Goal: Task Accomplishment & Management: Use online tool/utility

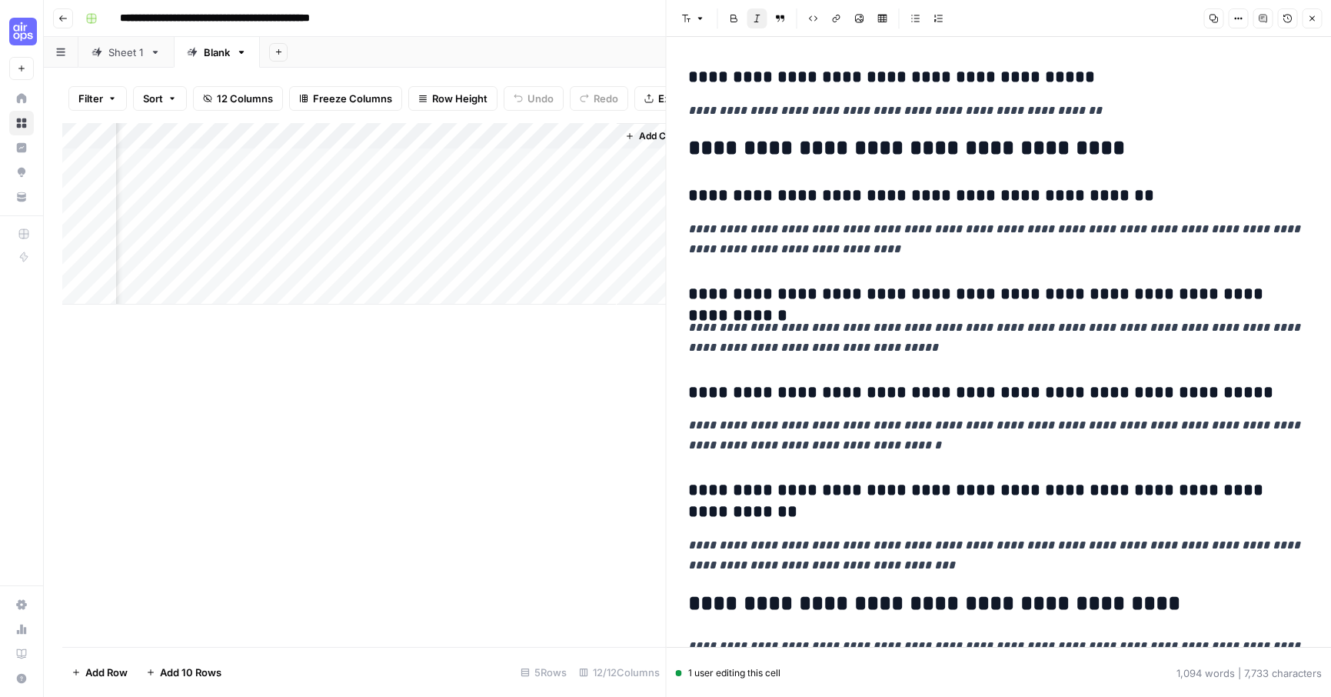
scroll to position [0, 1473]
click at [325, 160] on div "Add Column" at bounding box center [364, 213] width 604 height 181
click at [1316, 18] on span "Close" at bounding box center [1316, 18] width 1 height 1
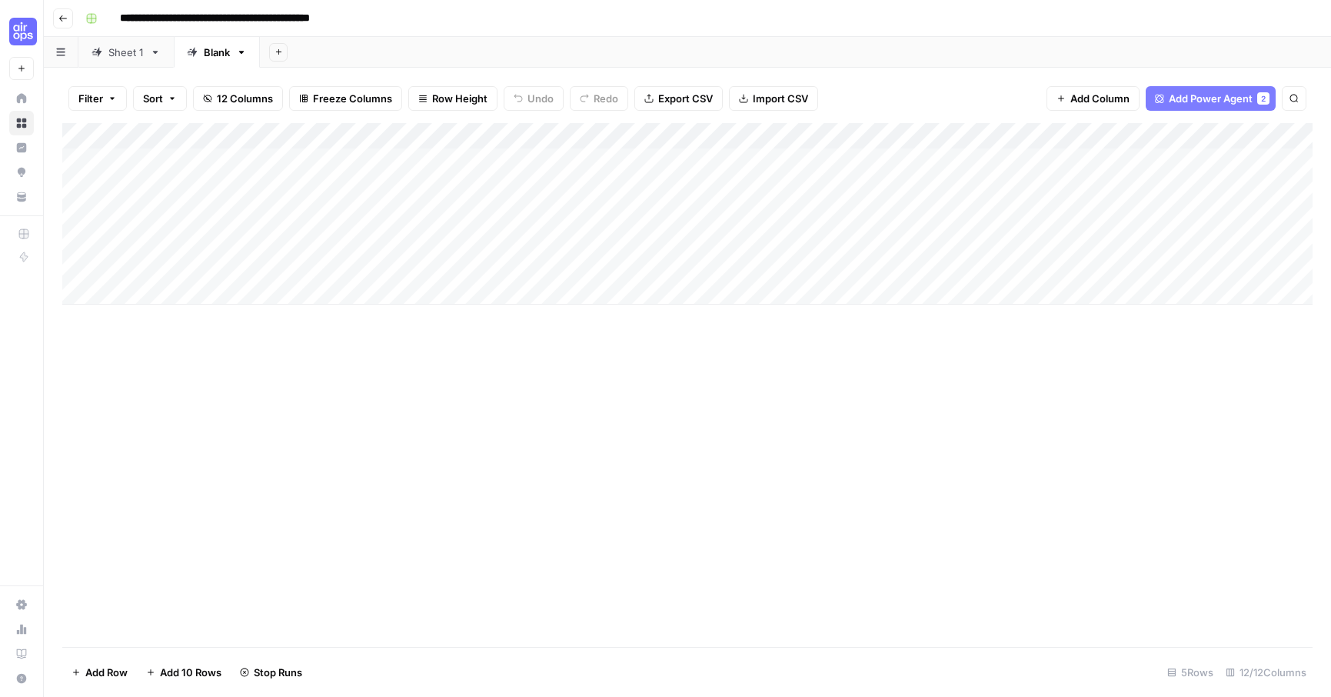
click at [118, 58] on div "Sheet 1" at bounding box center [125, 52] width 35 height 15
click at [498, 244] on div "Add Column" at bounding box center [687, 227] width 1250 height 208
click at [621, 241] on div "Add Column" at bounding box center [687, 227] width 1250 height 208
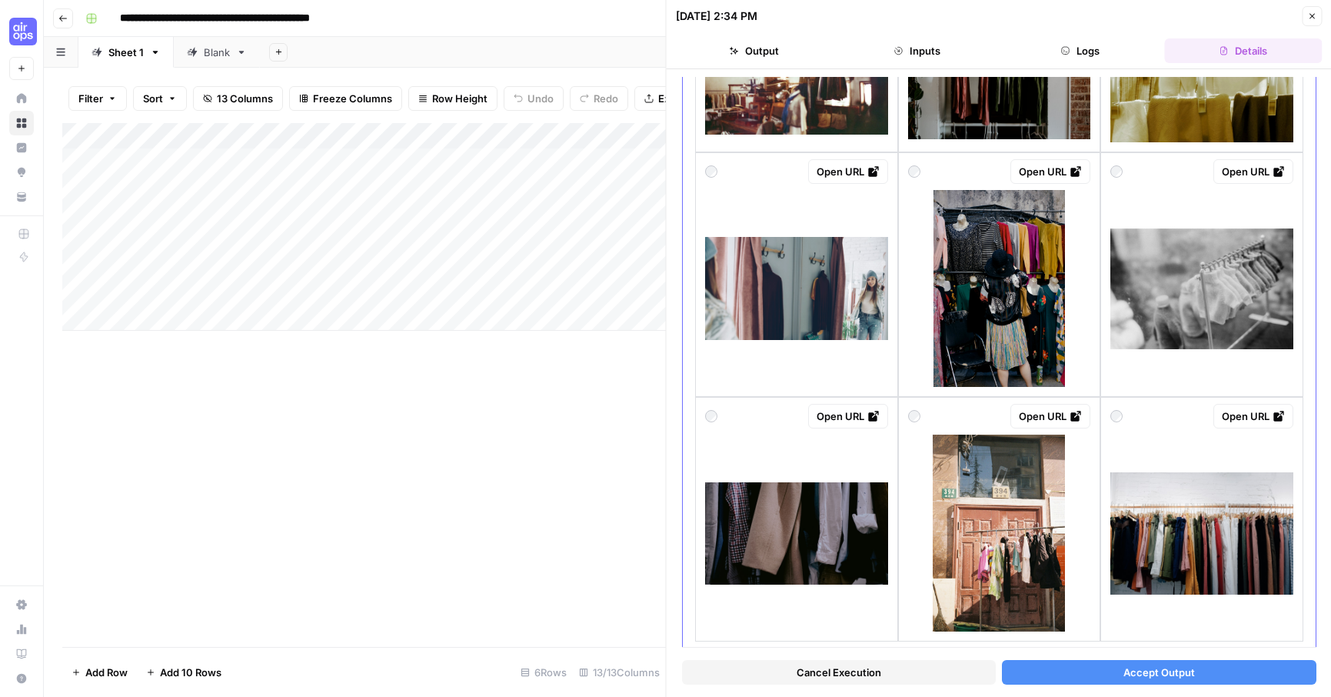
scroll to position [1737, 0]
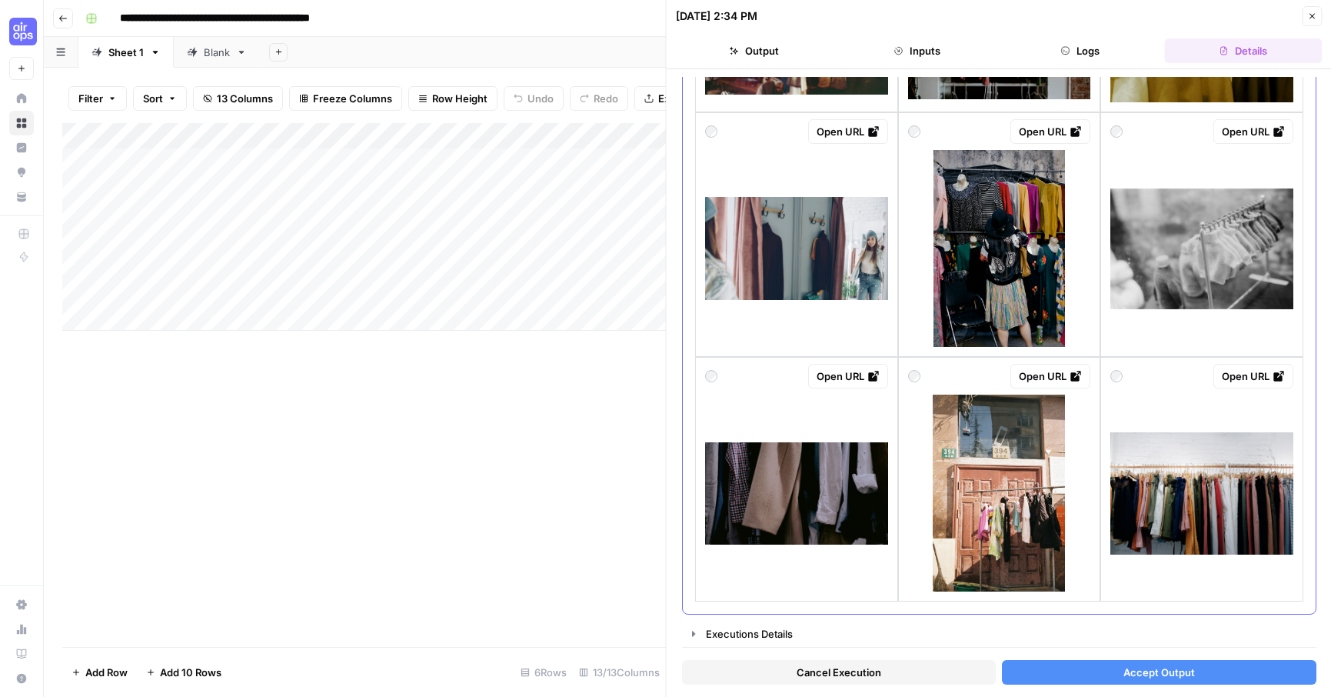
click at [1207, 458] on img at bounding box center [1201, 493] width 183 height 122
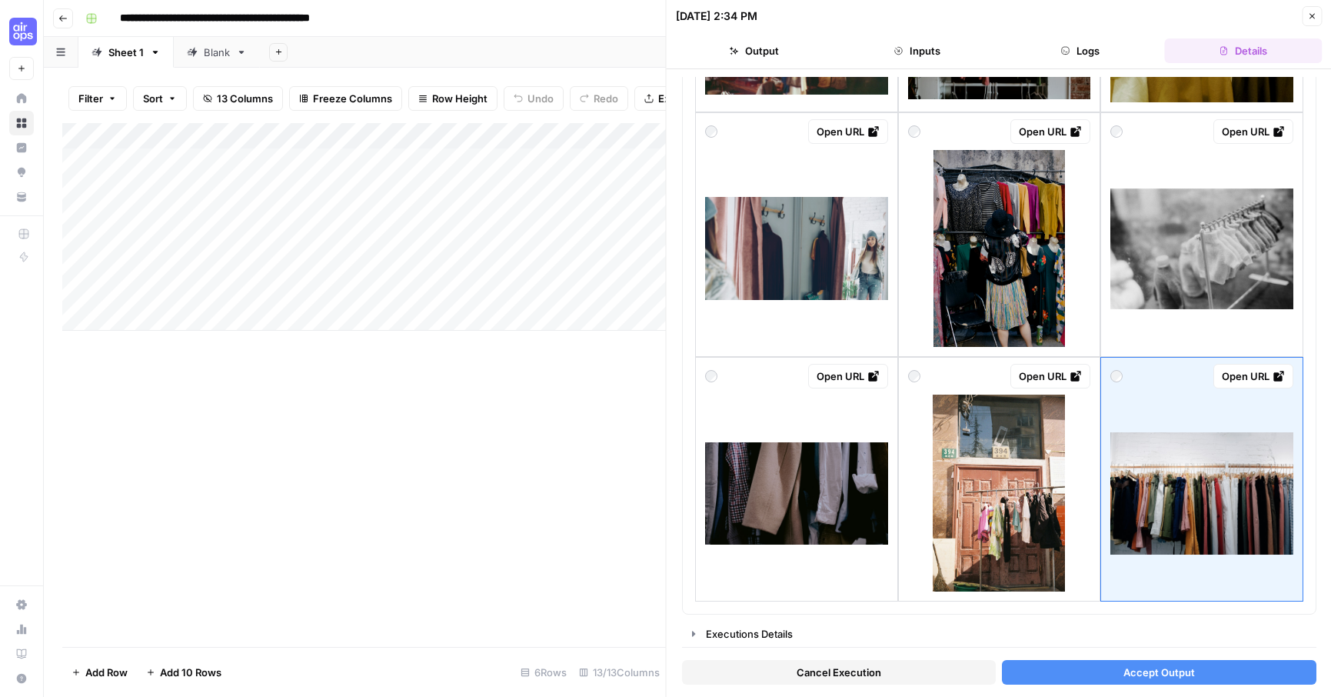
click at [1080, 678] on button "Accept Output" at bounding box center [1159, 672] width 314 height 25
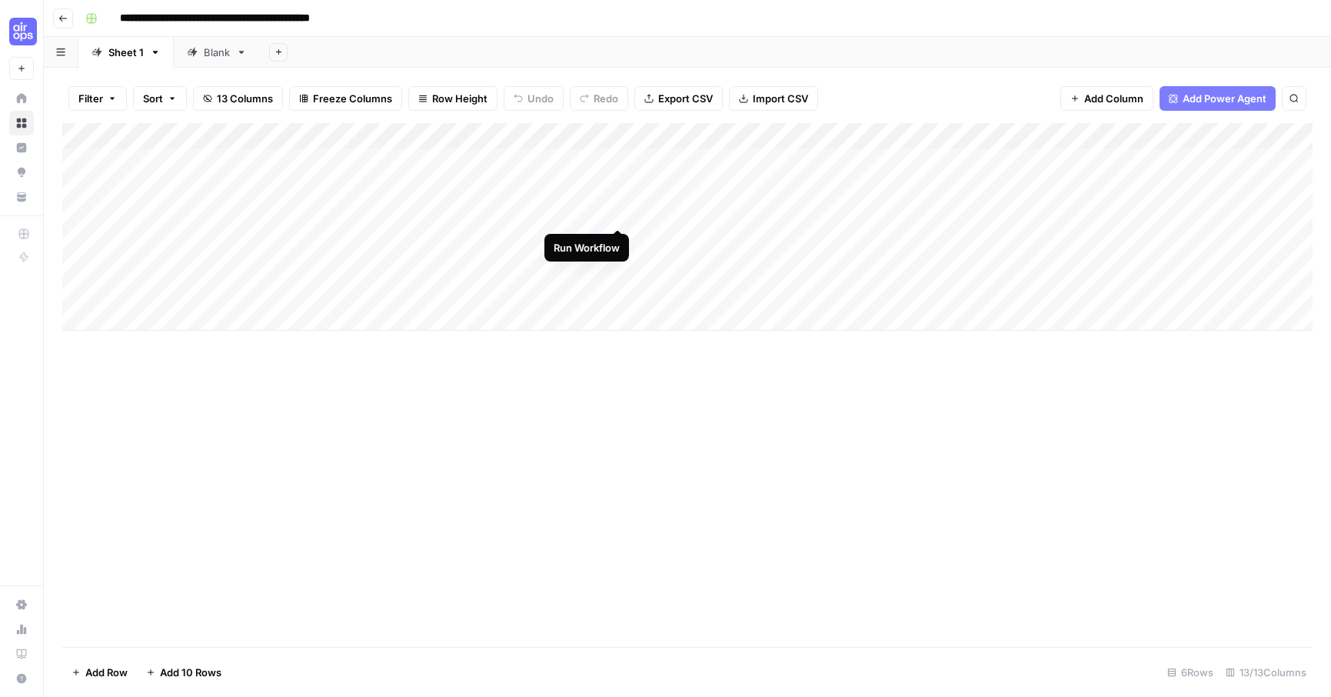
click at [621, 212] on div "Add Column" at bounding box center [687, 227] width 1250 height 208
click at [493, 264] on div "Add Column" at bounding box center [687, 227] width 1250 height 208
click at [619, 266] on div "Add Column" at bounding box center [687, 227] width 1250 height 208
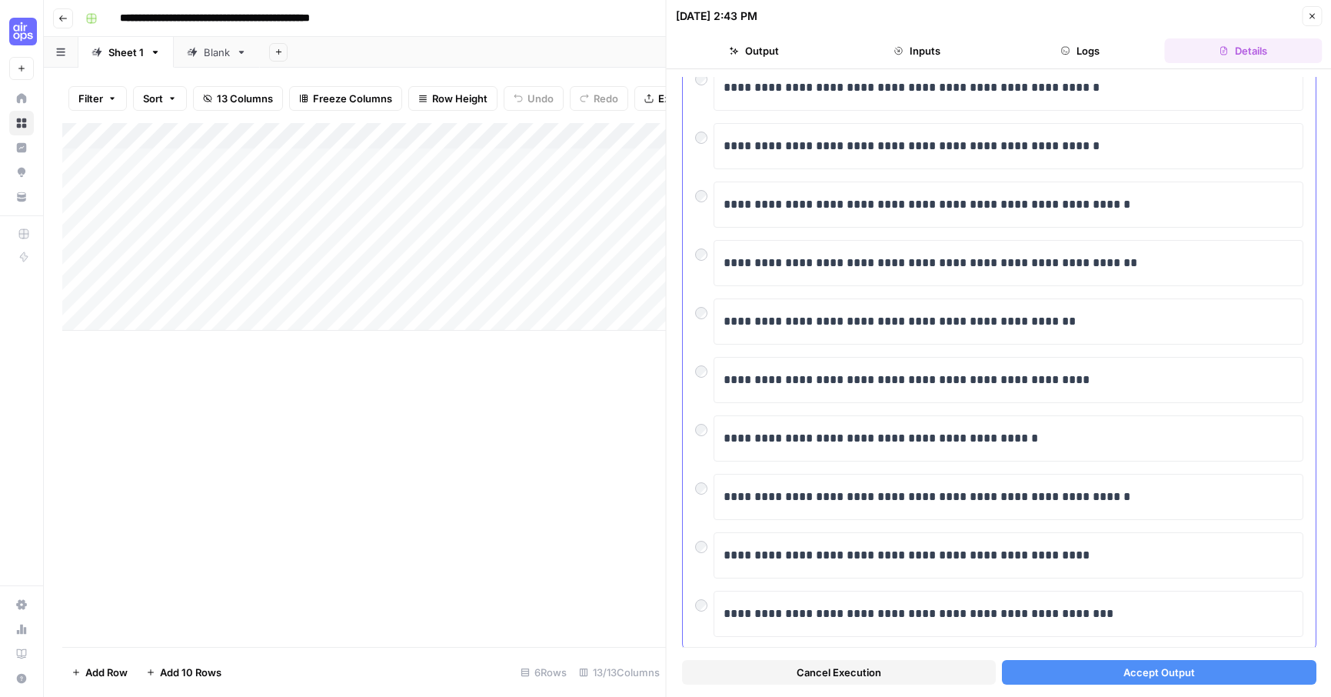
scroll to position [131, 0]
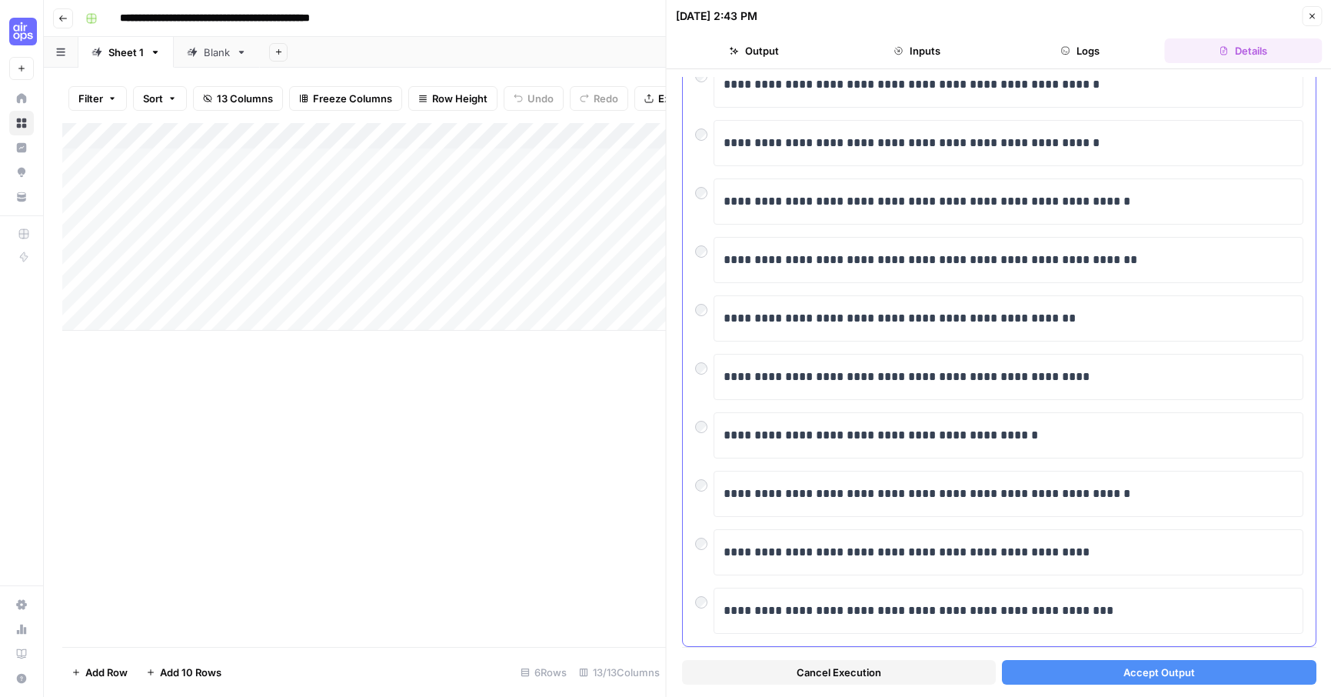
click at [696, 318] on div "**********" at bounding box center [999, 318] width 608 height 46
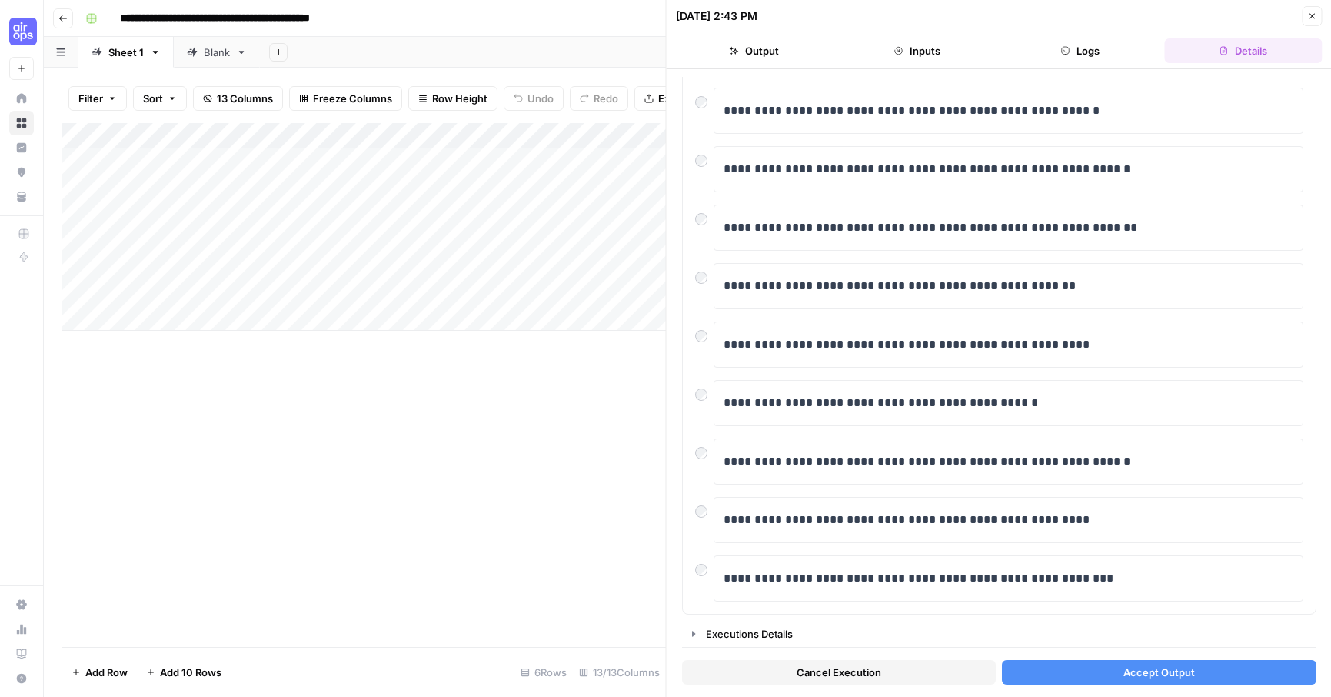
click at [1060, 673] on button "Accept Output" at bounding box center [1159, 672] width 314 height 25
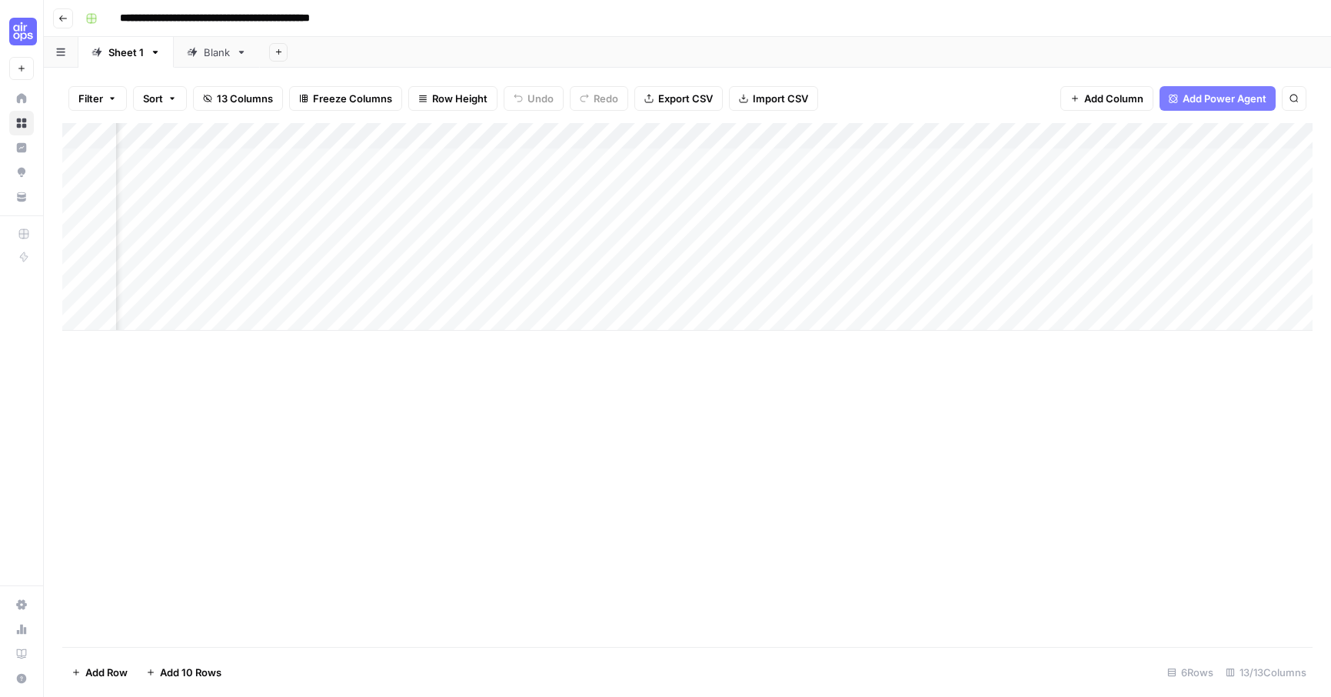
scroll to position [0, 928]
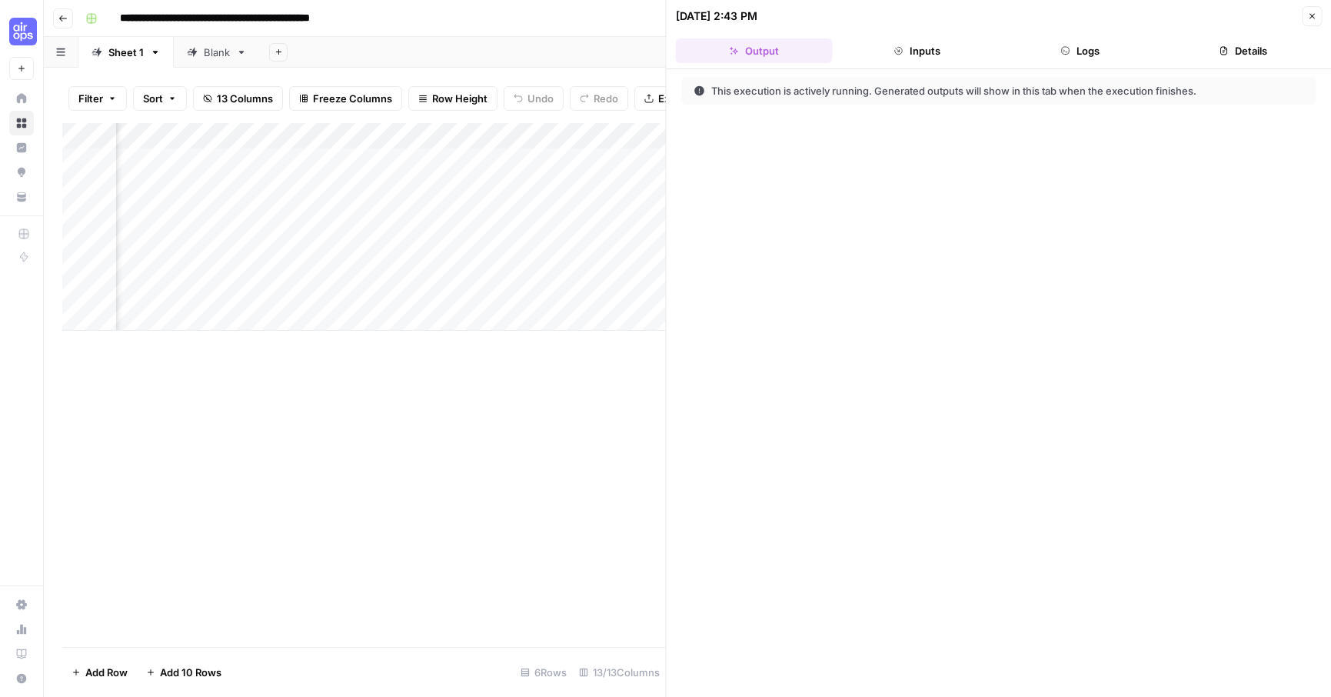
click at [596, 418] on div "Add Column" at bounding box center [364, 385] width 604 height 524
click at [1311, 14] on icon "button" at bounding box center [1311, 16] width 9 height 9
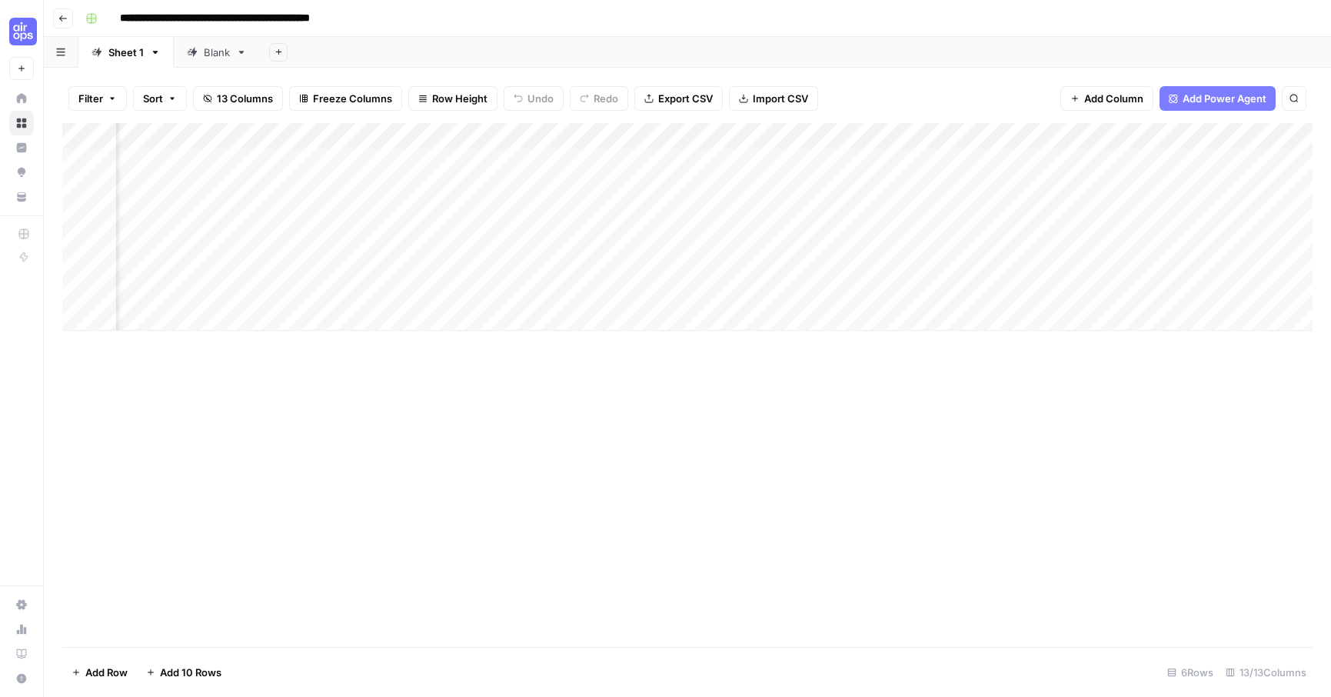
scroll to position [0, 492]
click at [598, 239] on div "Add Column" at bounding box center [687, 227] width 1250 height 208
click at [678, 240] on div "Add Column" at bounding box center [687, 227] width 1250 height 208
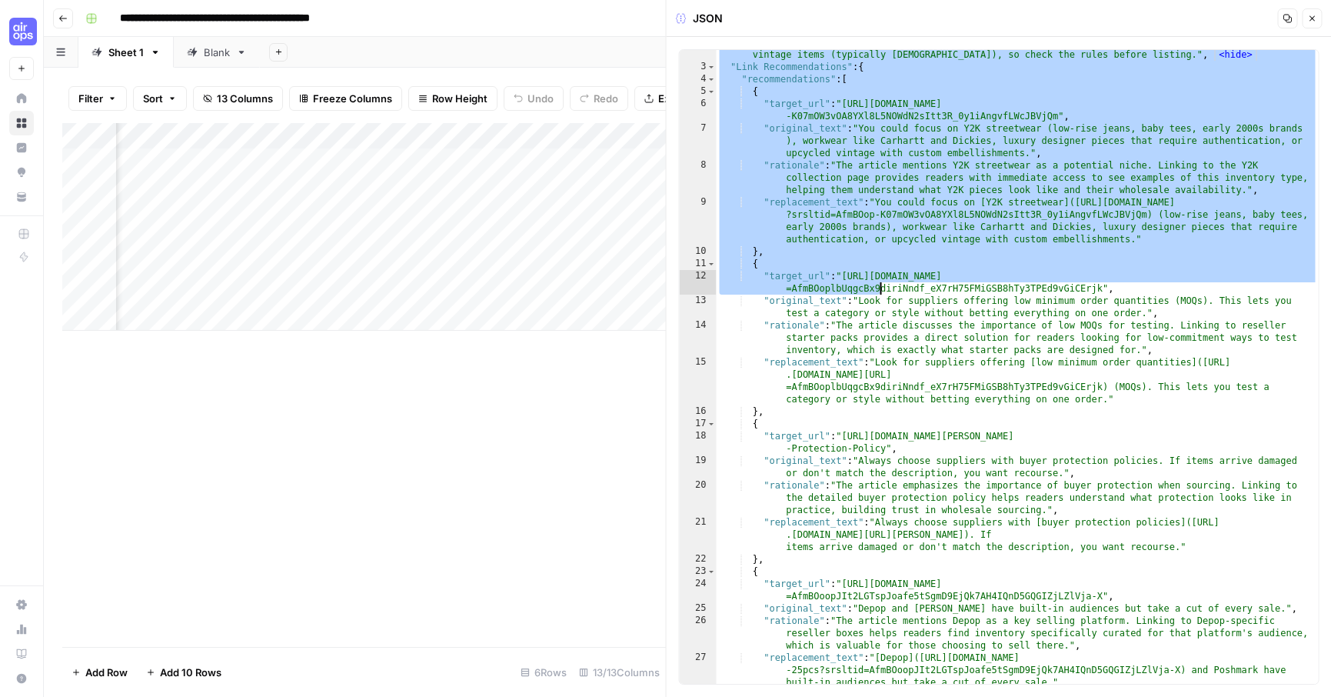
scroll to position [2159, 0]
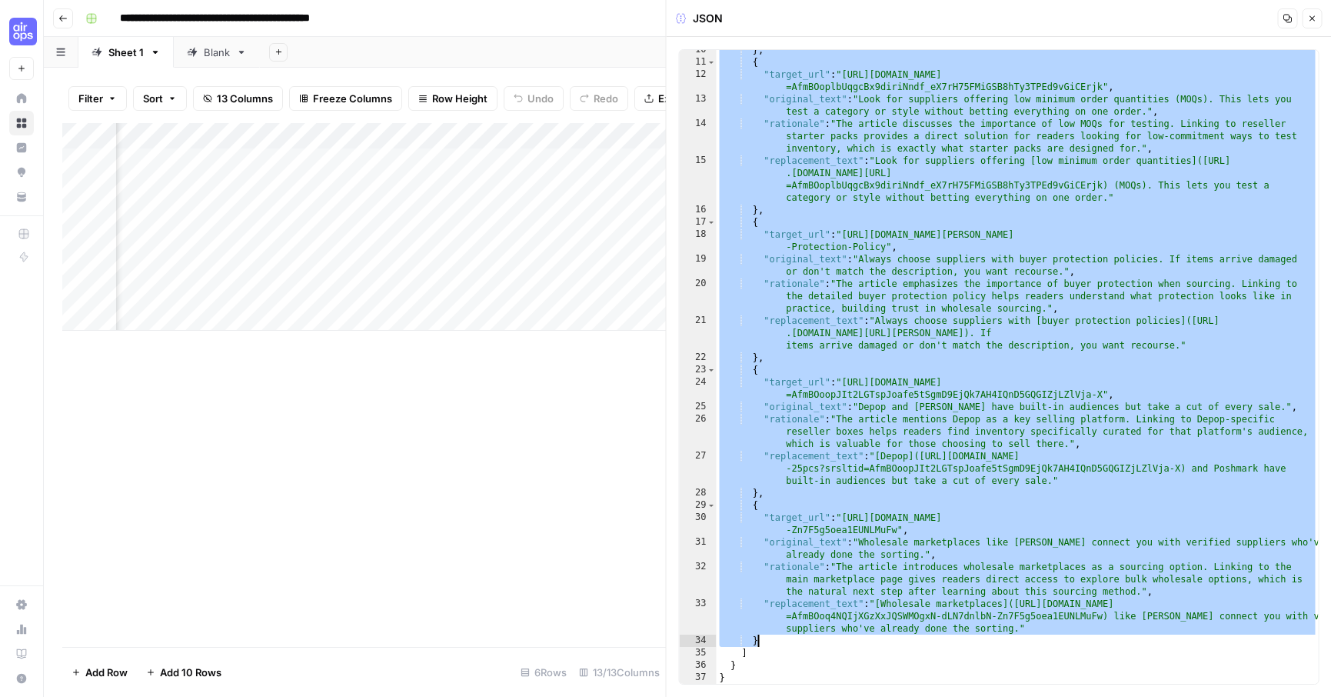
drag, startPoint x: 841, startPoint y: 68, endPoint x: 1063, endPoint y: 640, distance: 613.5
click at [1063, 640] on div "} , { "target_url" : "[URL][DOMAIN_NAME] =AfmBOoplbUqgcBx9diriNndf_eX7rH75FMiGS…" at bounding box center [1018, 373] width 602 height 658
type textarea "**********"
click at [541, 431] on div "Add Column" at bounding box center [364, 385] width 604 height 524
click at [1312, 18] on icon "button" at bounding box center [1312, 18] width 5 height 5
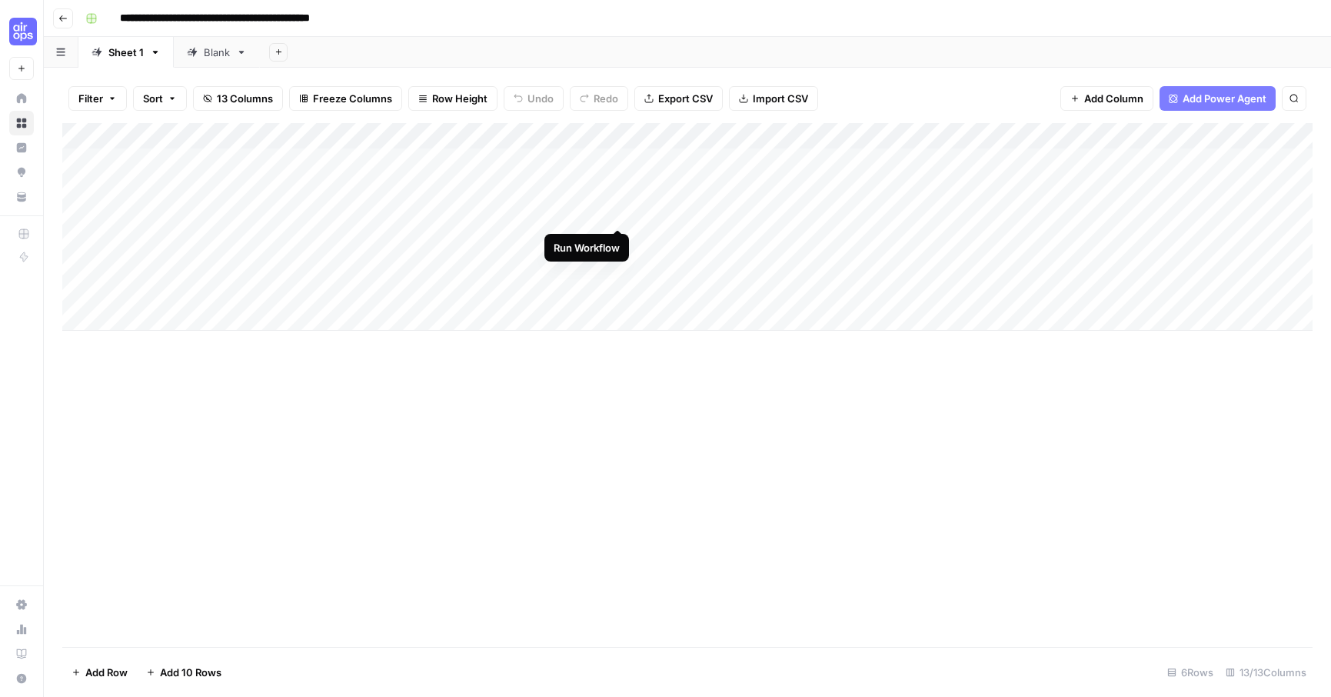
click at [617, 209] on div "Add Column" at bounding box center [687, 227] width 1250 height 208
click at [618, 211] on div "Add Column" at bounding box center [687, 227] width 1250 height 208
click at [618, 213] on div "Add Column" at bounding box center [687, 227] width 1250 height 208
click at [209, 54] on div "Blank" at bounding box center [217, 52] width 26 height 15
click at [115, 62] on link "Sheet 1" at bounding box center [125, 52] width 95 height 31
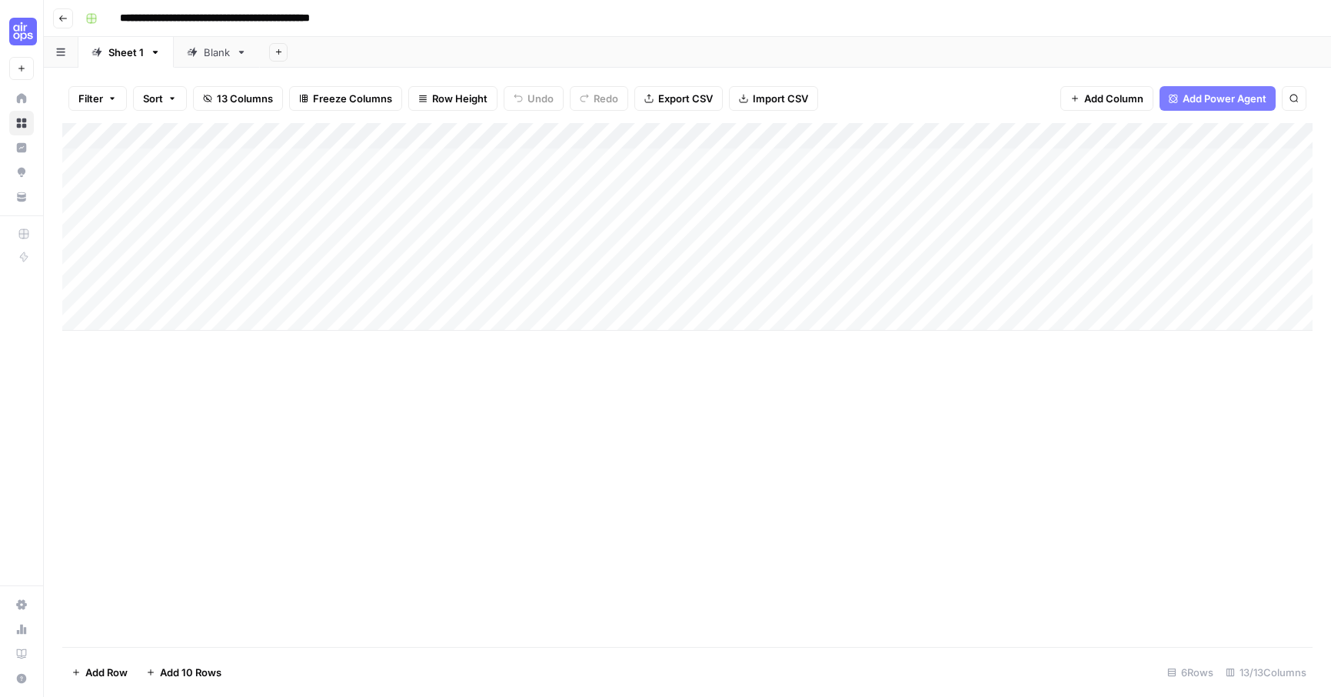
click at [260, 239] on div "Add Column" at bounding box center [687, 227] width 1250 height 208
click at [260, 240] on div "Add Column" at bounding box center [687, 227] width 1250 height 208
click at [260, 240] on textarea "**********" at bounding box center [238, 241] width 246 height 22
click at [251, 457] on div "Add Column" at bounding box center [687, 385] width 1250 height 524
click at [219, 55] on div "Blank" at bounding box center [217, 52] width 26 height 15
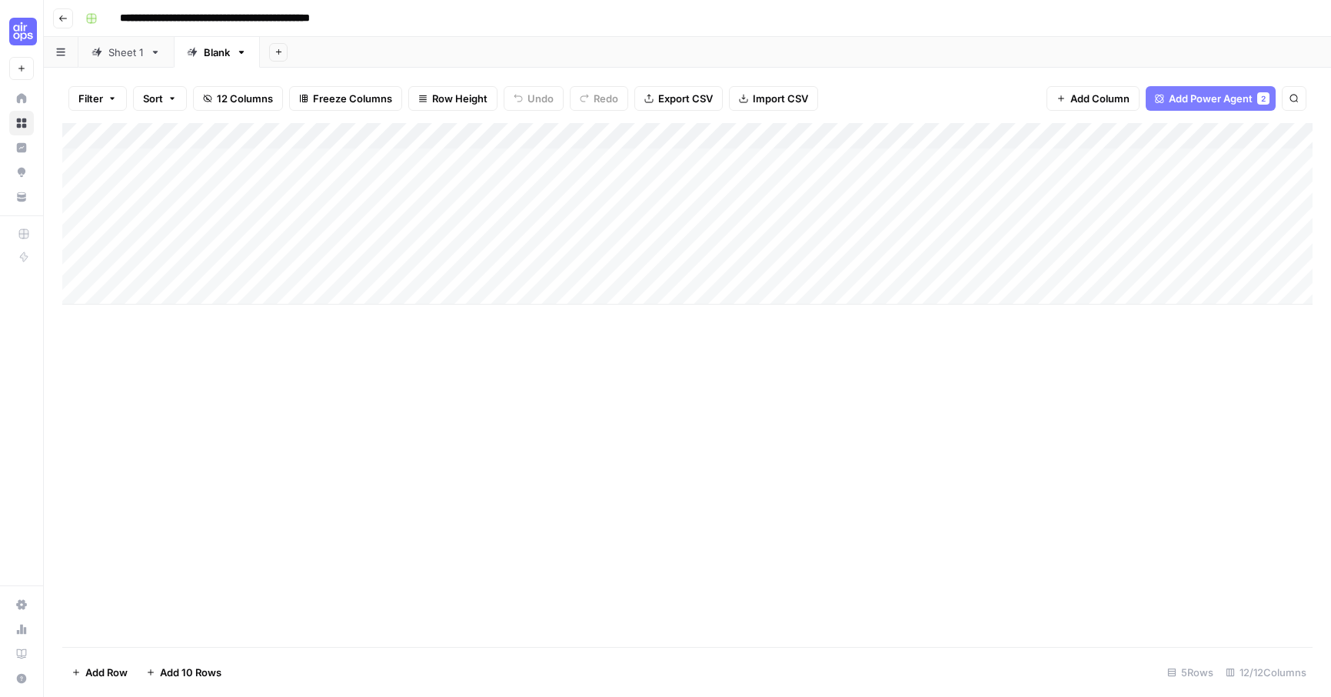
click at [157, 174] on div "Add Column" at bounding box center [687, 213] width 1250 height 181
click at [164, 183] on div "Add Column" at bounding box center [687, 213] width 1250 height 181
type textarea "**********"
click at [158, 220] on div "Add Column" at bounding box center [687, 213] width 1250 height 181
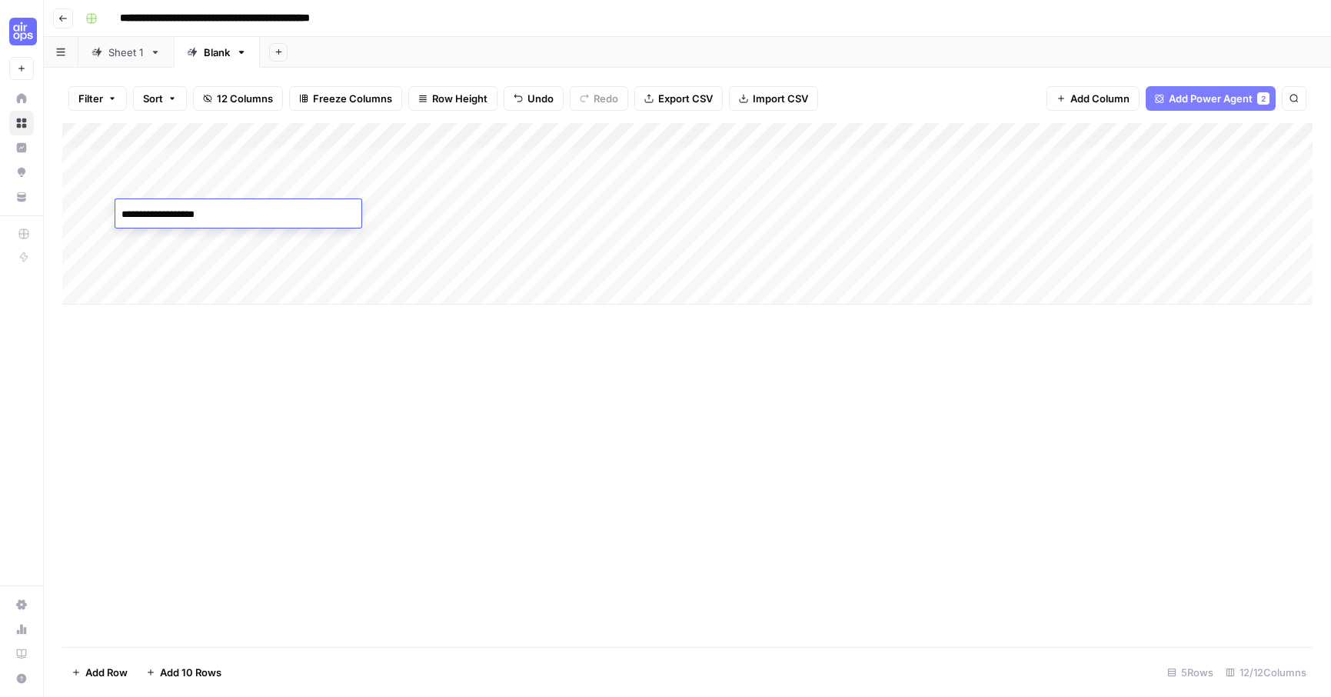
type textarea "**********"
click at [365, 188] on div "Add Column" at bounding box center [687, 213] width 1250 height 181
click at [395, 206] on div "Add Column" at bounding box center [687, 213] width 1250 height 181
click at [105, 53] on div "Sheet 1" at bounding box center [118, 52] width 52 height 15
click at [201, 55] on div "Blank" at bounding box center [208, 52] width 43 height 15
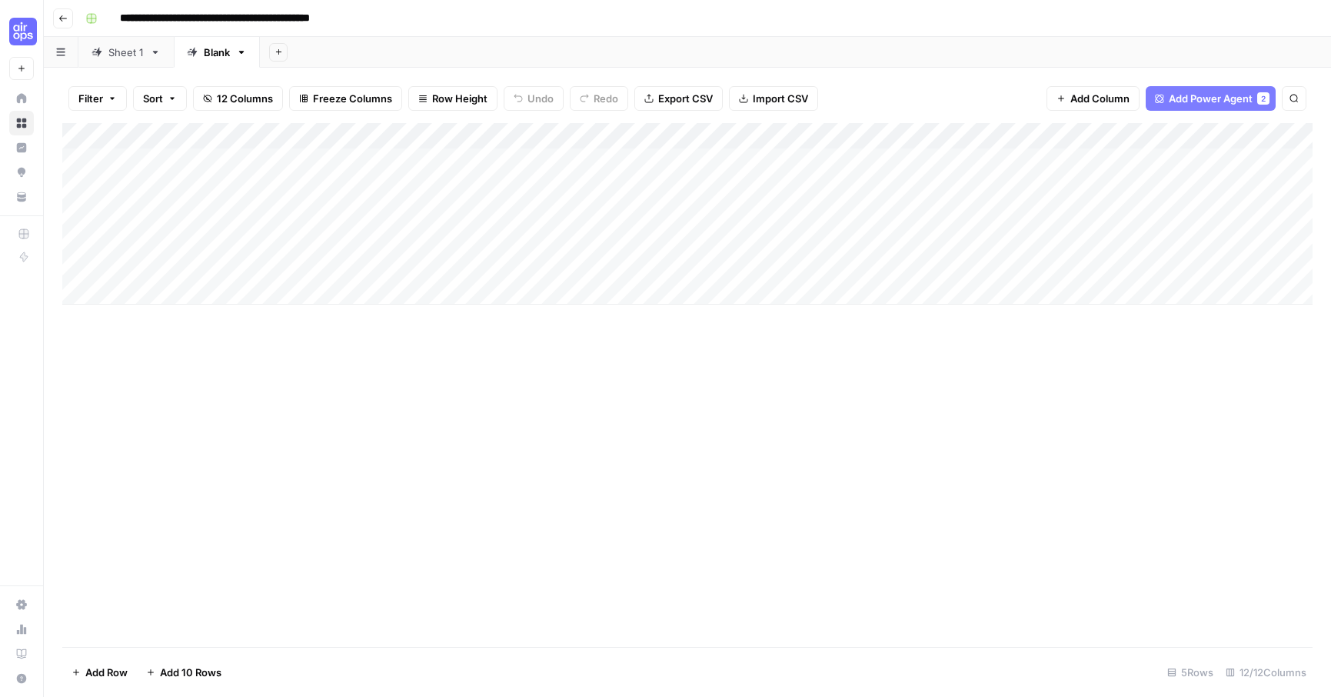
scroll to position [0, 826]
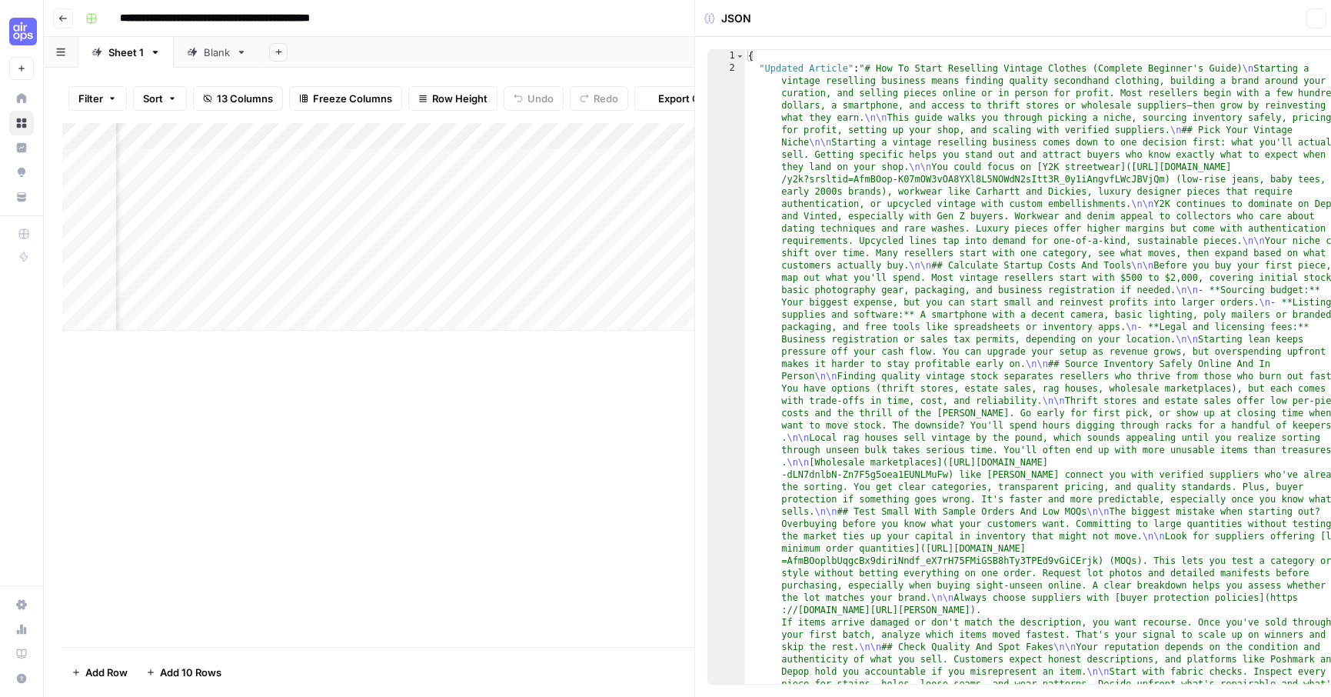
scroll to position [0, 327]
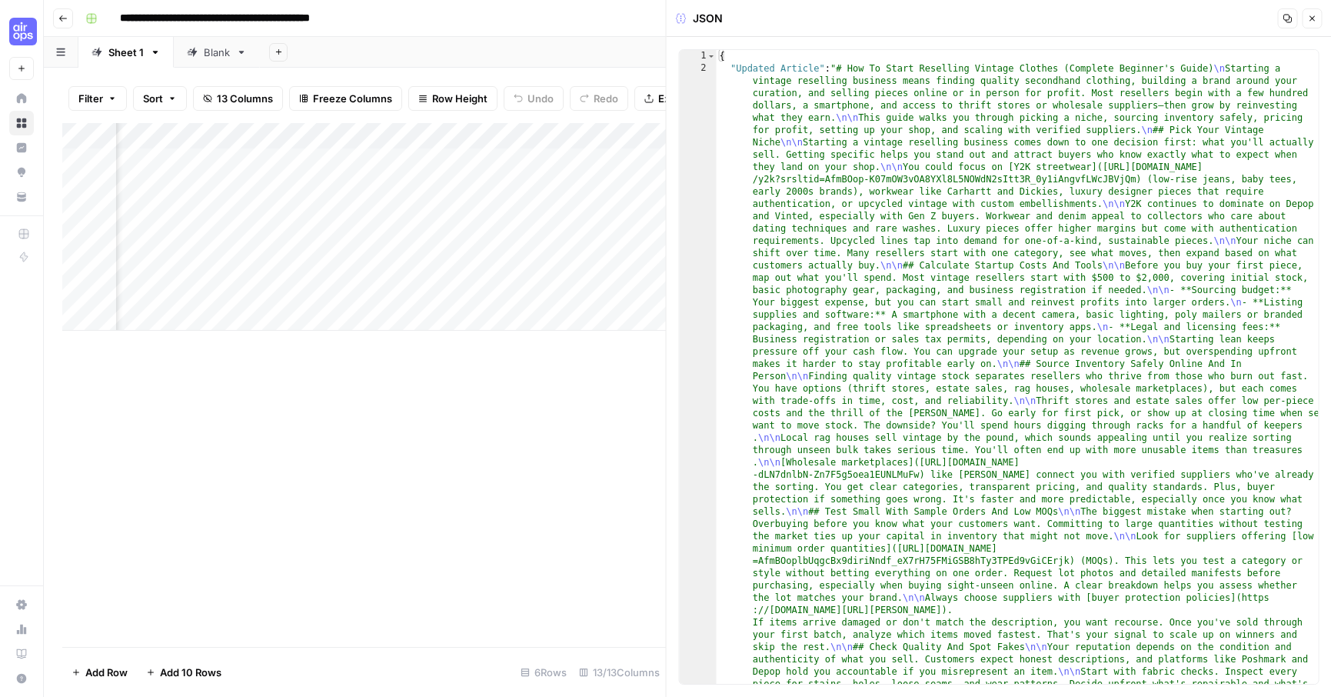
click at [1313, 18] on icon "button" at bounding box center [1312, 18] width 5 height 5
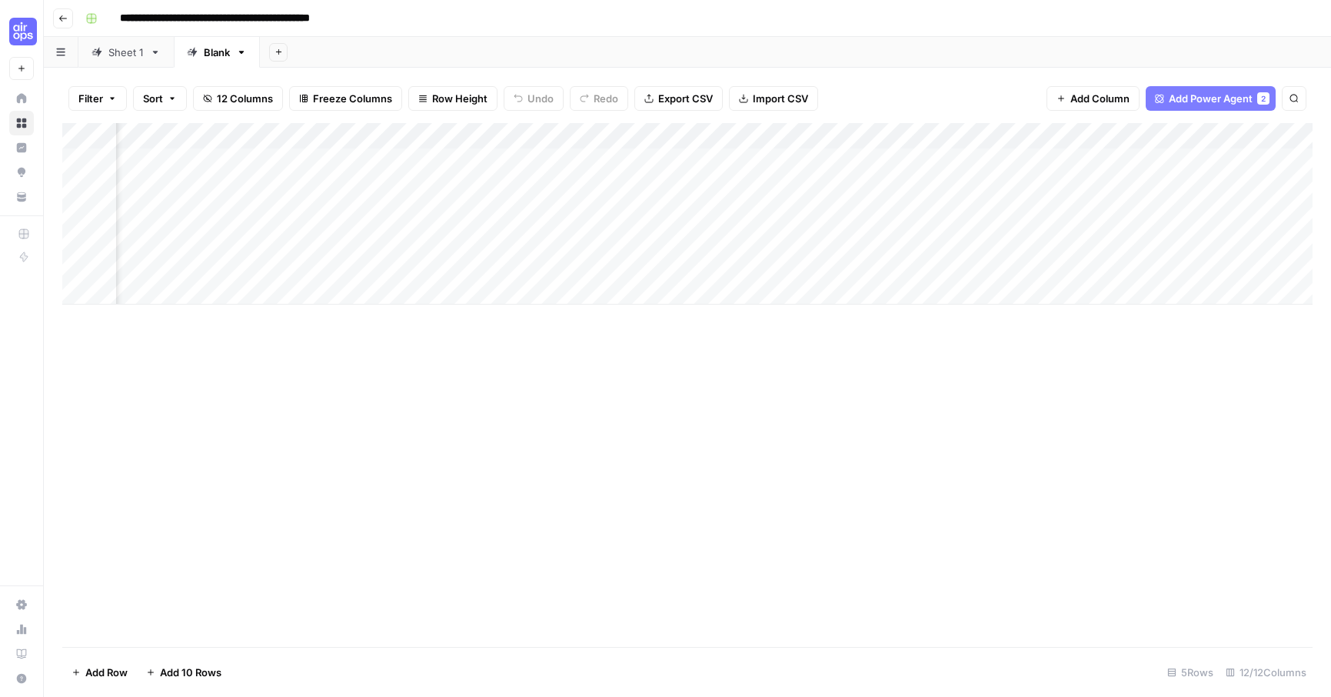
scroll to position [0, 826]
click at [1211, 161] on div "Add Column" at bounding box center [687, 213] width 1250 height 181
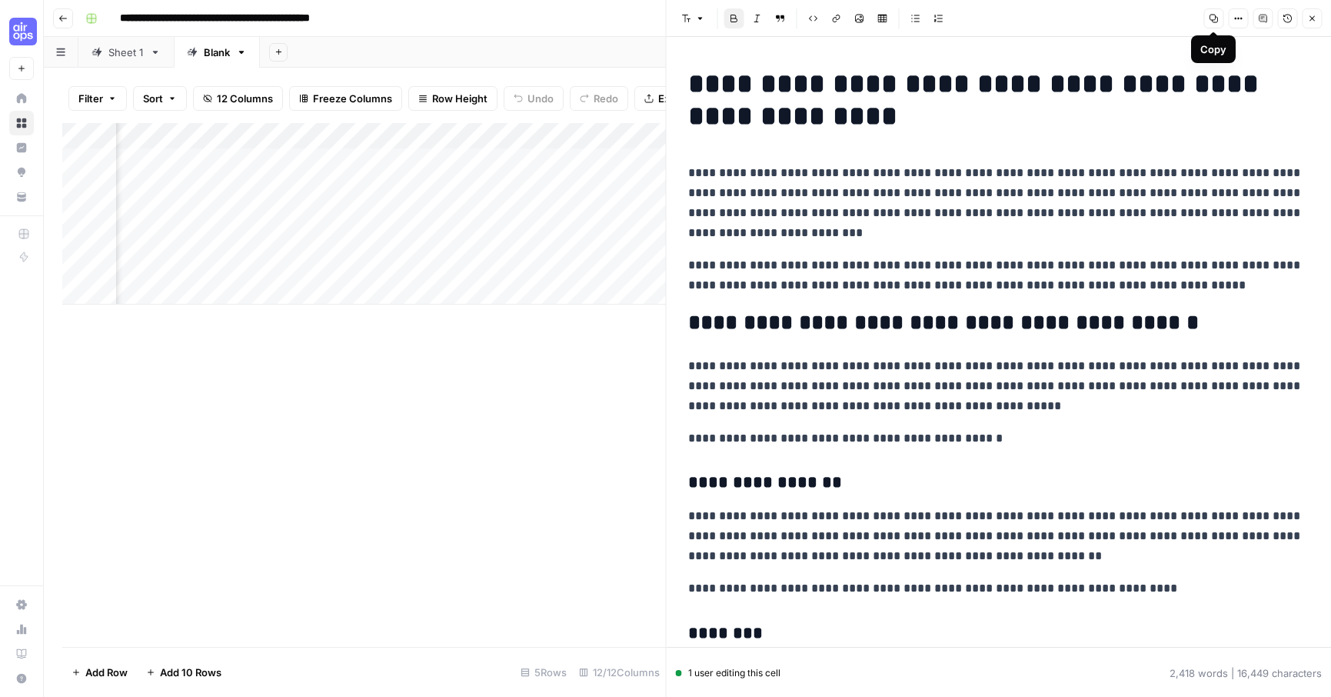
click at [1218, 18] on button "Copy" at bounding box center [1214, 18] width 20 height 20
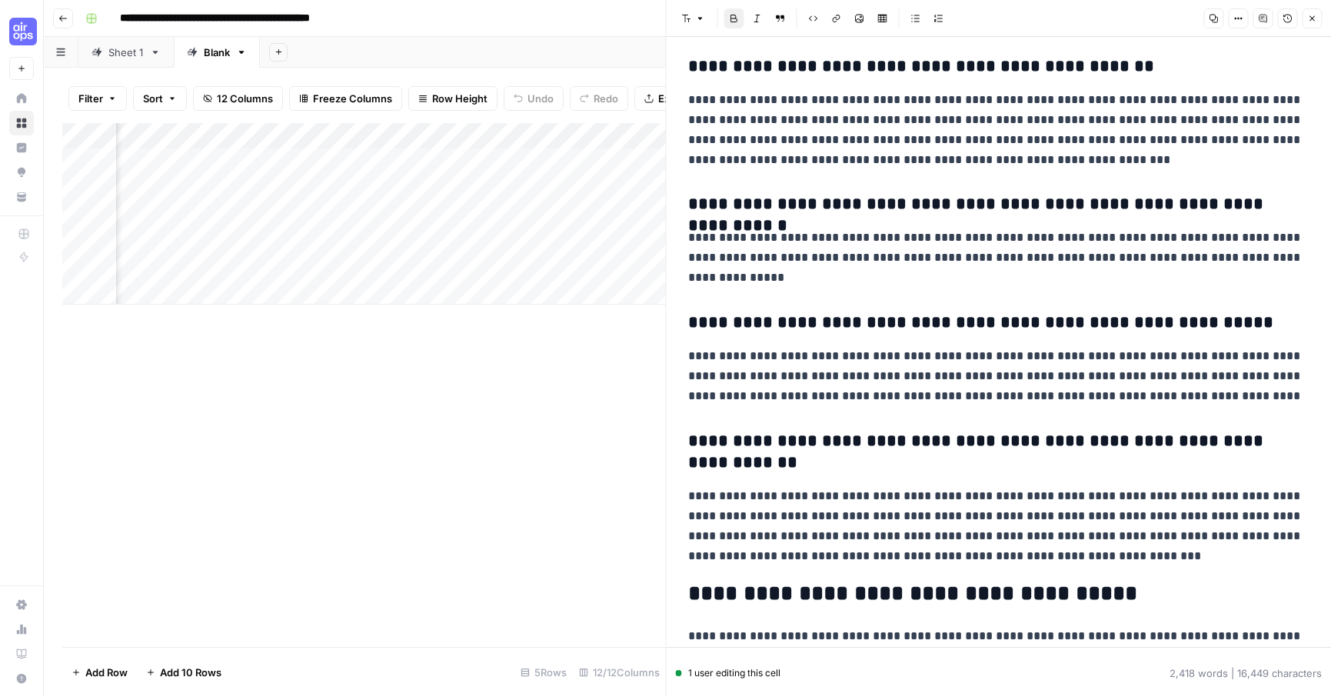
scroll to position [6462, 0]
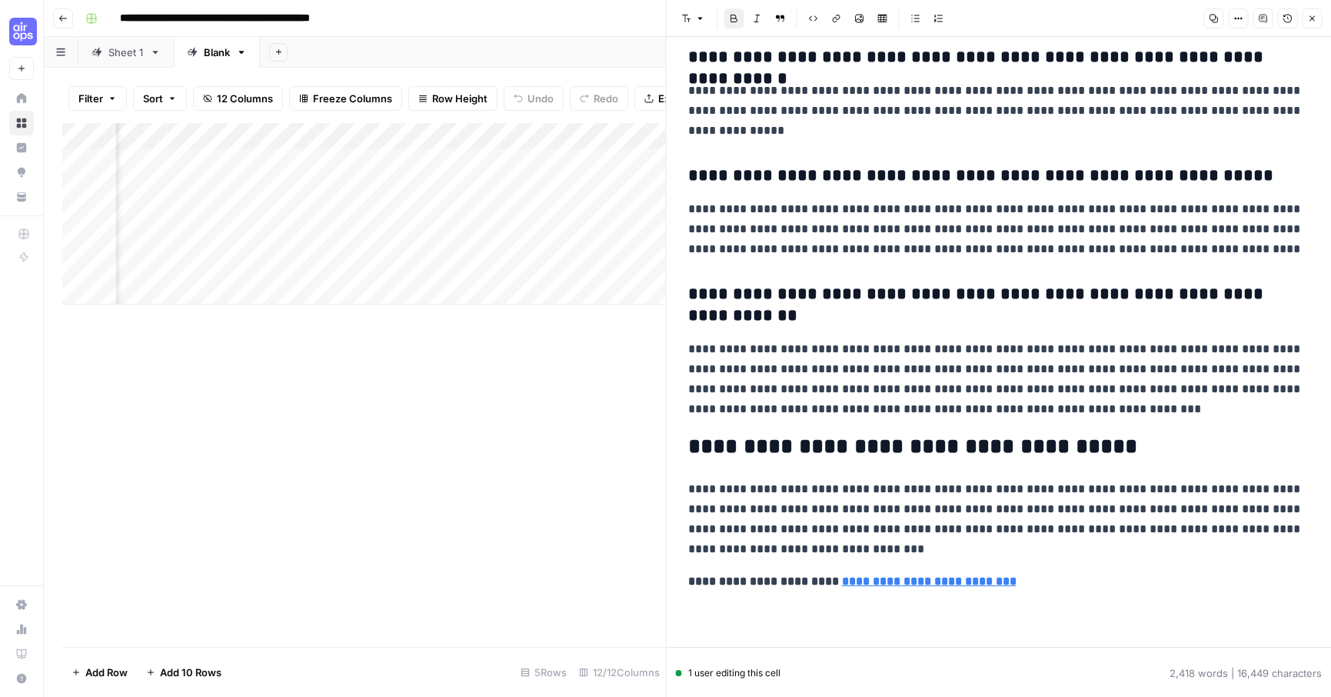
click at [1313, 17] on icon "button" at bounding box center [1311, 18] width 9 height 9
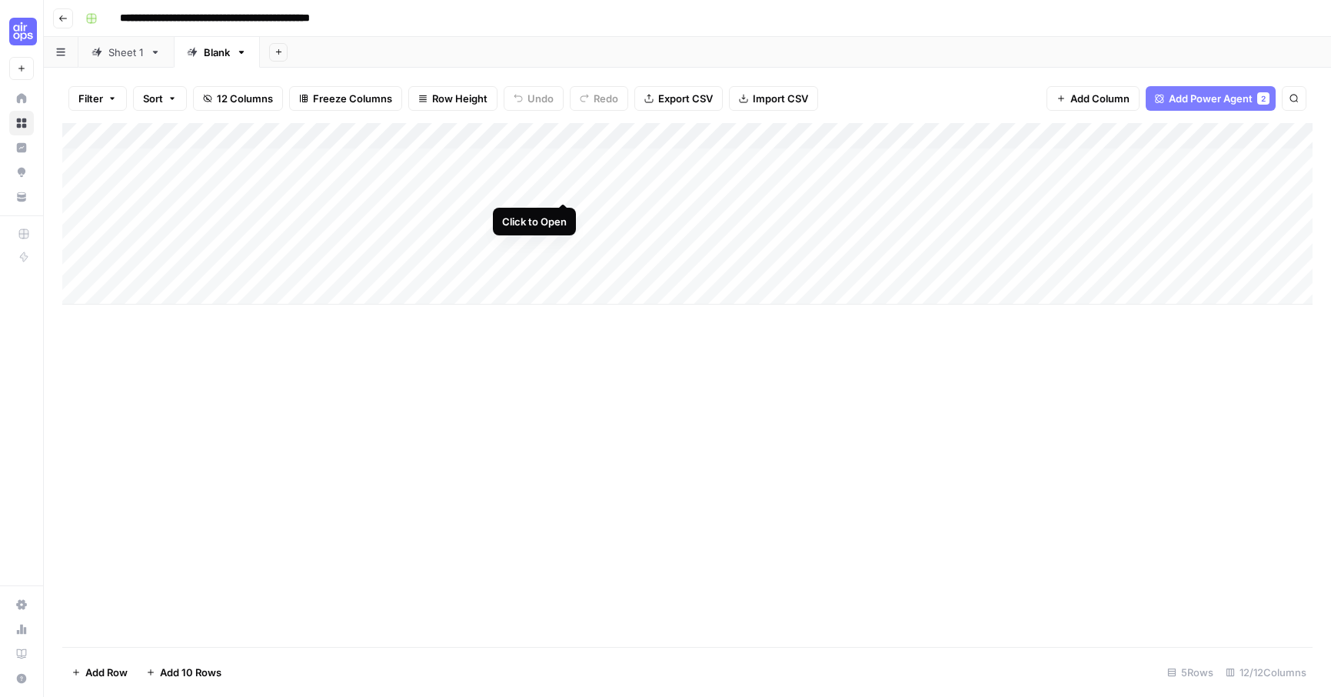
click at [568, 187] on div "Add Column" at bounding box center [687, 213] width 1250 height 181
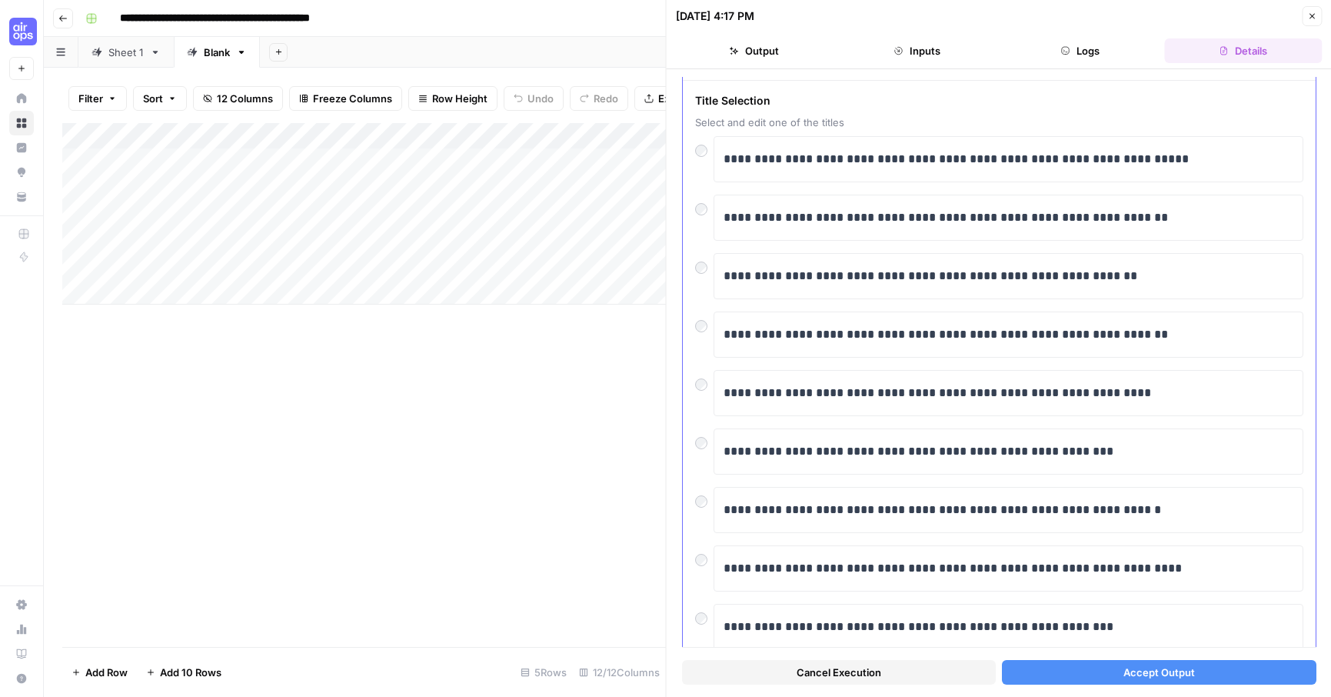
scroll to position [47, 0]
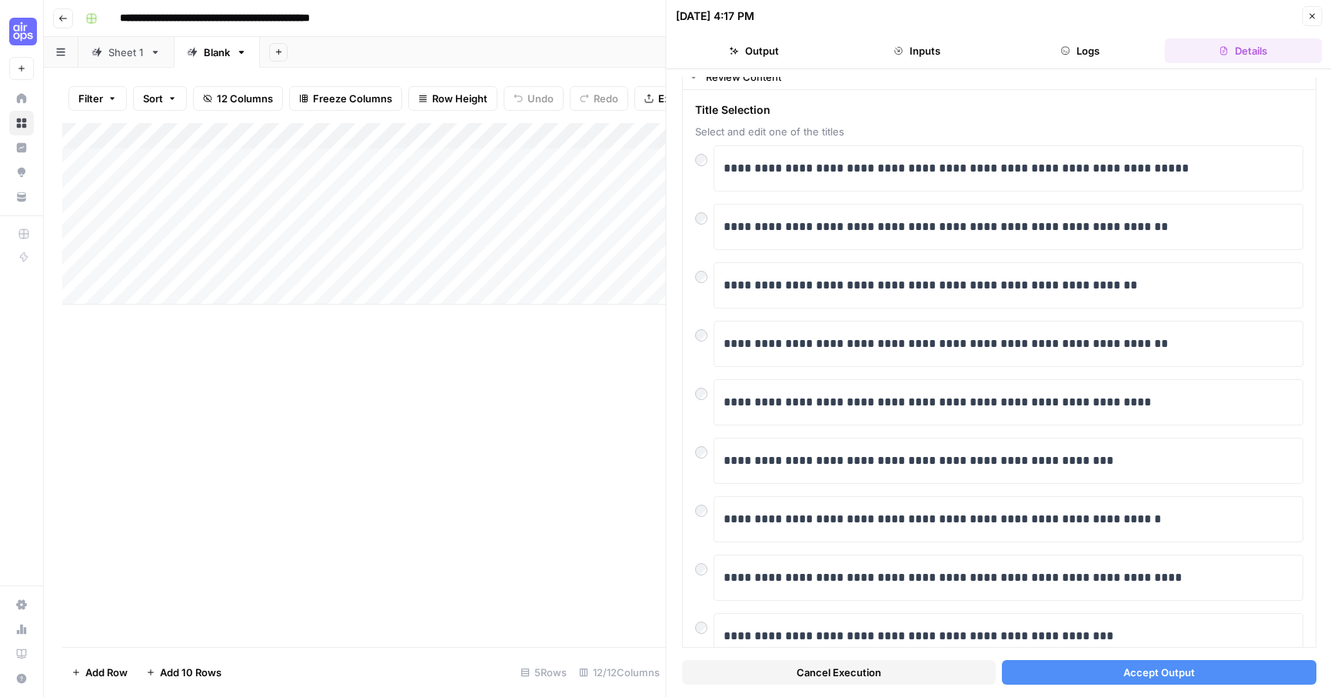
click at [1079, 672] on button "Accept Output" at bounding box center [1159, 672] width 314 height 25
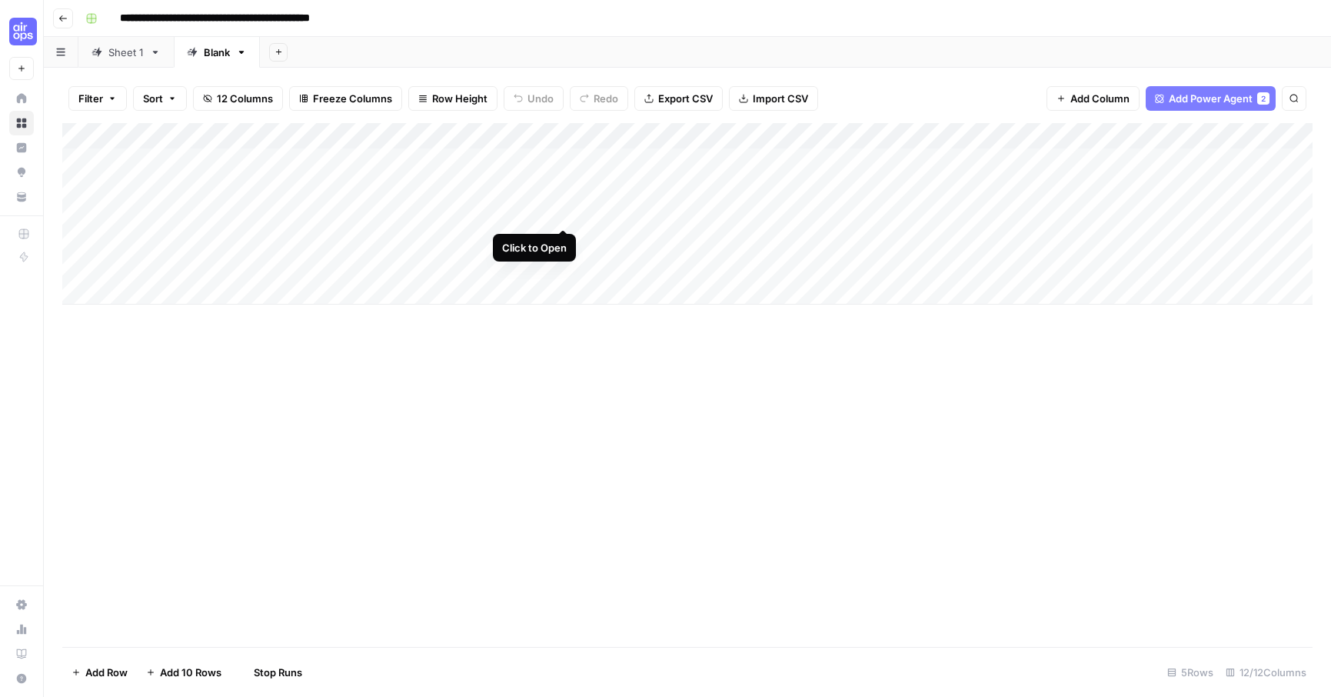
click at [562, 215] on div "Add Column" at bounding box center [687, 213] width 1250 height 181
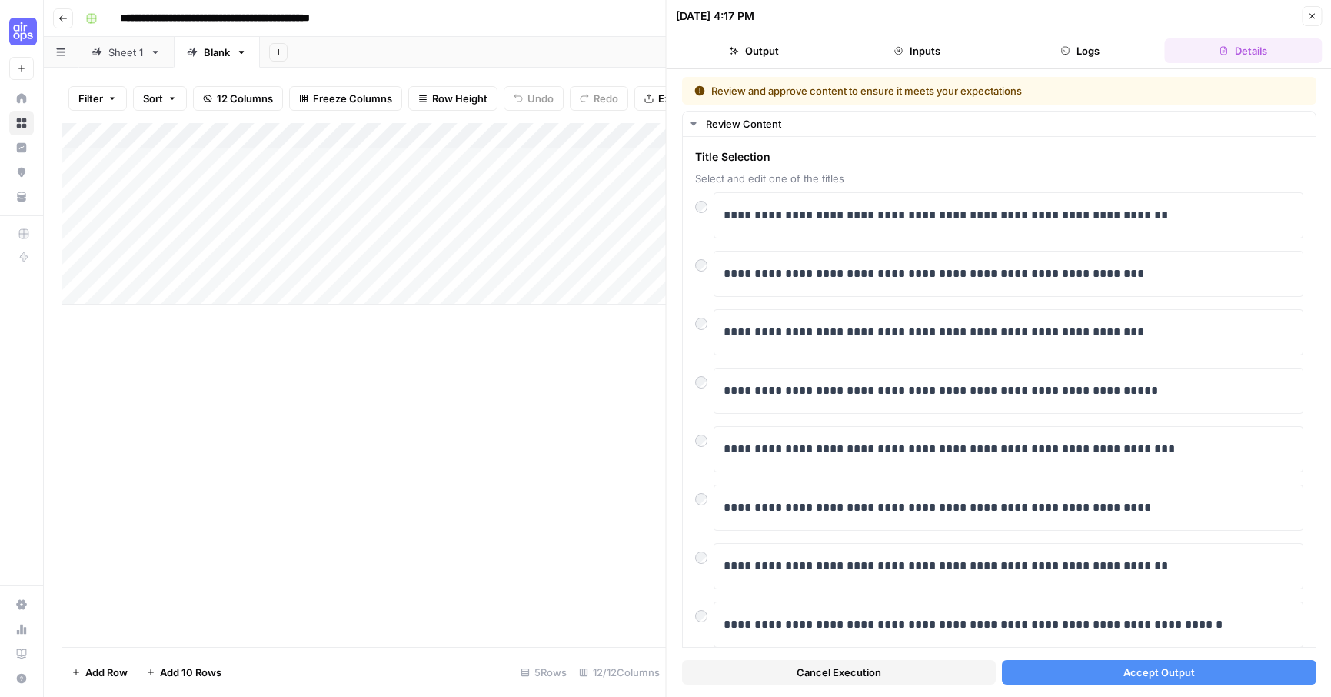
click at [1131, 672] on span "Accept Output" at bounding box center [1159, 671] width 72 height 15
click at [357, 365] on div "Add Column" at bounding box center [364, 385] width 604 height 524
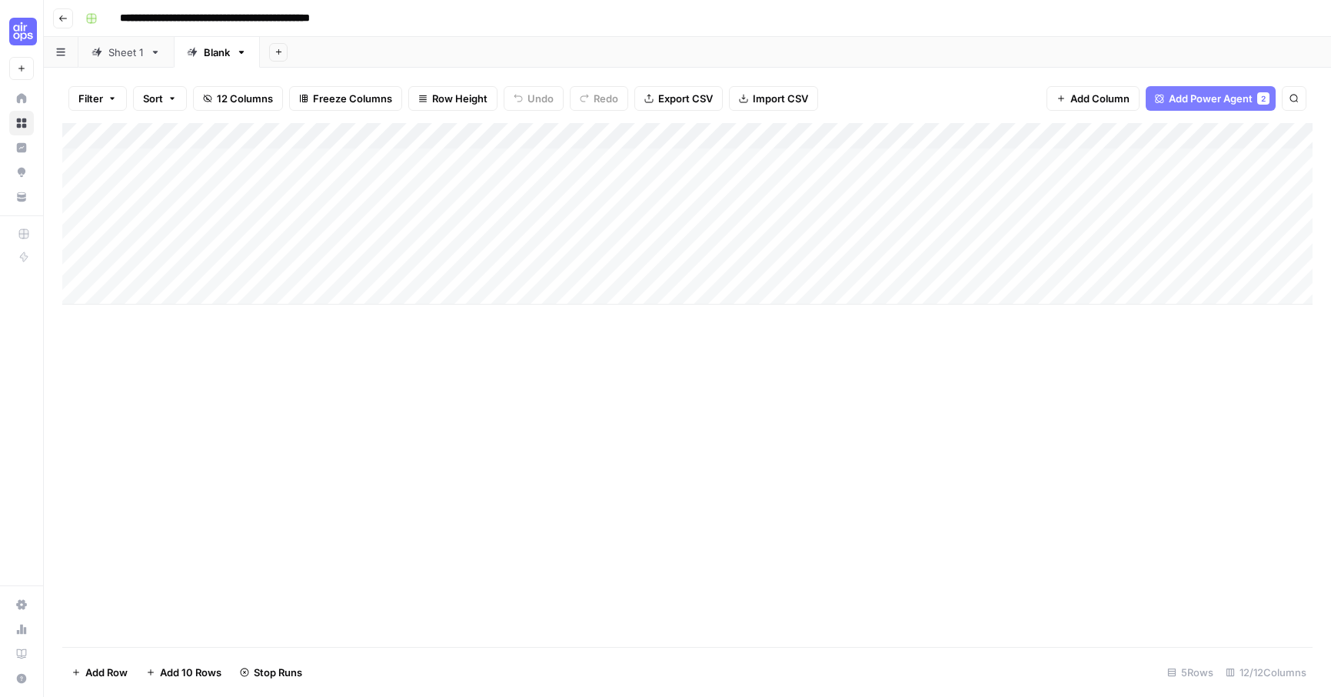
click at [121, 59] on link "Sheet 1" at bounding box center [125, 52] width 95 height 31
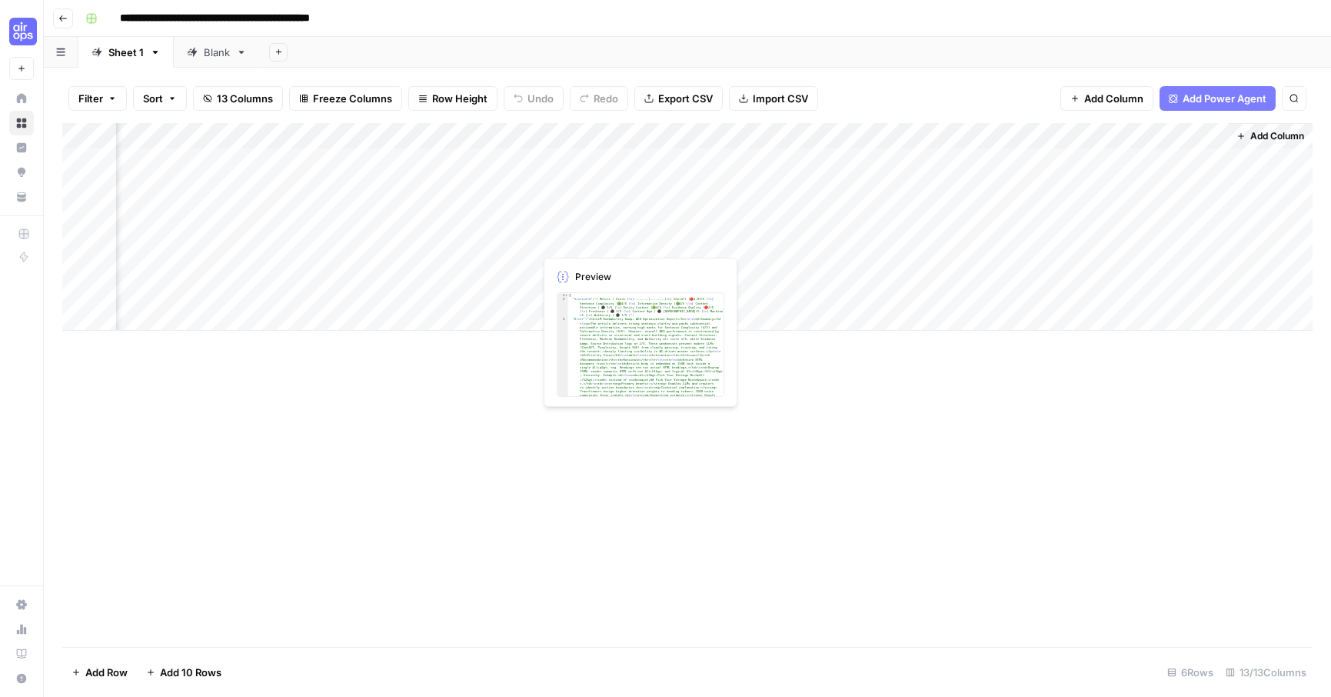
click at [634, 238] on div "Add Column" at bounding box center [687, 227] width 1250 height 208
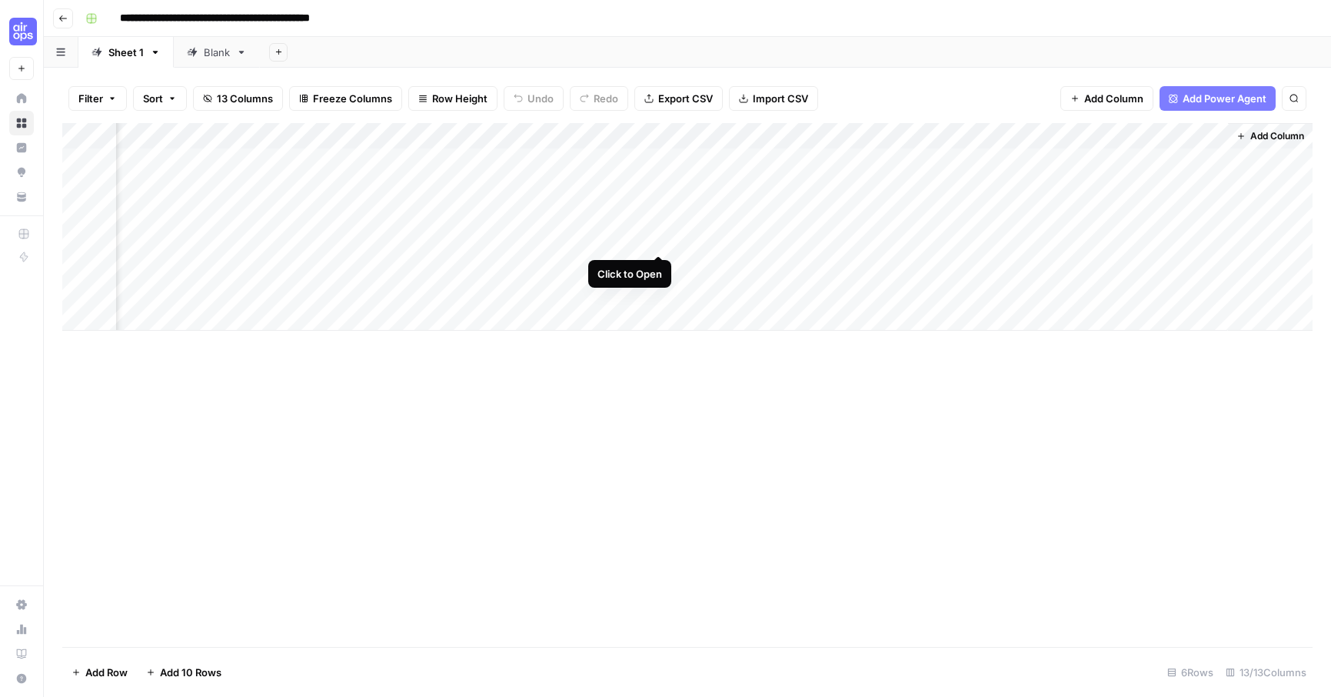
click at [656, 238] on div "Add Column" at bounding box center [687, 227] width 1250 height 208
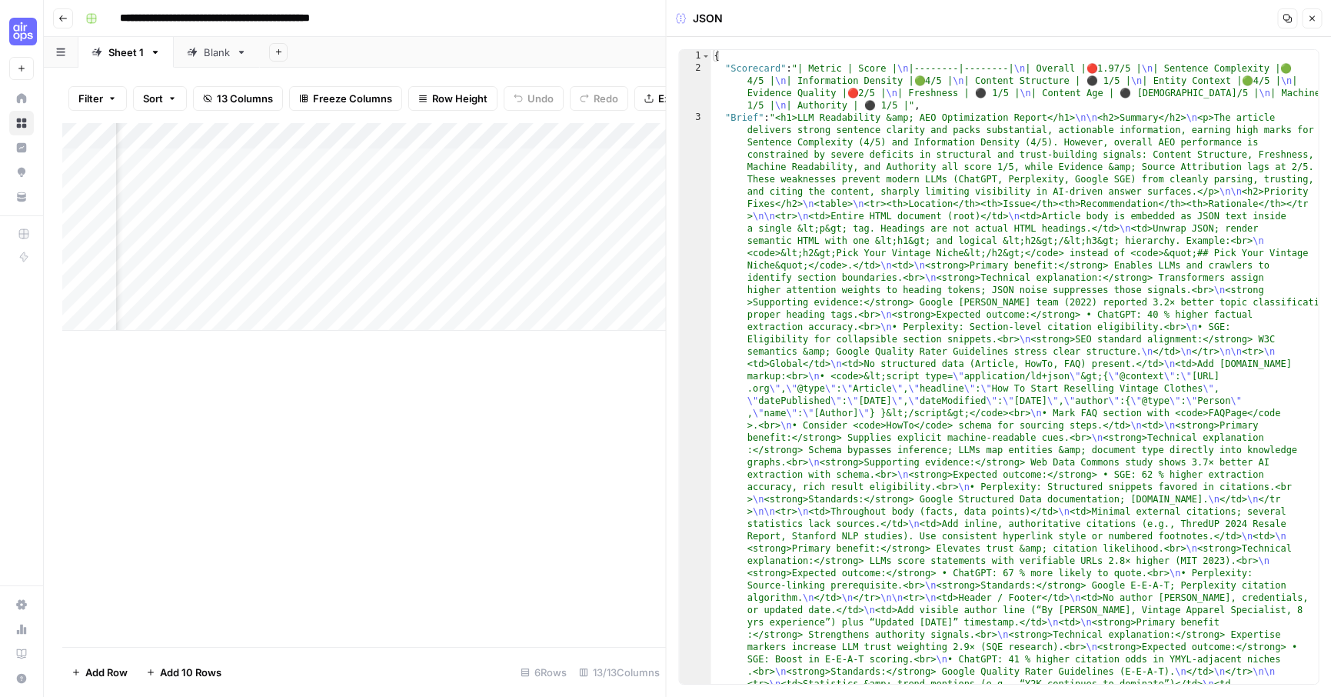
click at [1314, 17] on icon "button" at bounding box center [1311, 18] width 9 height 9
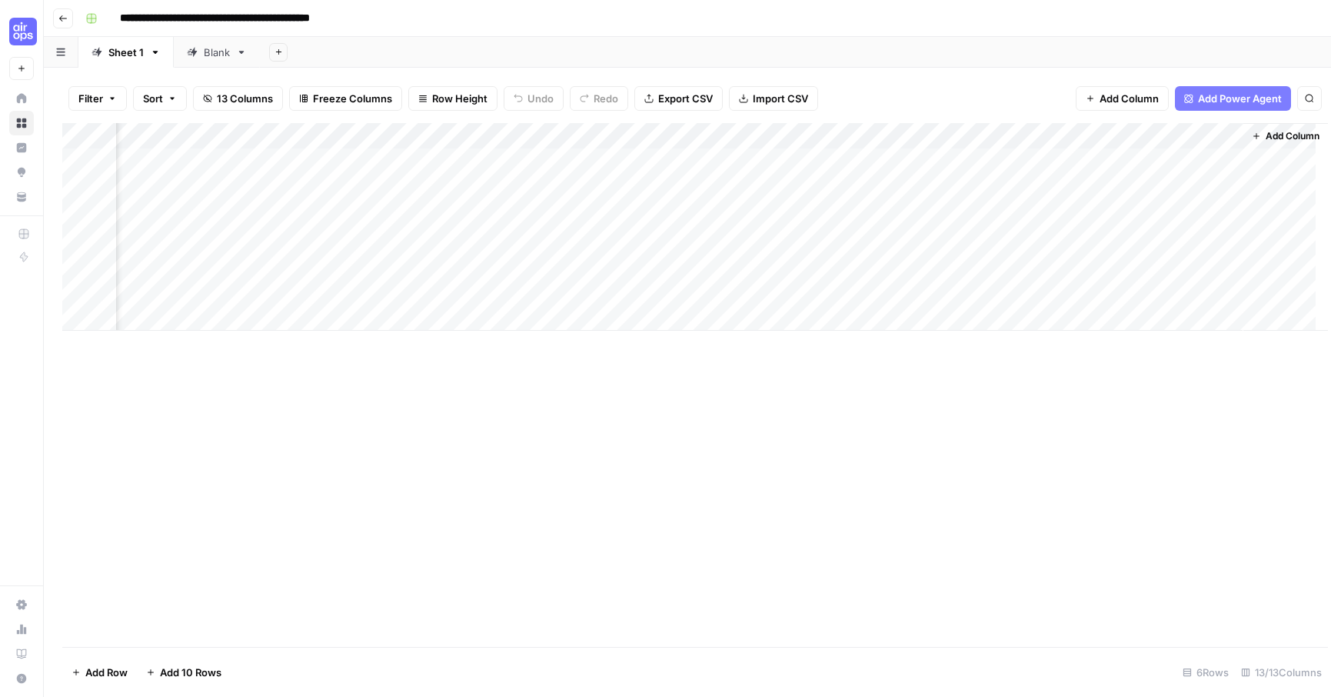
scroll to position [0, 910]
click at [216, 54] on div "Blank" at bounding box center [217, 52] width 26 height 15
click at [792, 160] on div "Add Column" at bounding box center [687, 213] width 1250 height 181
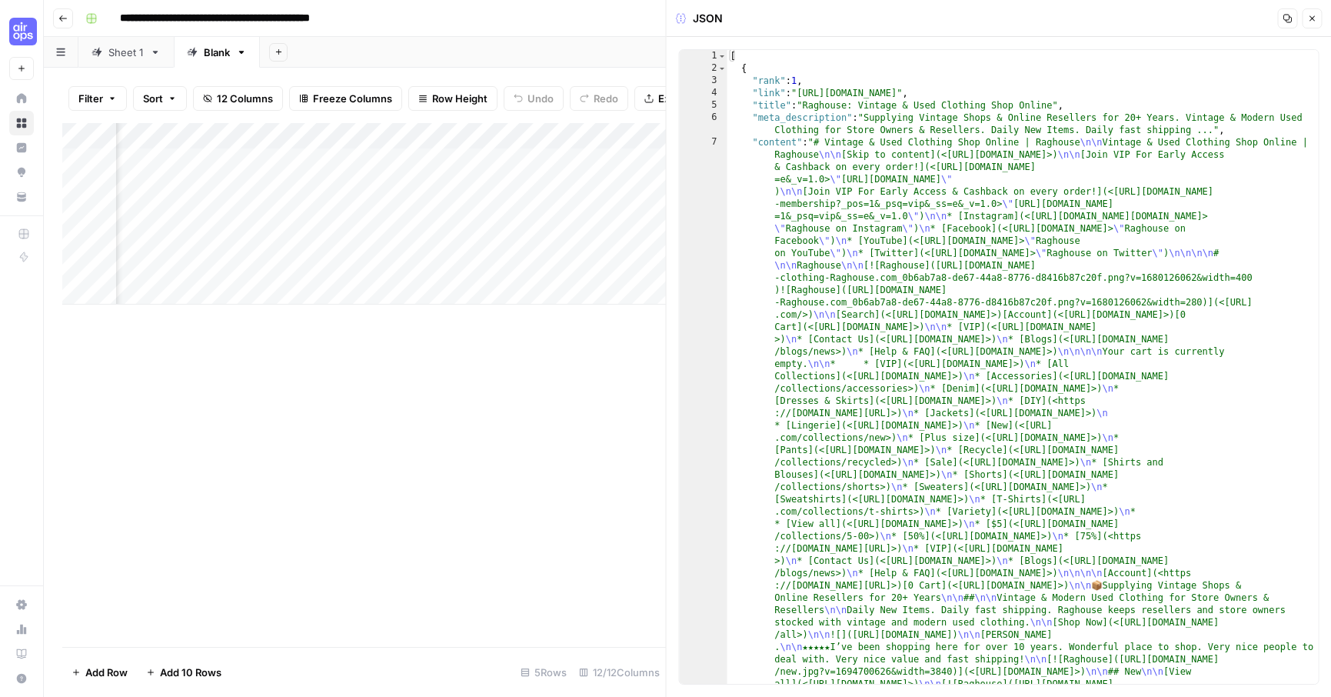
click at [1315, 20] on icon "button" at bounding box center [1311, 18] width 9 height 9
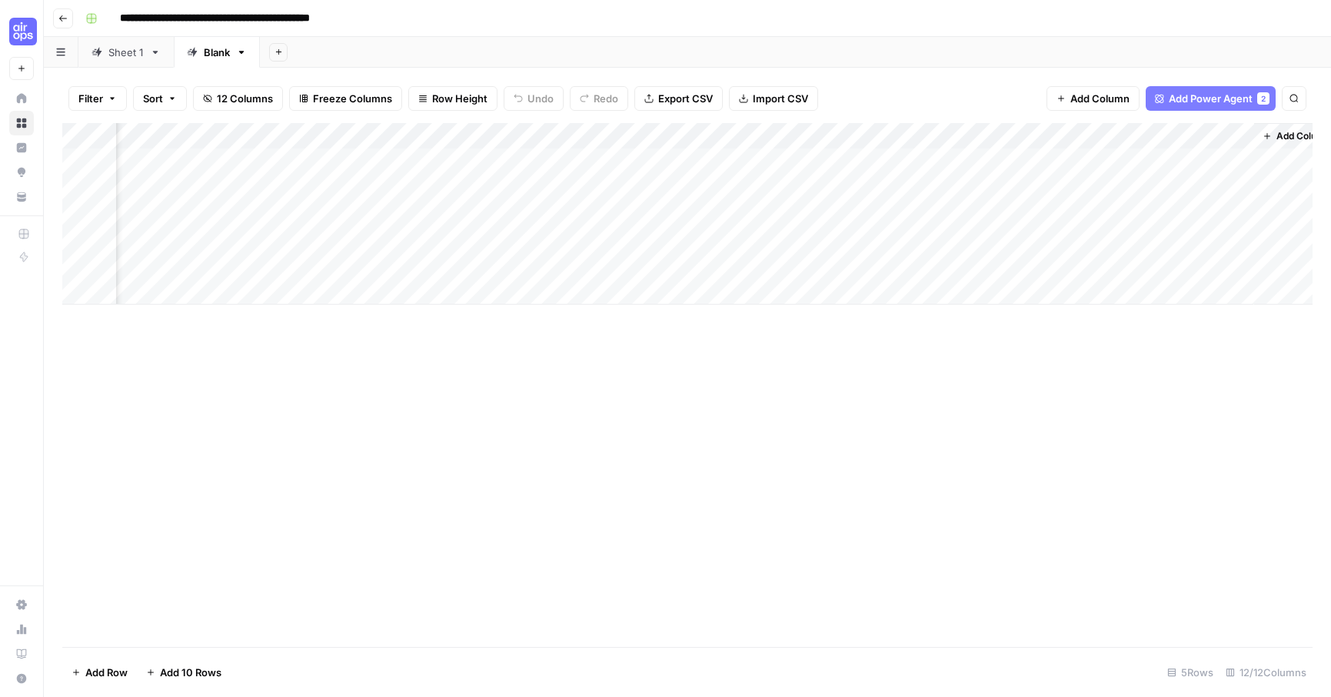
scroll to position [0, 826]
click at [845, 161] on div "Add Column" at bounding box center [687, 213] width 1250 height 181
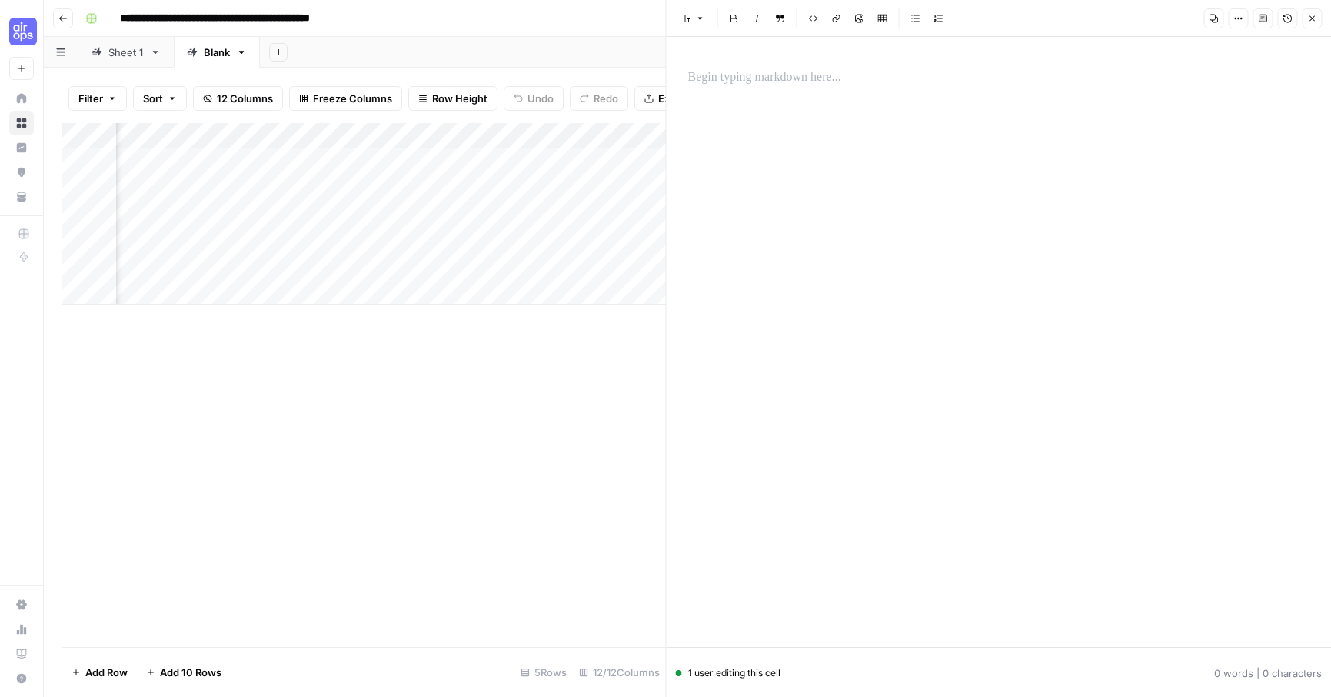
click at [1316, 22] on icon "button" at bounding box center [1311, 18] width 9 height 9
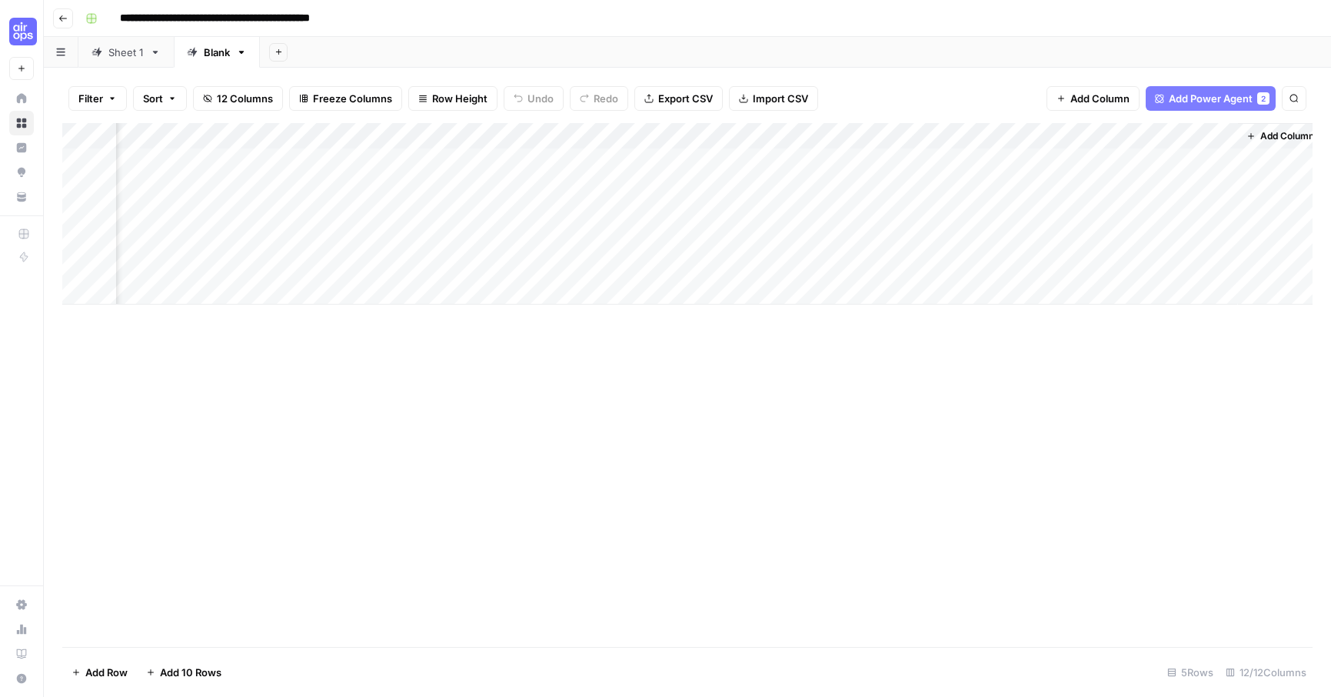
scroll to position [0, 826]
click at [871, 211] on div "Add Column" at bounding box center [687, 213] width 1250 height 181
click at [636, 211] on div "Add Column" at bounding box center [687, 213] width 1250 height 181
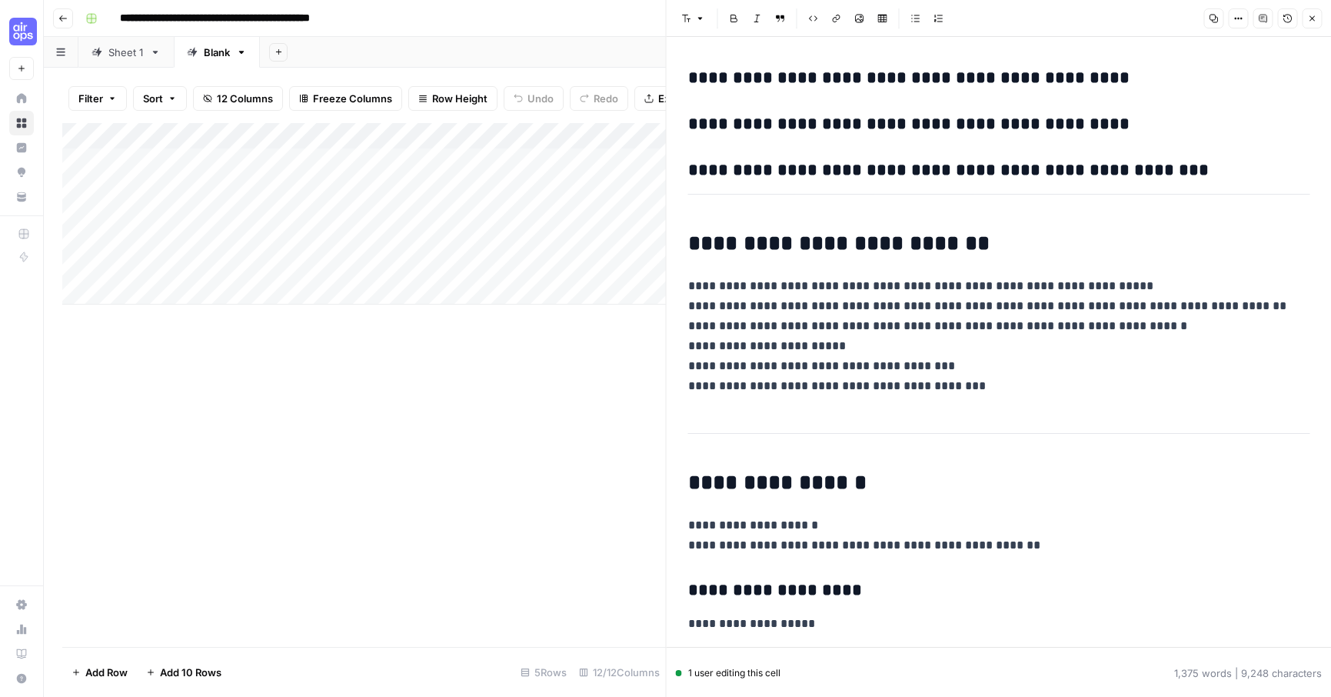
scroll to position [6103, 0]
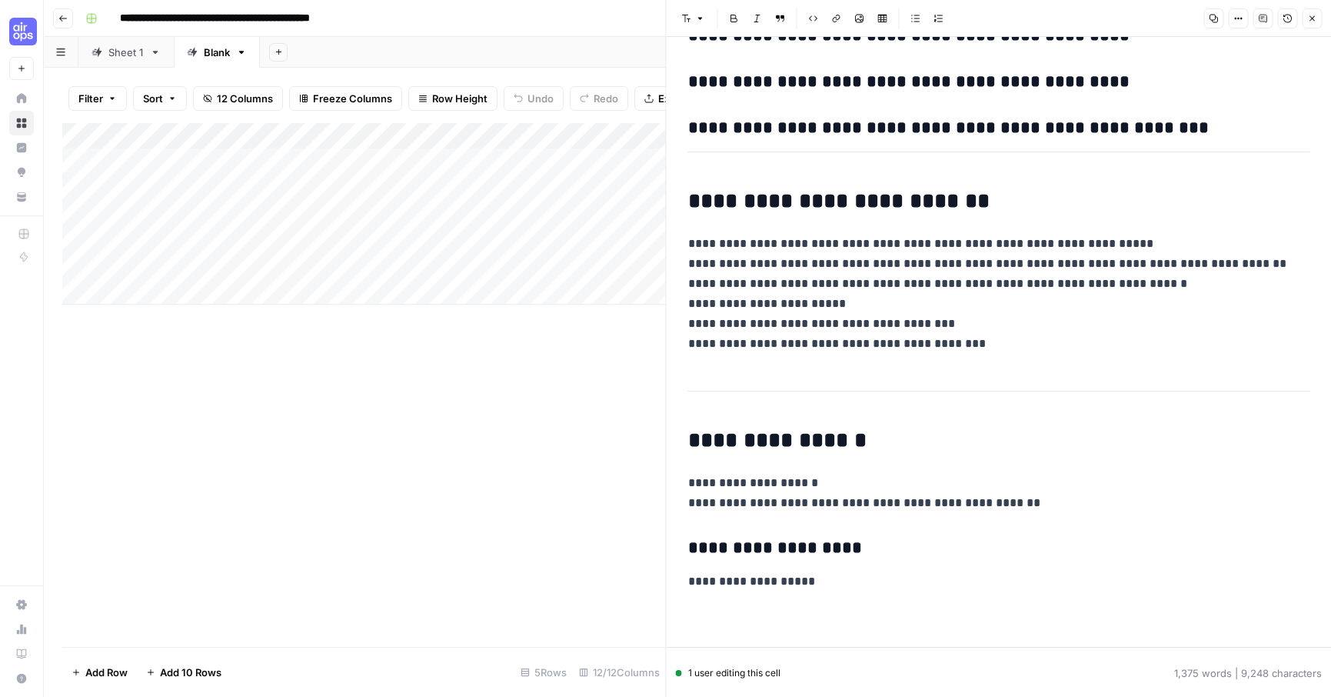
click at [642, 395] on div "Add Column" at bounding box center [364, 385] width 604 height 524
click at [1310, 15] on icon "button" at bounding box center [1311, 18] width 9 height 9
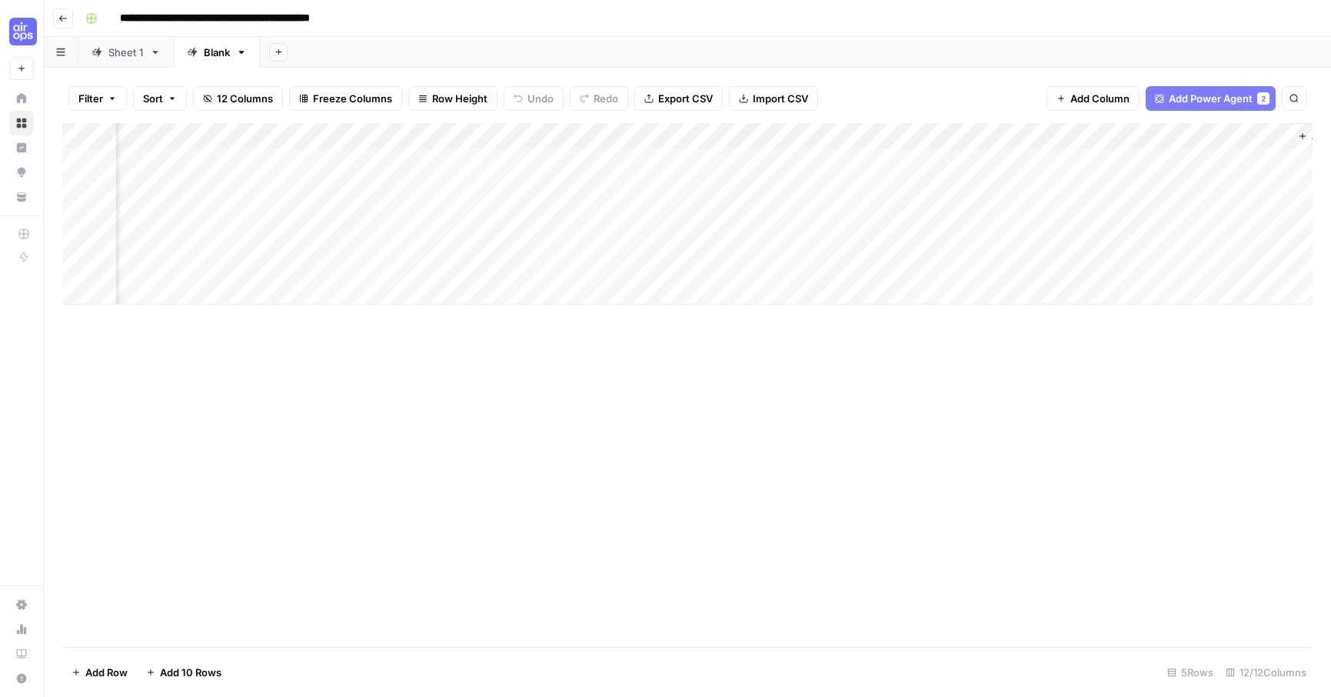
scroll to position [0, 826]
click at [882, 186] on div "Add Column" at bounding box center [687, 213] width 1250 height 181
click at [838, 188] on div "Add Column" at bounding box center [687, 213] width 1250 height 181
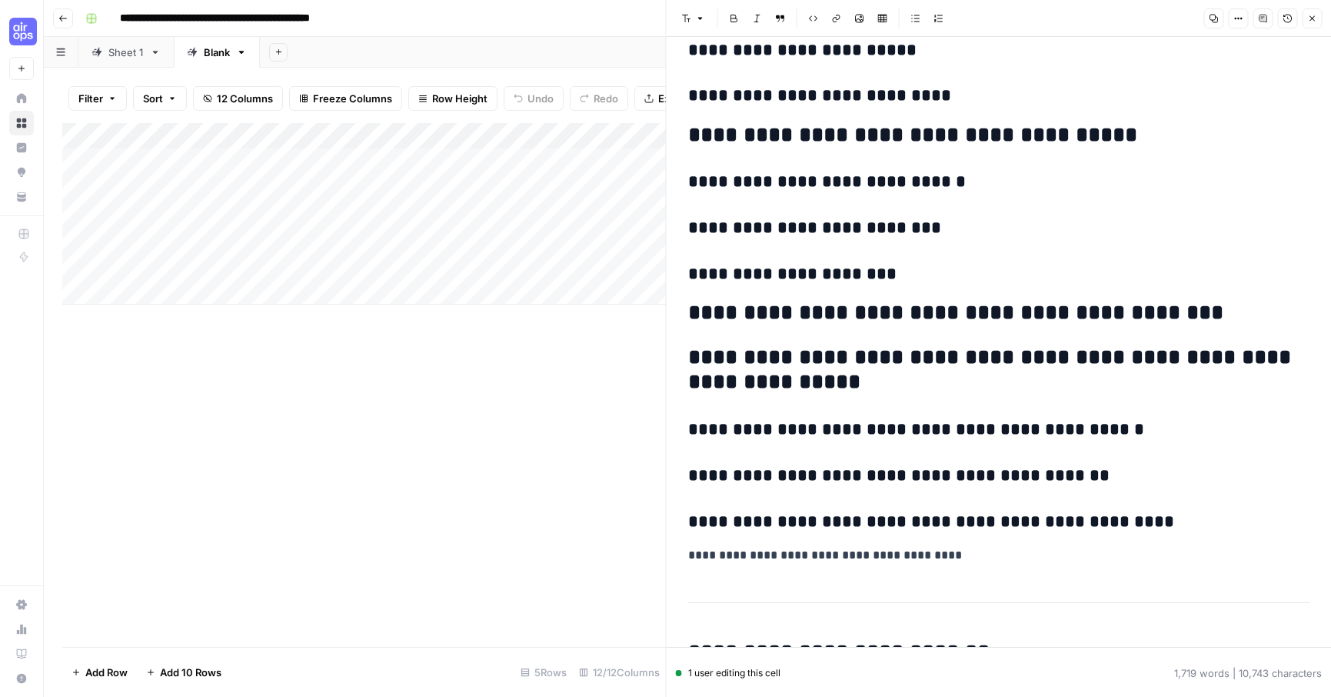
scroll to position [7492, 0]
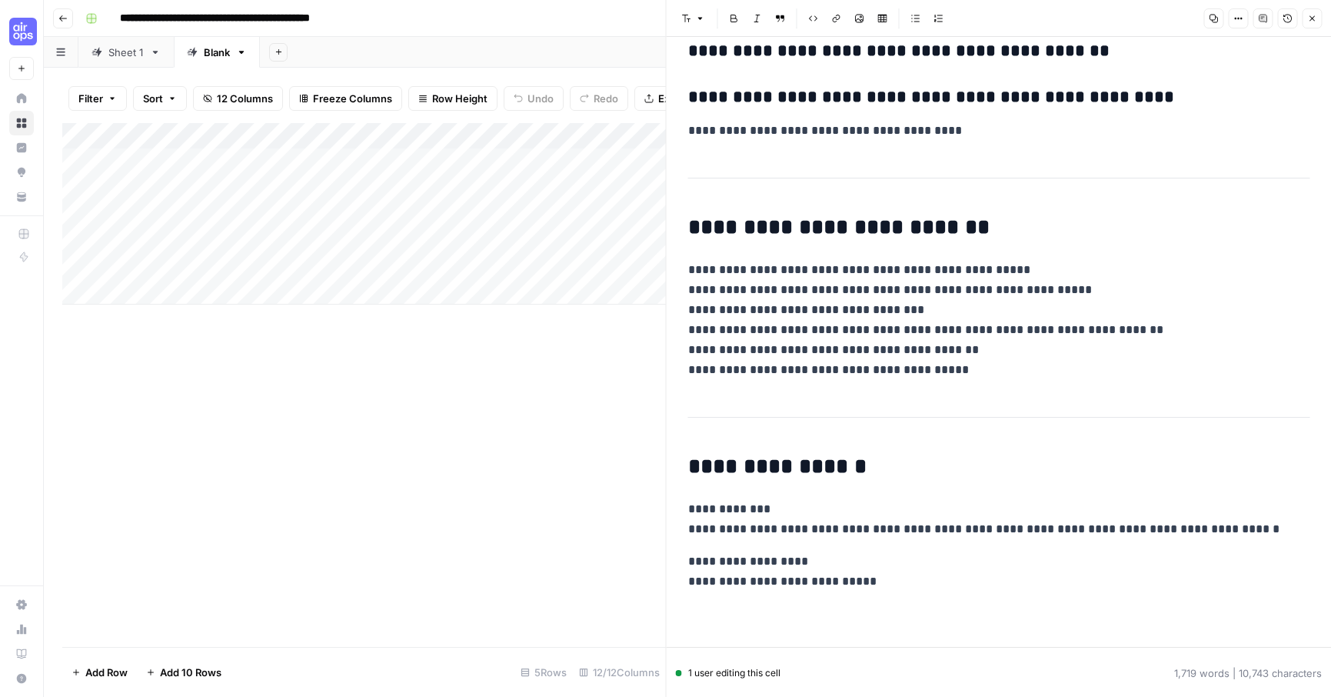
click at [521, 361] on div "Add Column" at bounding box center [364, 385] width 604 height 524
click at [1310, 19] on icon "button" at bounding box center [1312, 18] width 5 height 5
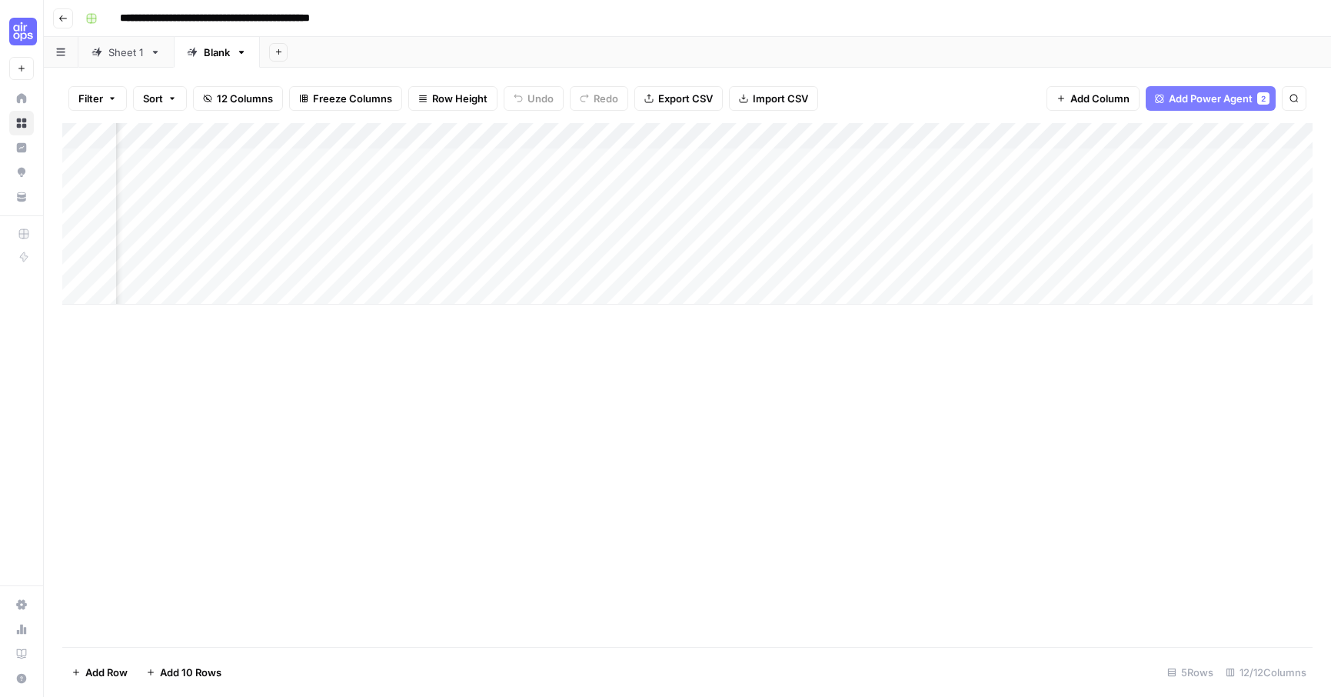
scroll to position [0, 344]
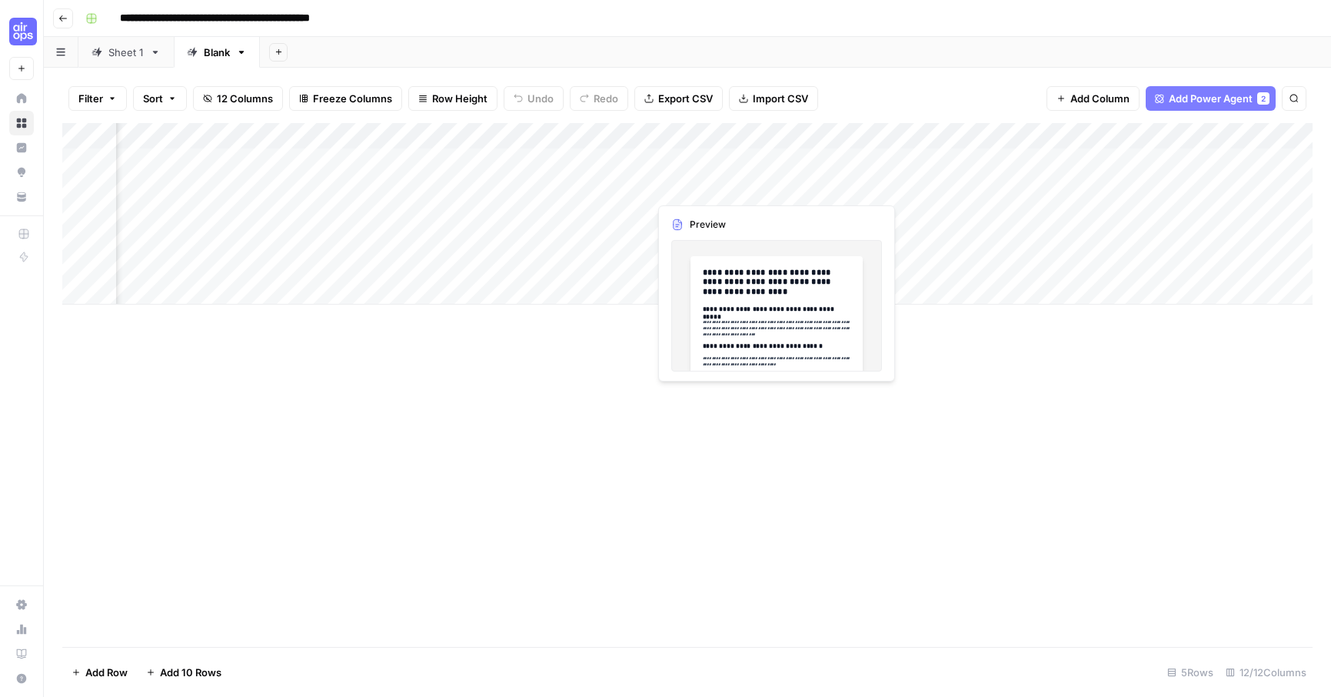
click at [774, 187] on div "Add Column" at bounding box center [687, 213] width 1250 height 181
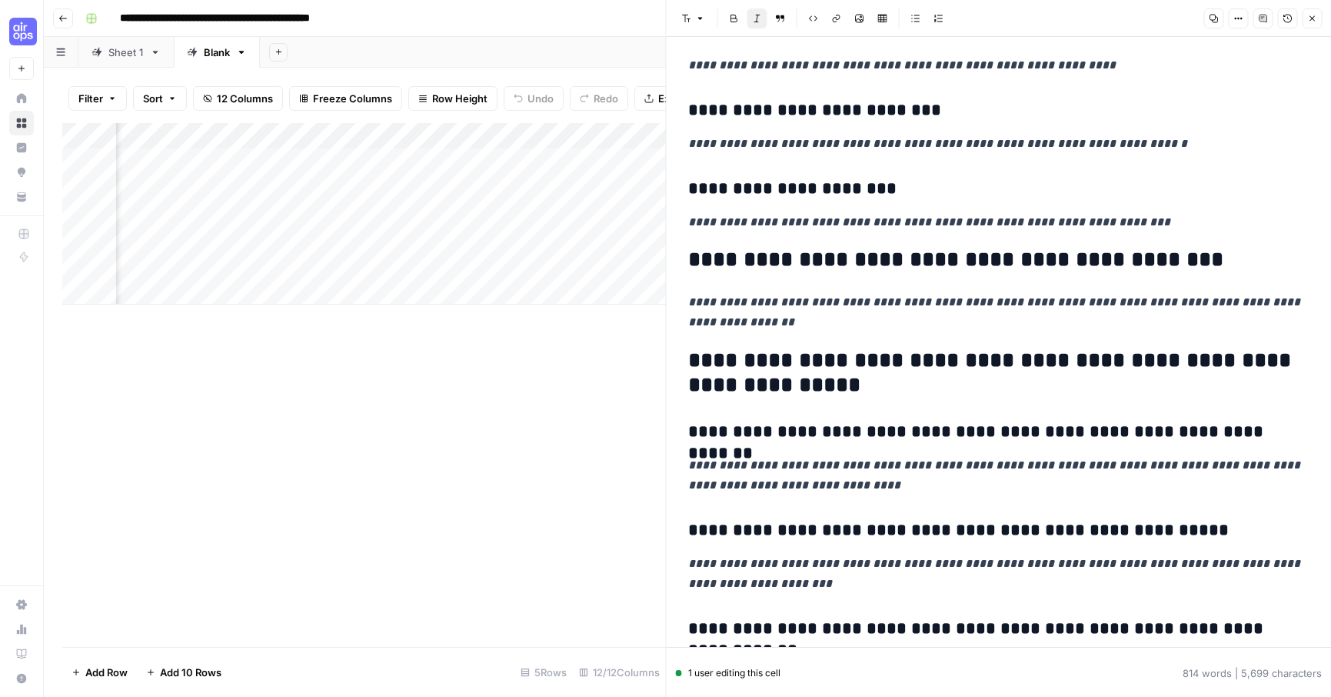
scroll to position [3085, 0]
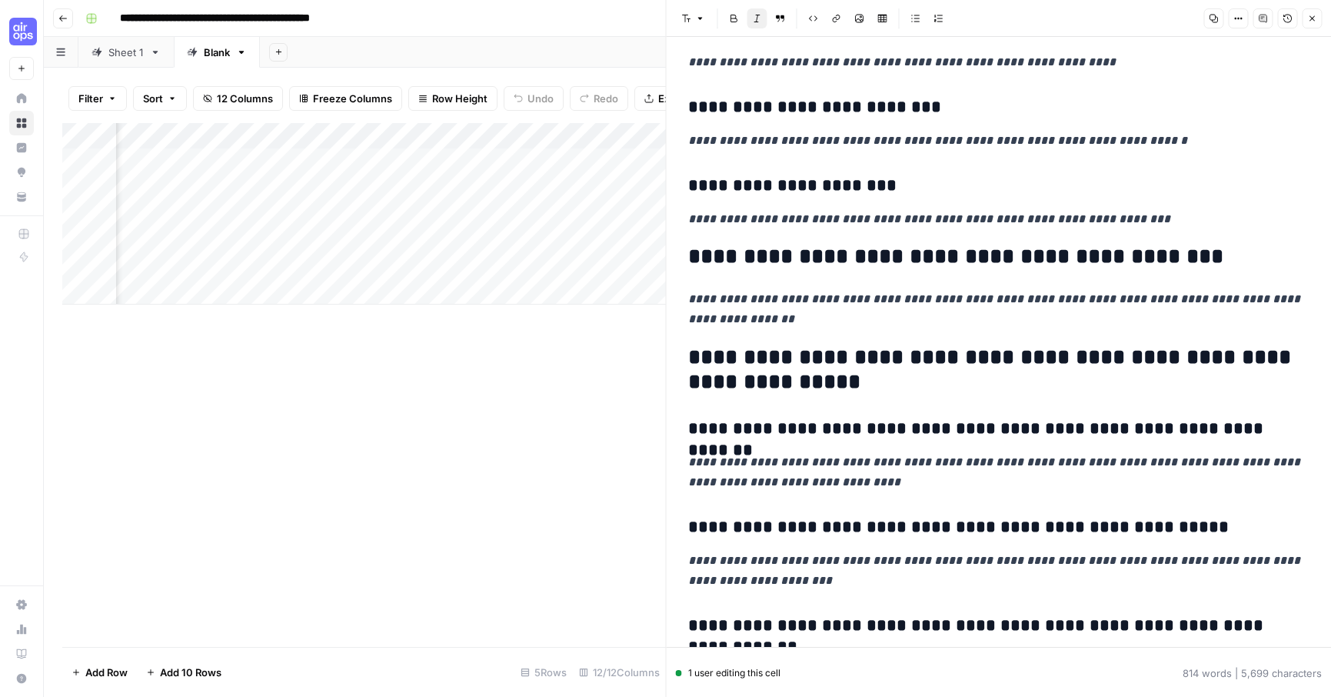
click at [1312, 19] on icon "button" at bounding box center [1311, 18] width 9 height 9
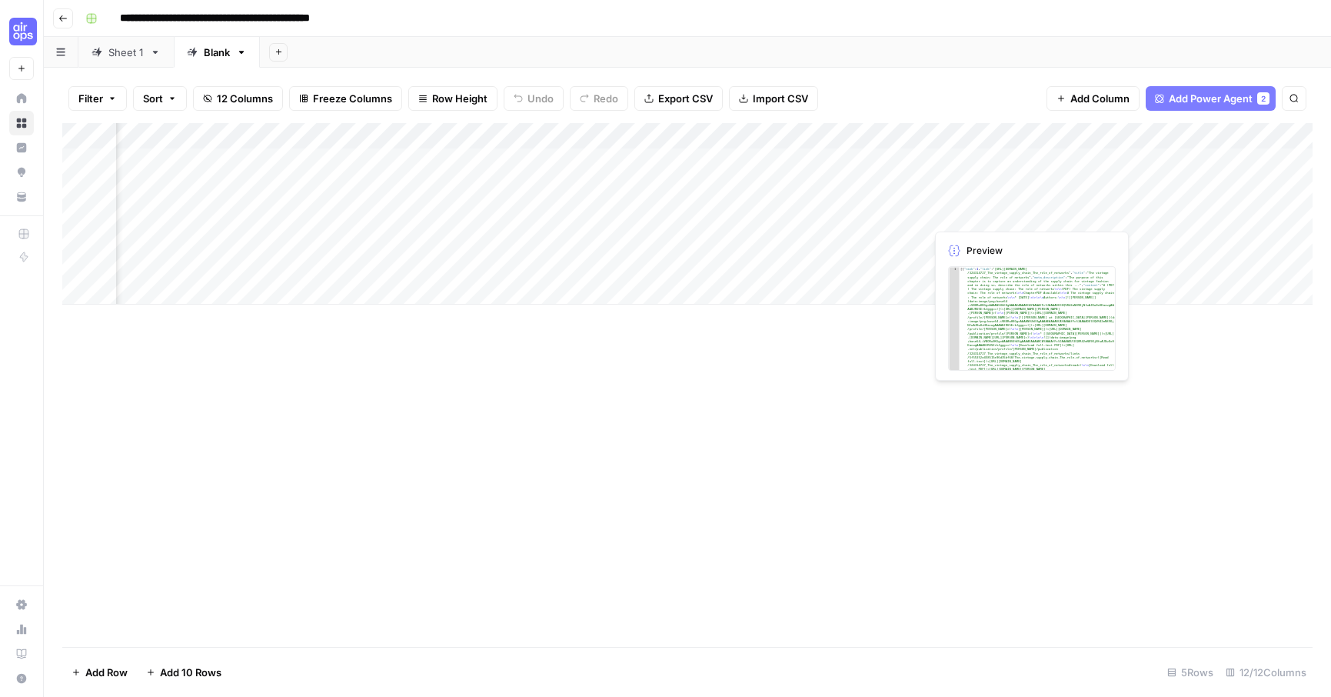
scroll to position [0, 826]
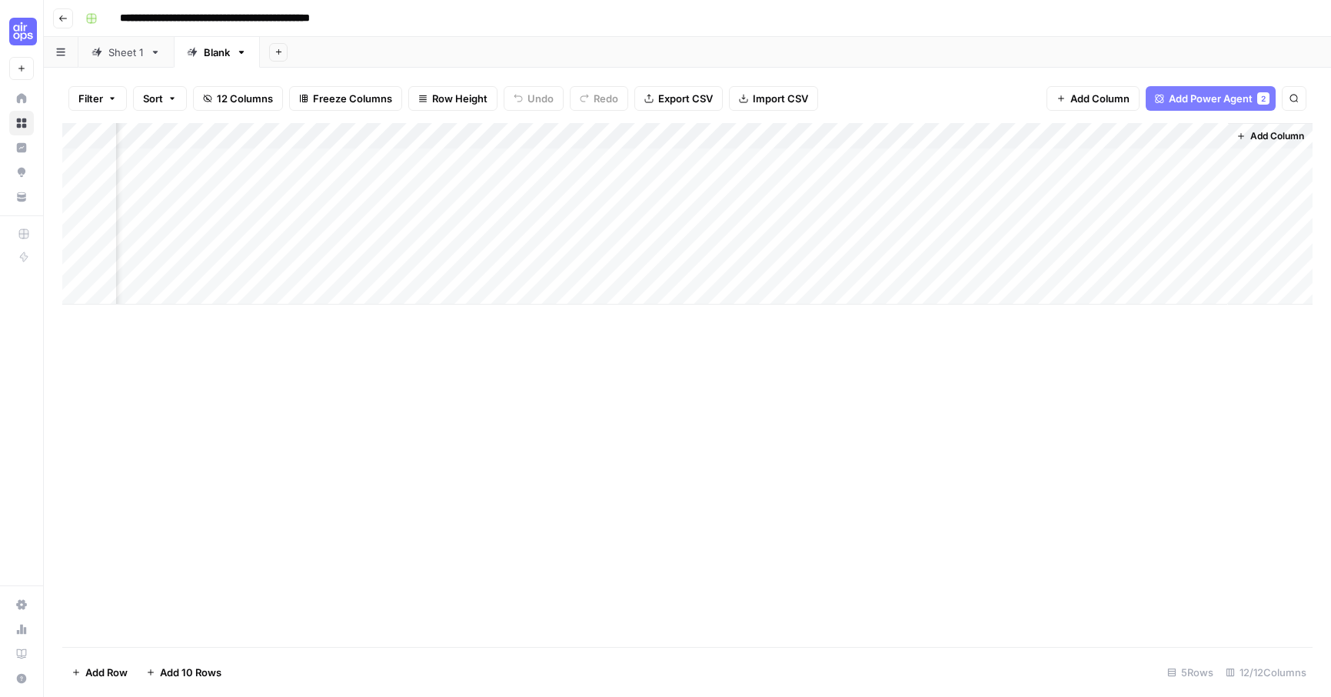
click at [121, 53] on div "Sheet 1" at bounding box center [125, 52] width 35 height 15
click at [615, 211] on div "Add Column" at bounding box center [687, 227] width 1250 height 208
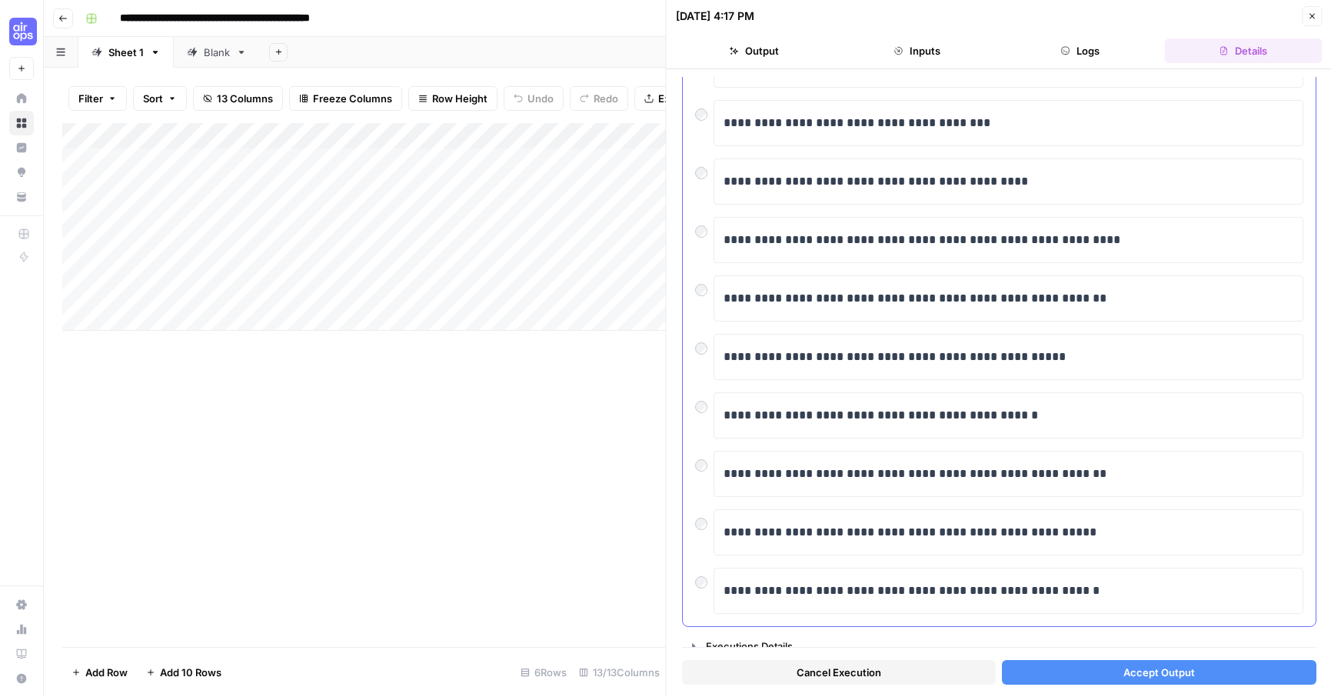
scroll to position [159, 0]
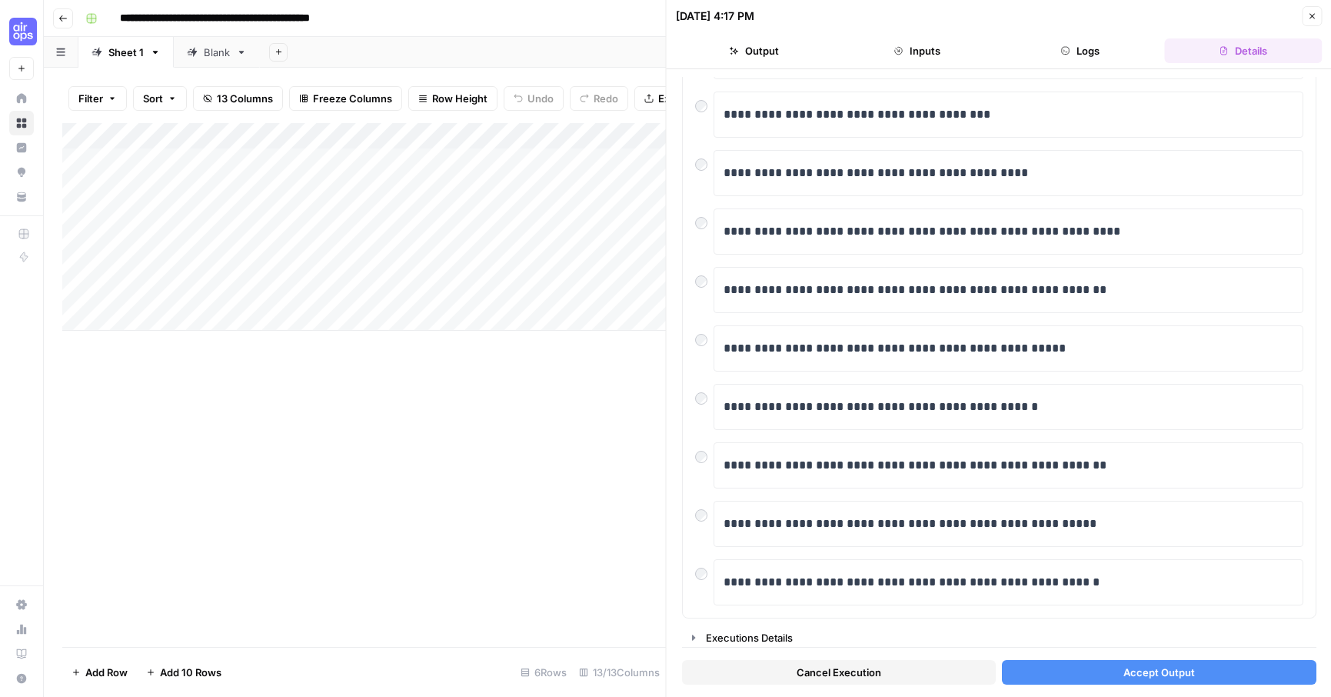
click at [1120, 664] on button "Accept Output" at bounding box center [1159, 672] width 314 height 25
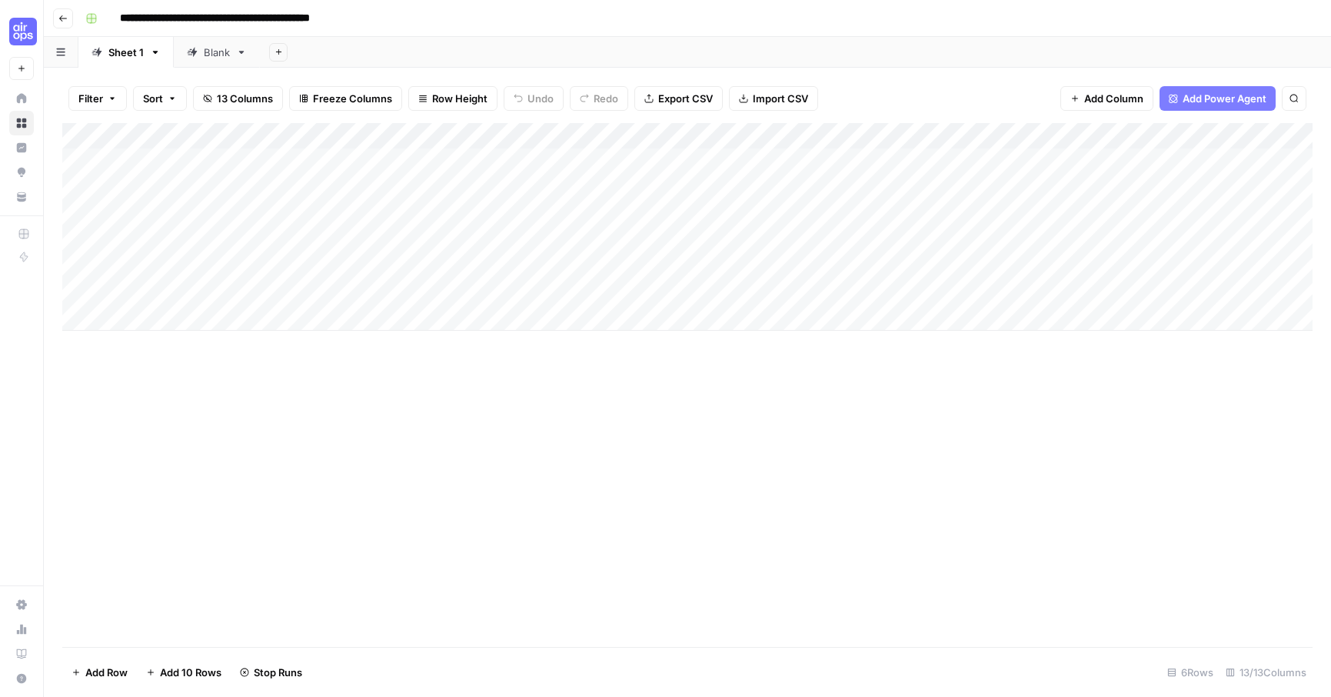
click at [193, 61] on link "Blank" at bounding box center [217, 52] width 86 height 31
click at [1215, 212] on div "Add Column" at bounding box center [687, 213] width 1250 height 181
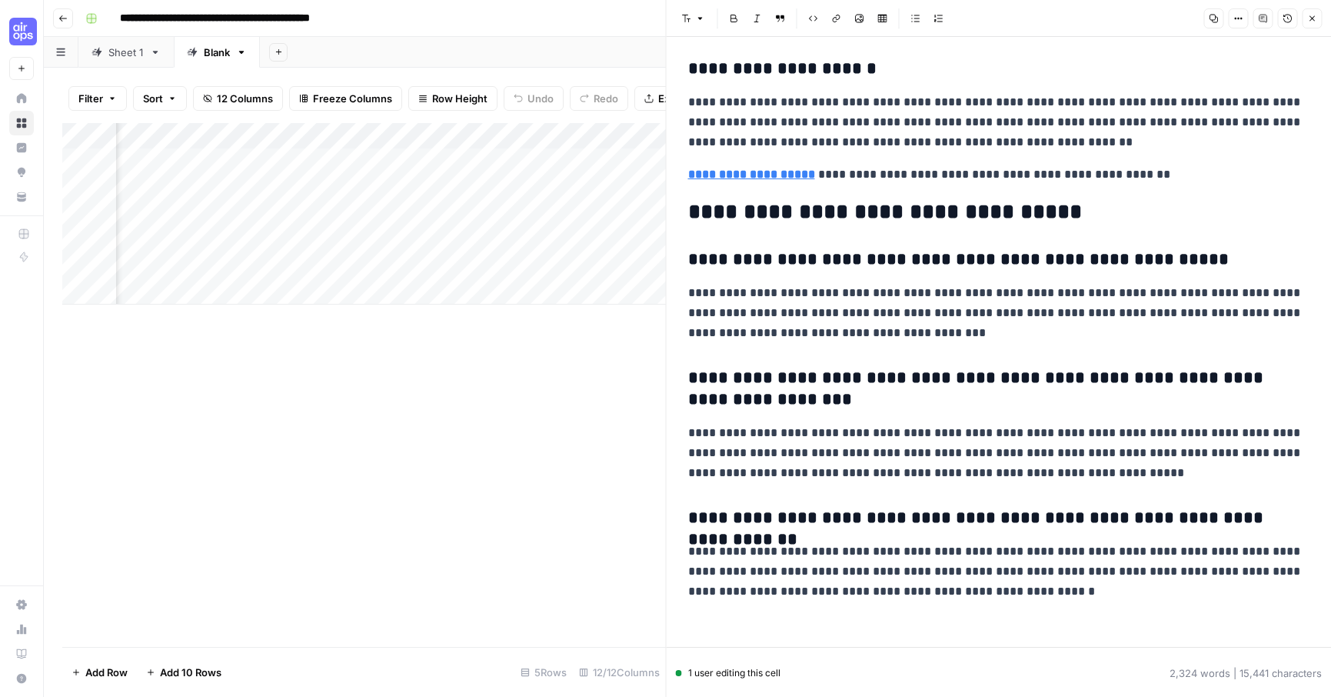
scroll to position [5123, 0]
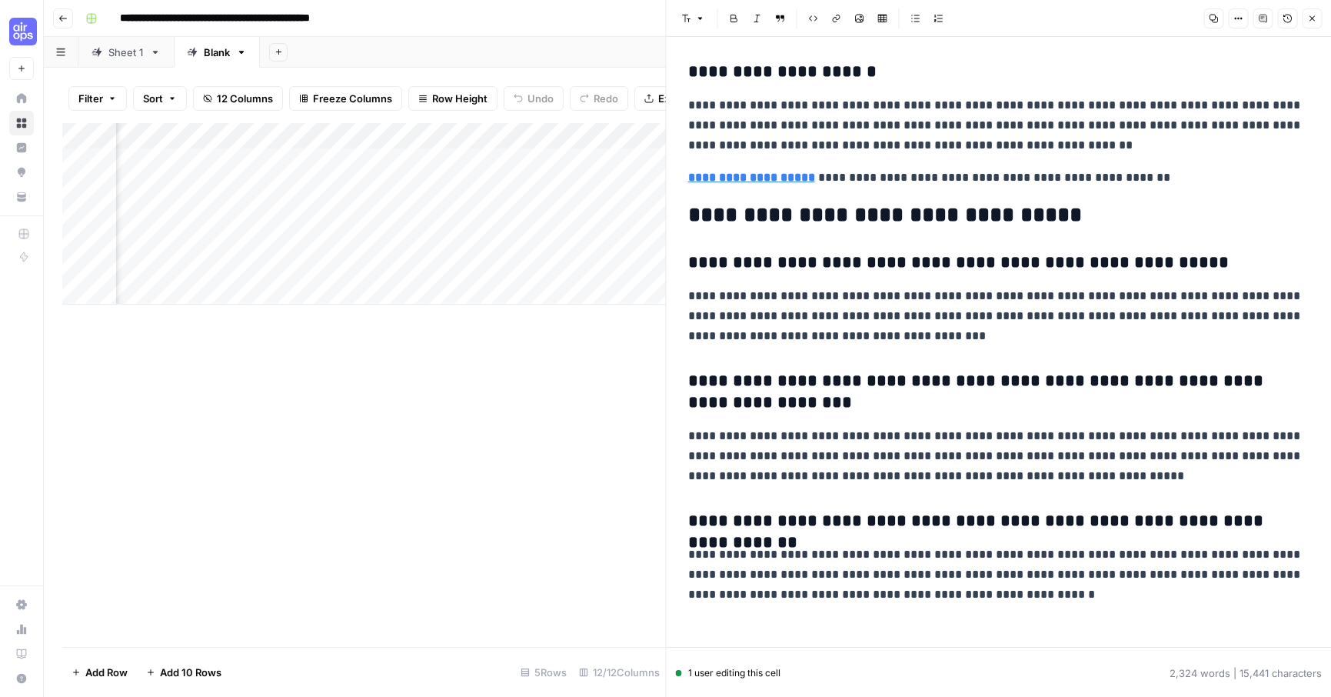
click at [1317, 22] on button "Close" at bounding box center [1312, 18] width 20 height 20
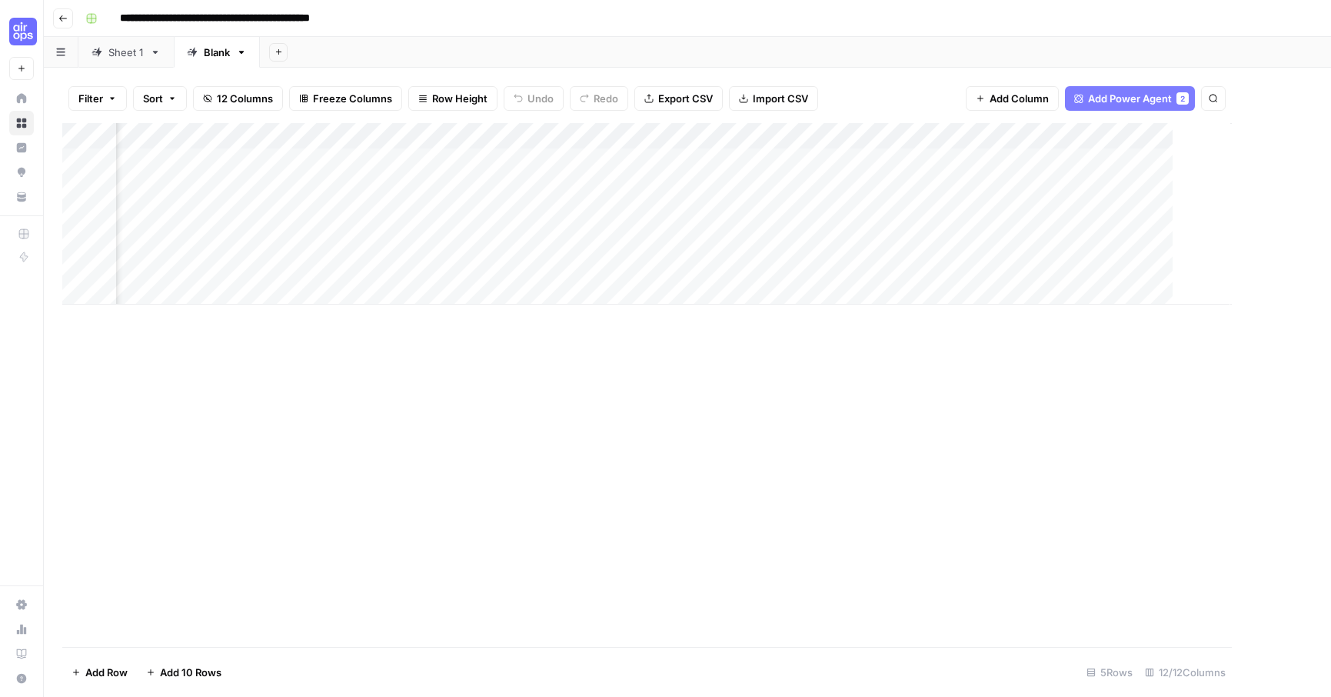
scroll to position [0, 807]
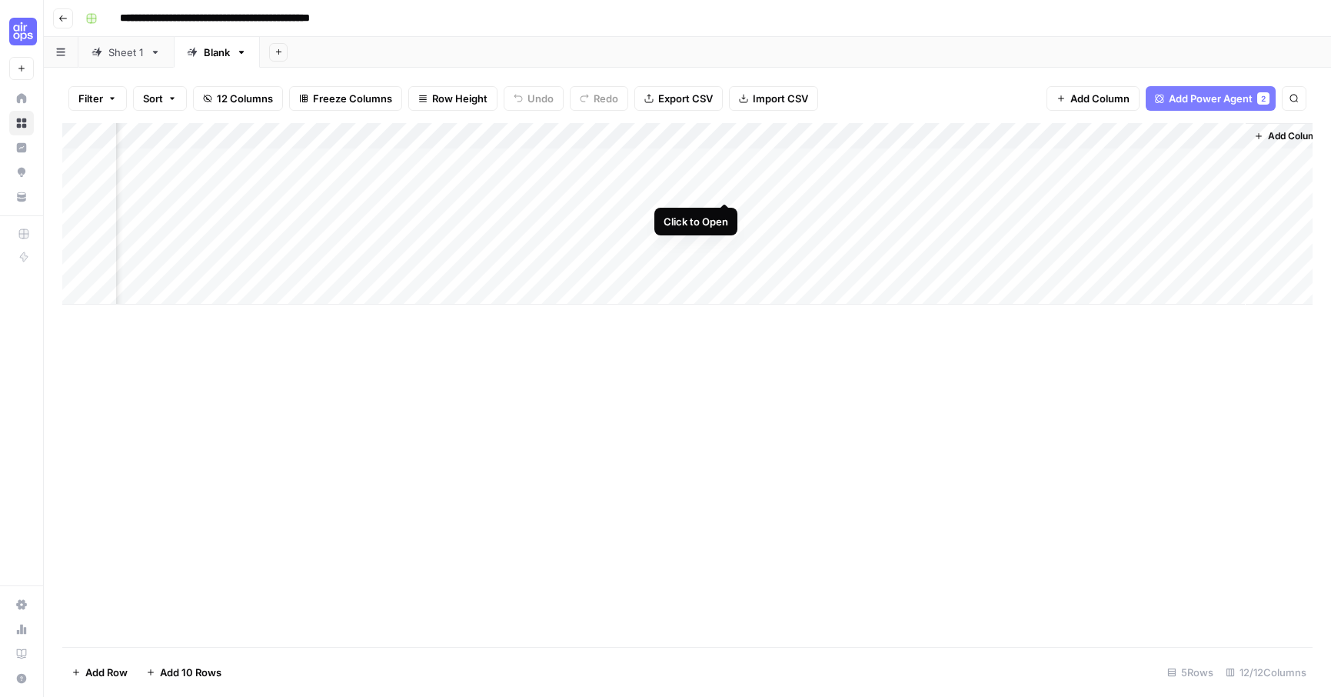
click at [726, 187] on div "Add Column" at bounding box center [687, 213] width 1250 height 181
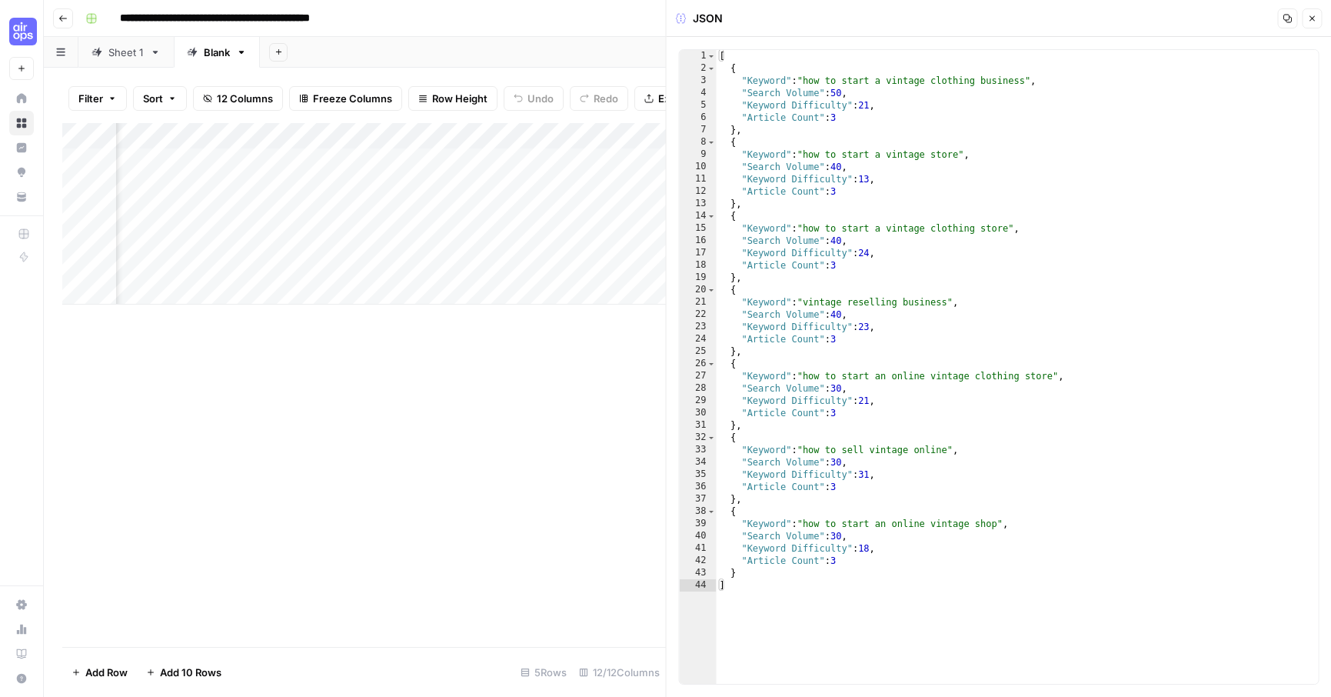
click at [1316, 23] on button "Close" at bounding box center [1312, 18] width 20 height 20
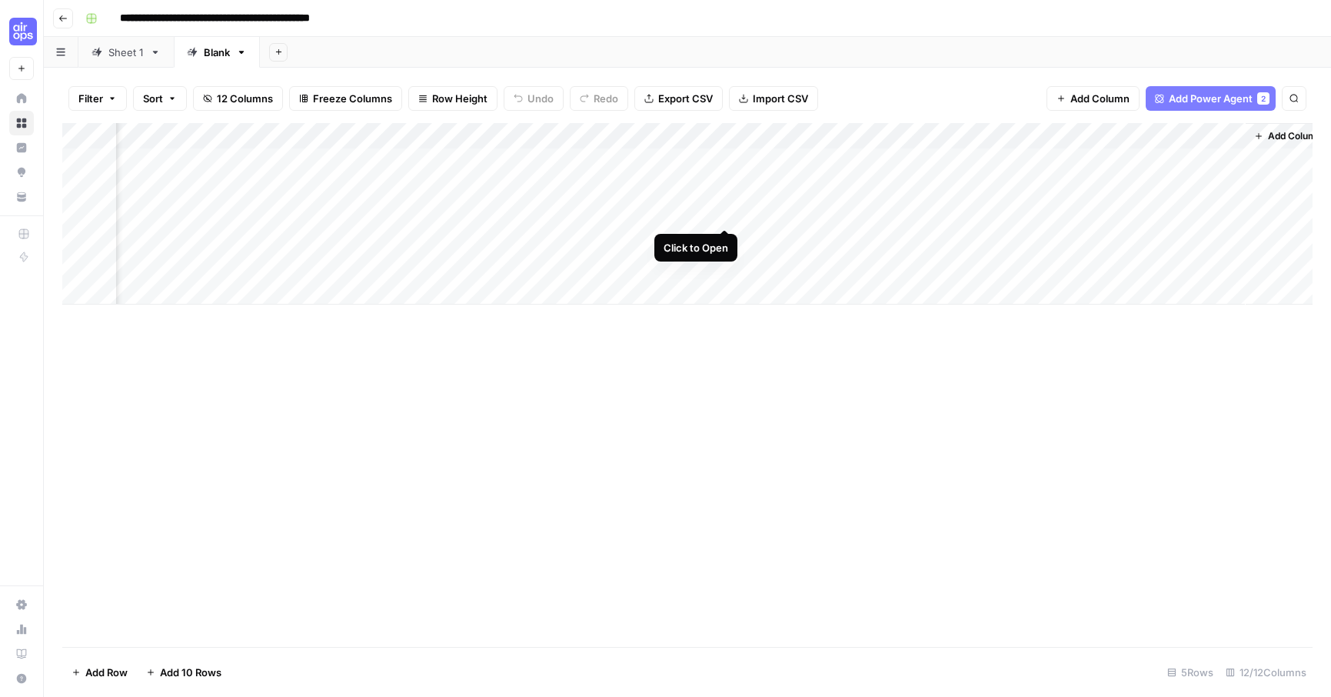
click at [729, 208] on div "Add Column" at bounding box center [687, 213] width 1250 height 181
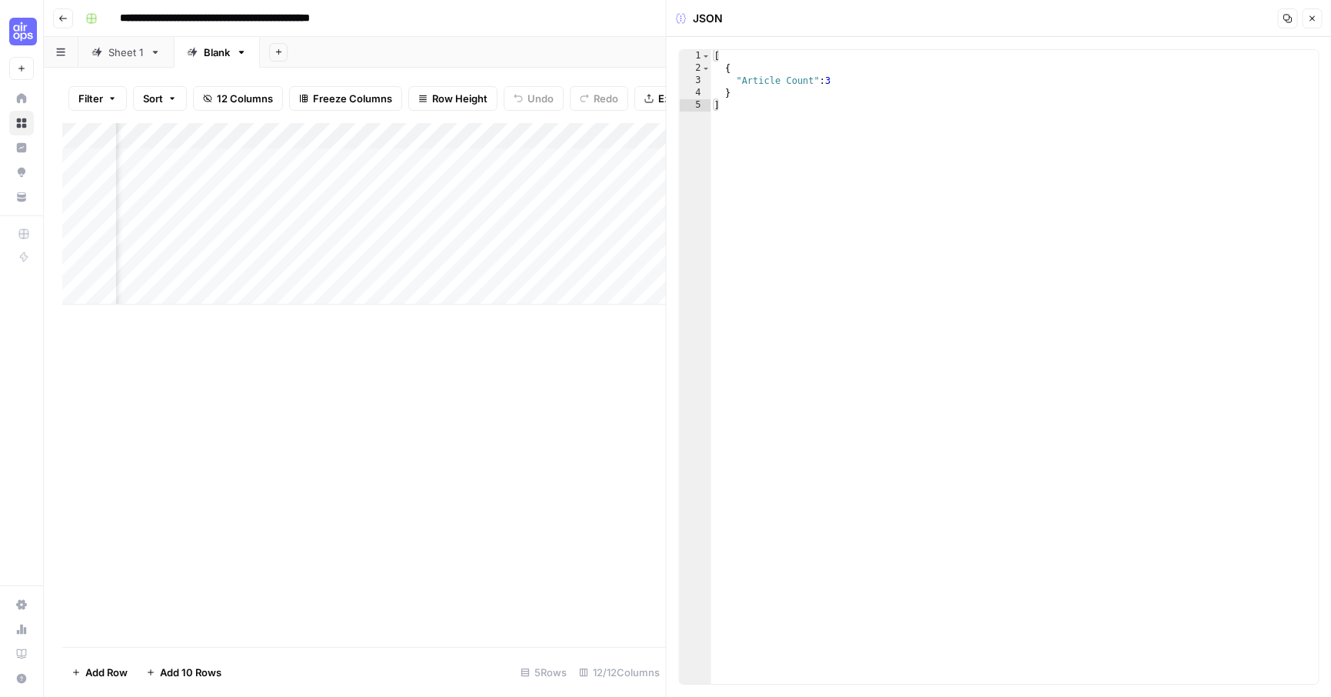
click at [1314, 18] on icon "button" at bounding box center [1311, 18] width 9 height 9
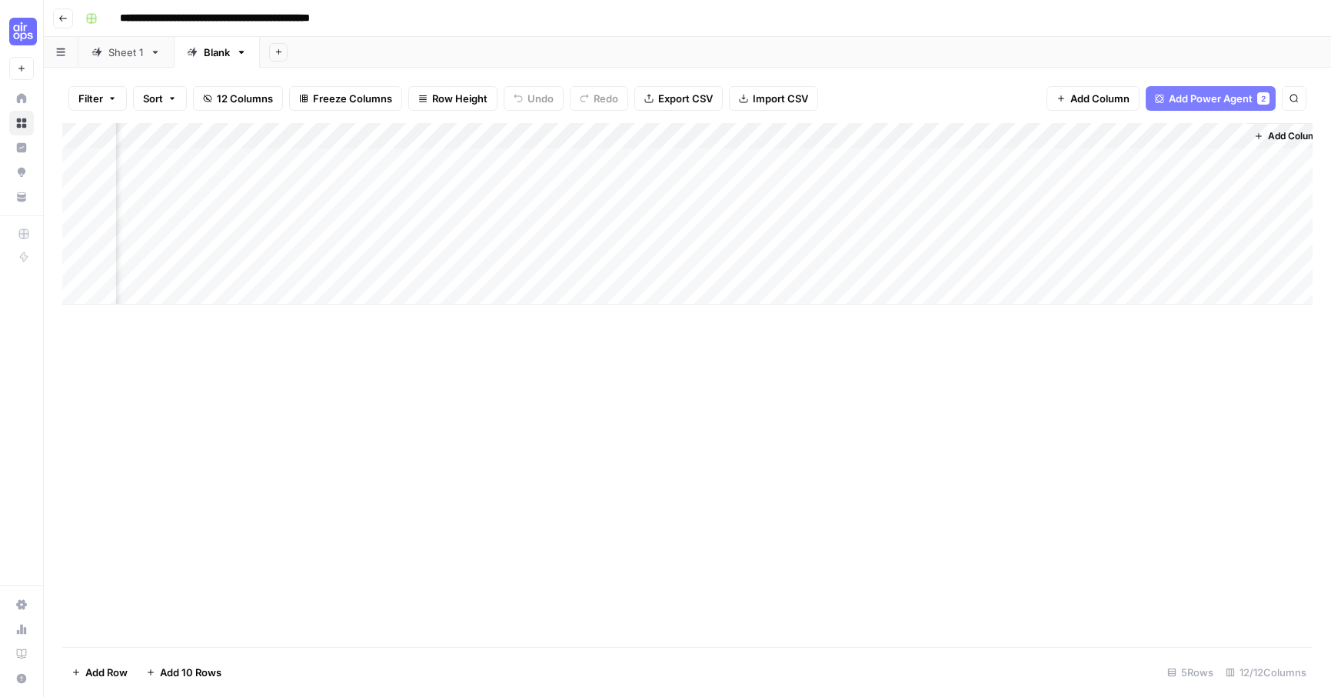
click at [1232, 187] on div "Add Column" at bounding box center [687, 213] width 1250 height 181
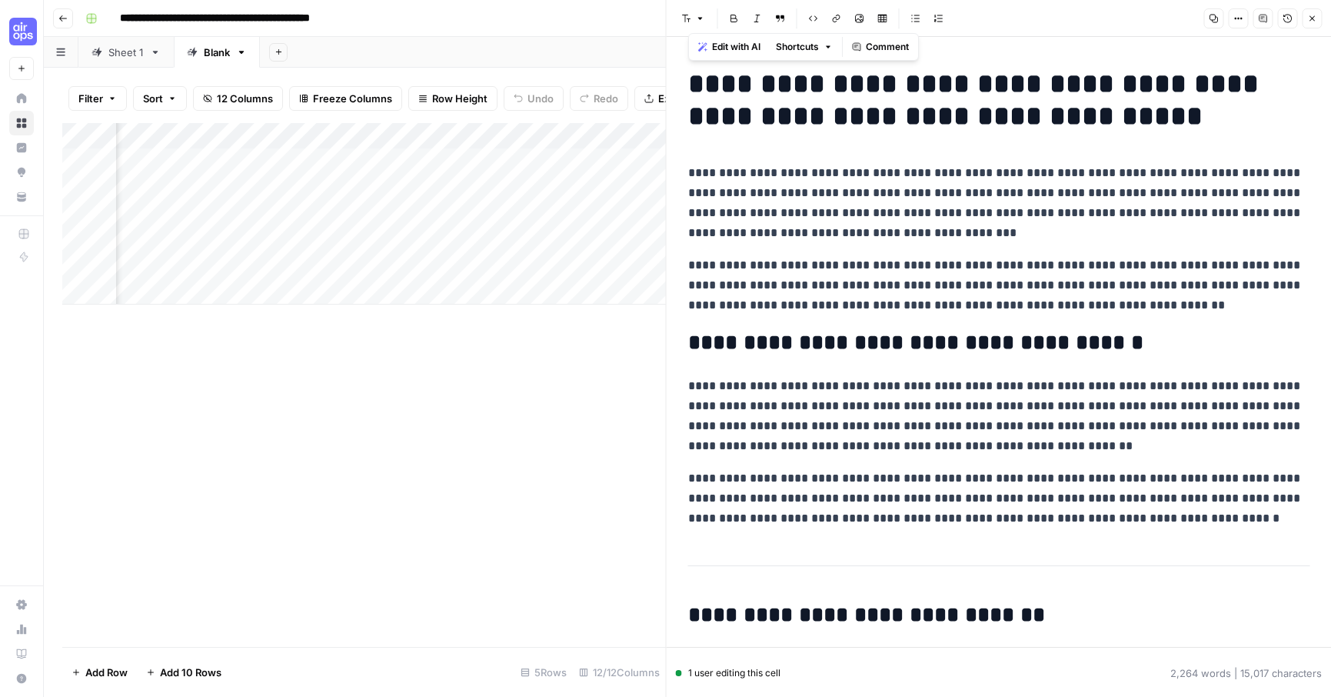
drag, startPoint x: 814, startPoint y: 583, endPoint x: 728, endPoint y: 23, distance: 566.3
click at [728, 23] on div "**********" at bounding box center [999, 348] width 666 height 697
copy div "**********"
click at [915, 281] on p "**********" at bounding box center [999, 285] width 622 height 60
click at [1310, 22] on icon "button" at bounding box center [1311, 18] width 9 height 9
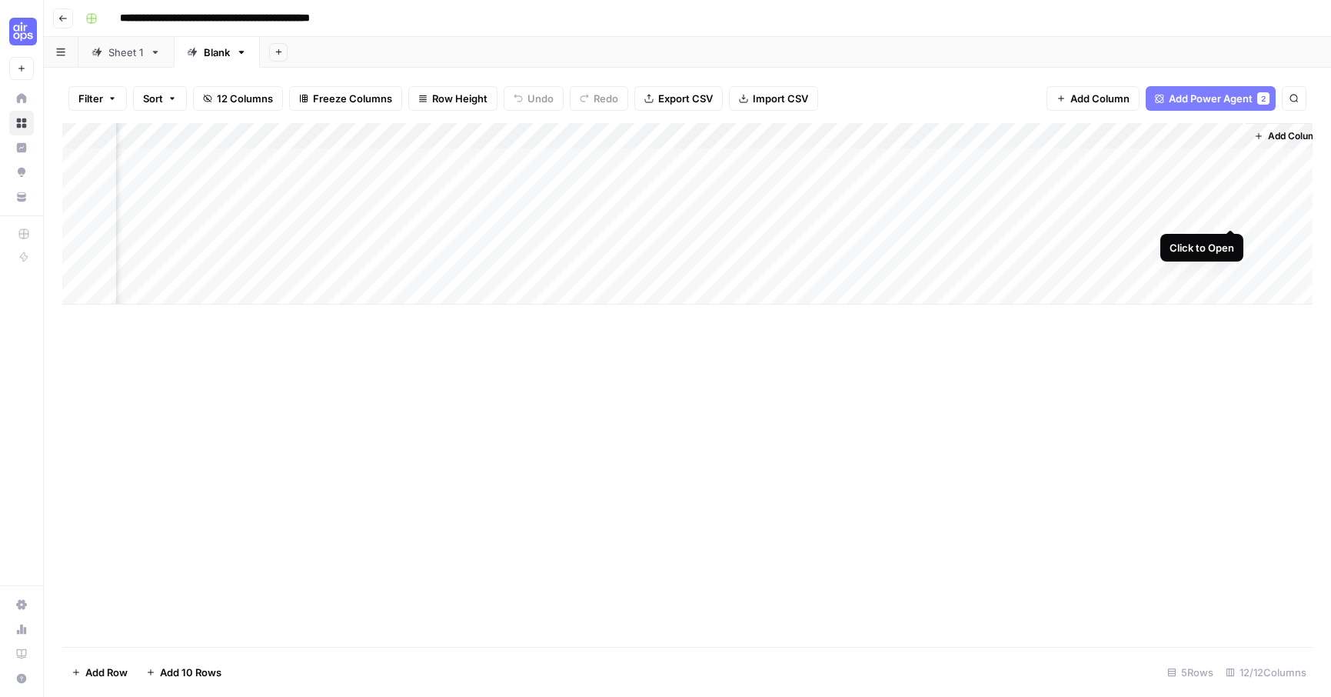
click at [1230, 213] on div "Add Column" at bounding box center [687, 213] width 1250 height 181
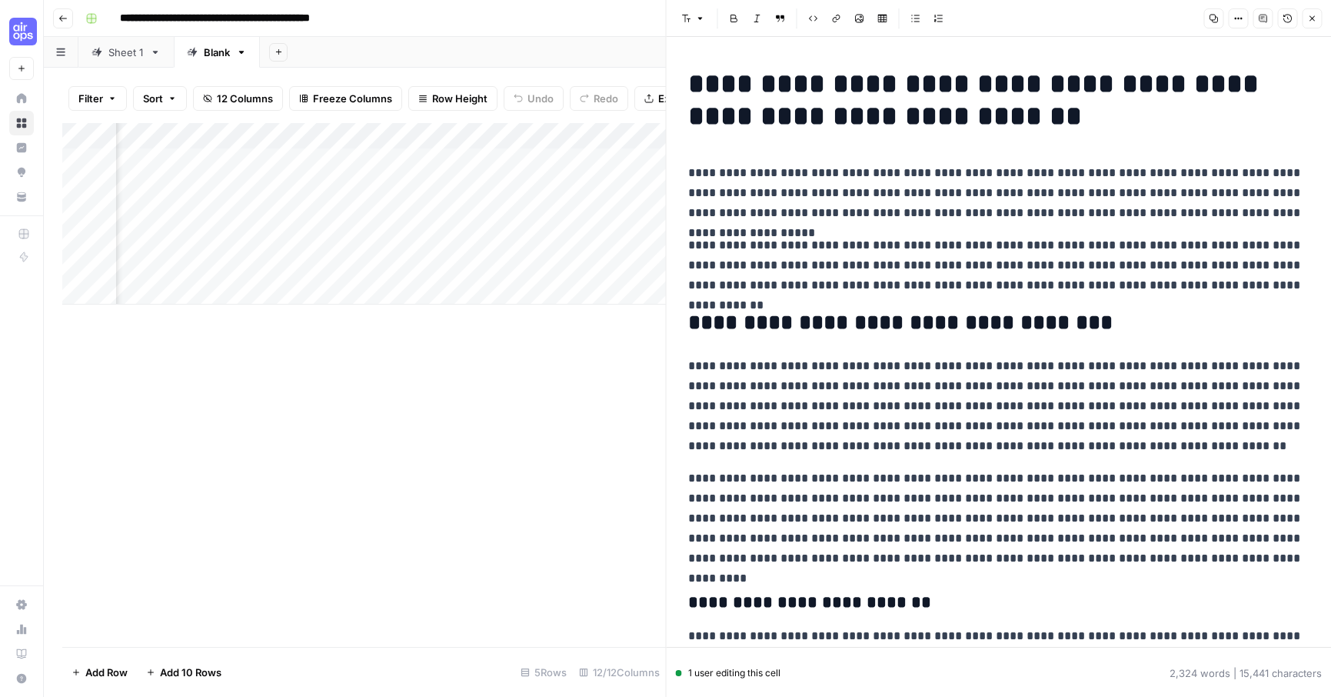
click at [1219, 17] on button "Copy" at bounding box center [1214, 18] width 20 height 20
click at [486, 416] on div "Add Column" at bounding box center [364, 385] width 604 height 524
click at [1313, 21] on icon "button" at bounding box center [1311, 18] width 9 height 9
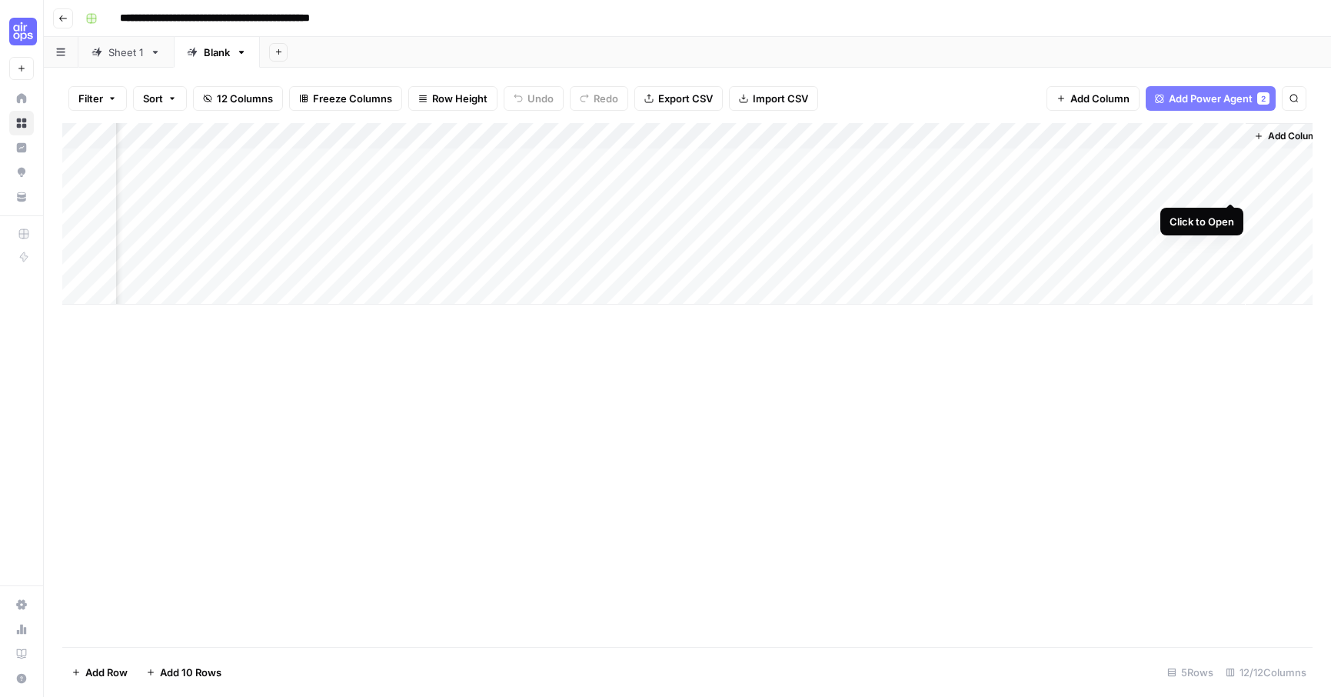
click at [1230, 186] on div "Add Column" at bounding box center [687, 213] width 1250 height 181
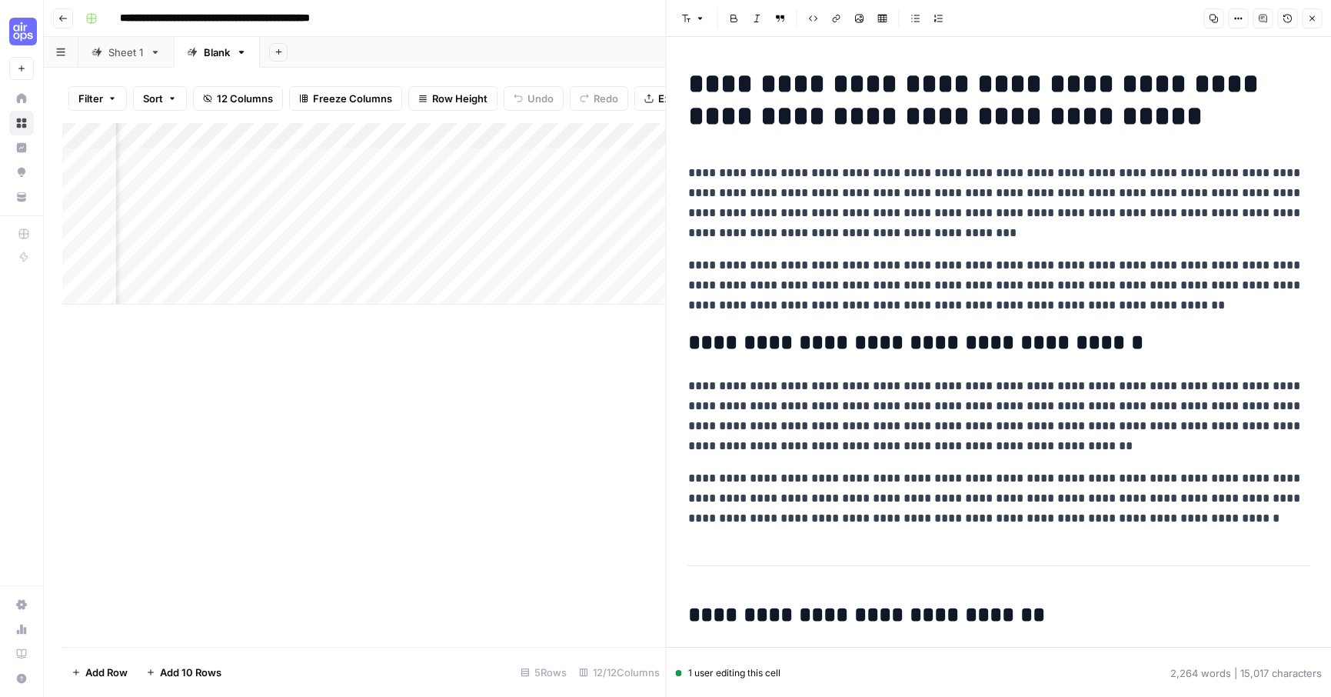
click at [1214, 18] on icon "button" at bounding box center [1214, 19] width 8 height 8
click at [1212, 22] on icon "button" at bounding box center [1213, 18] width 9 height 9
click at [1311, 21] on icon "button" at bounding box center [1311, 18] width 9 height 9
click at [1311, 21] on div "Font style Bold Italic Block quote Code block Link Image Insert Table Bulleted …" at bounding box center [999, 18] width 647 height 20
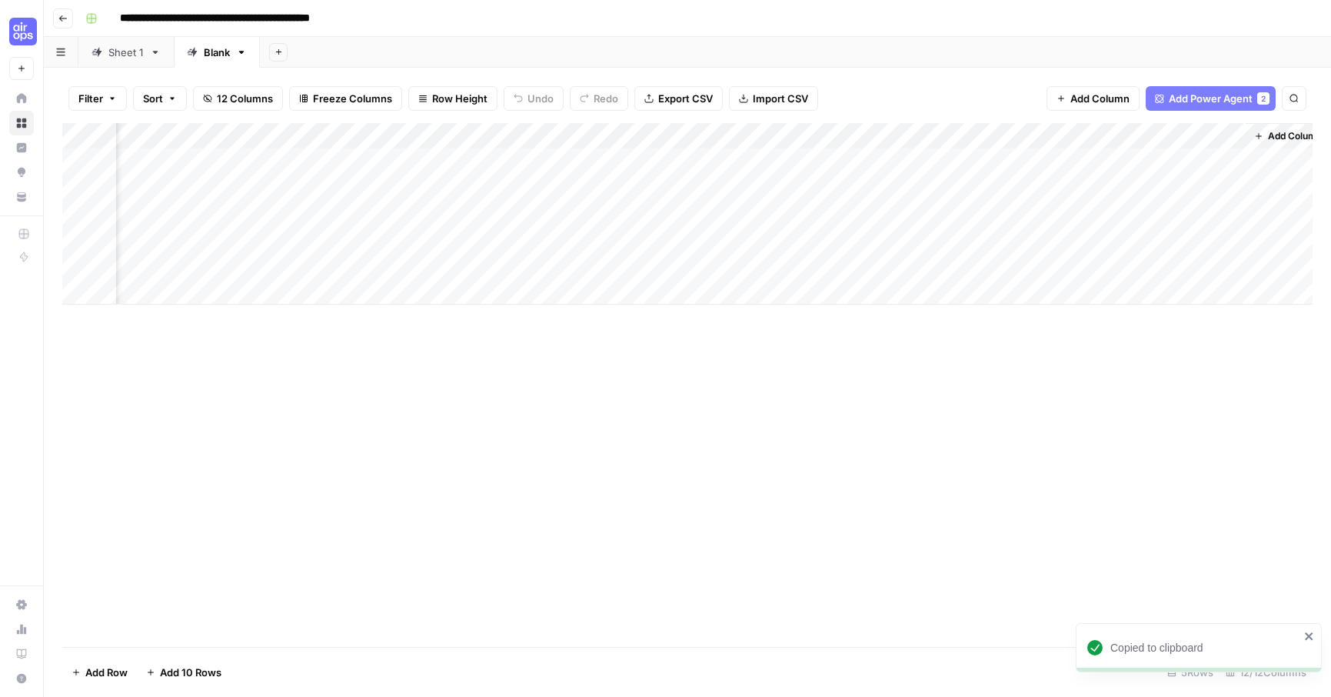
click at [120, 58] on div "Sheet 1" at bounding box center [125, 52] width 35 height 15
click at [618, 265] on div "Add Column" at bounding box center [687, 227] width 1250 height 208
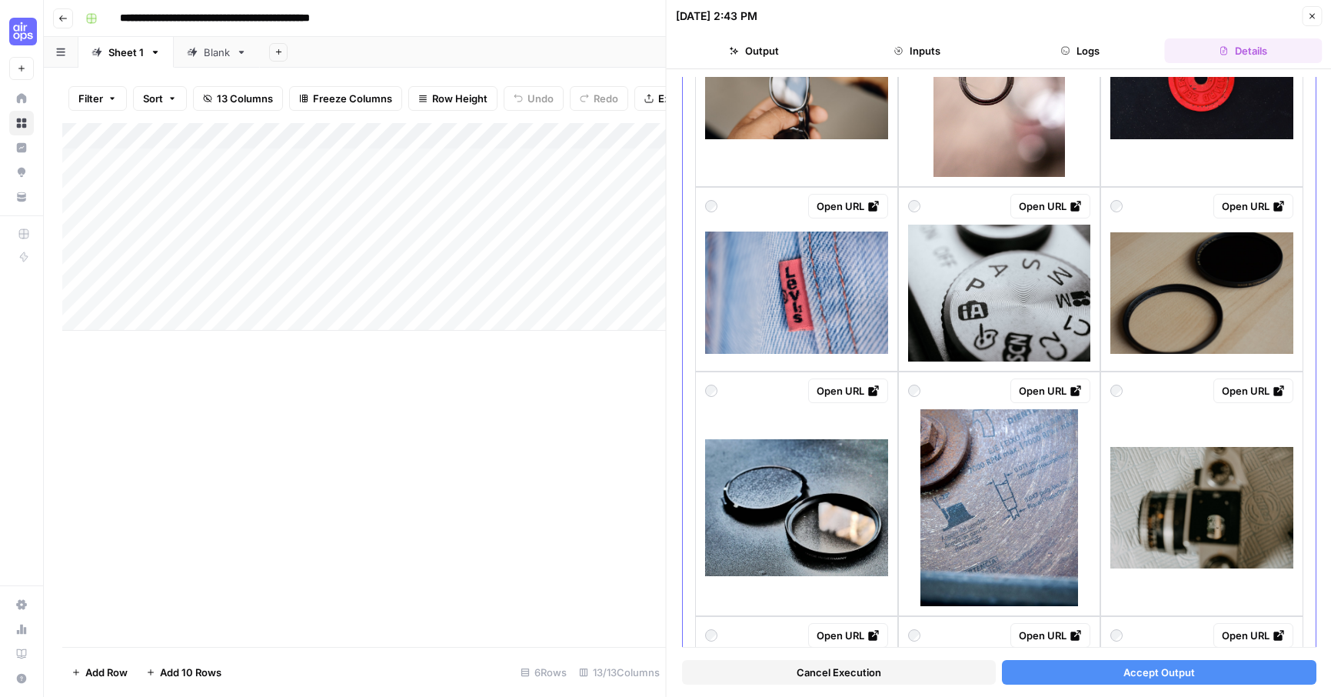
scroll to position [1137, 0]
click at [717, 206] on div "Open URL" at bounding box center [796, 207] width 183 height 25
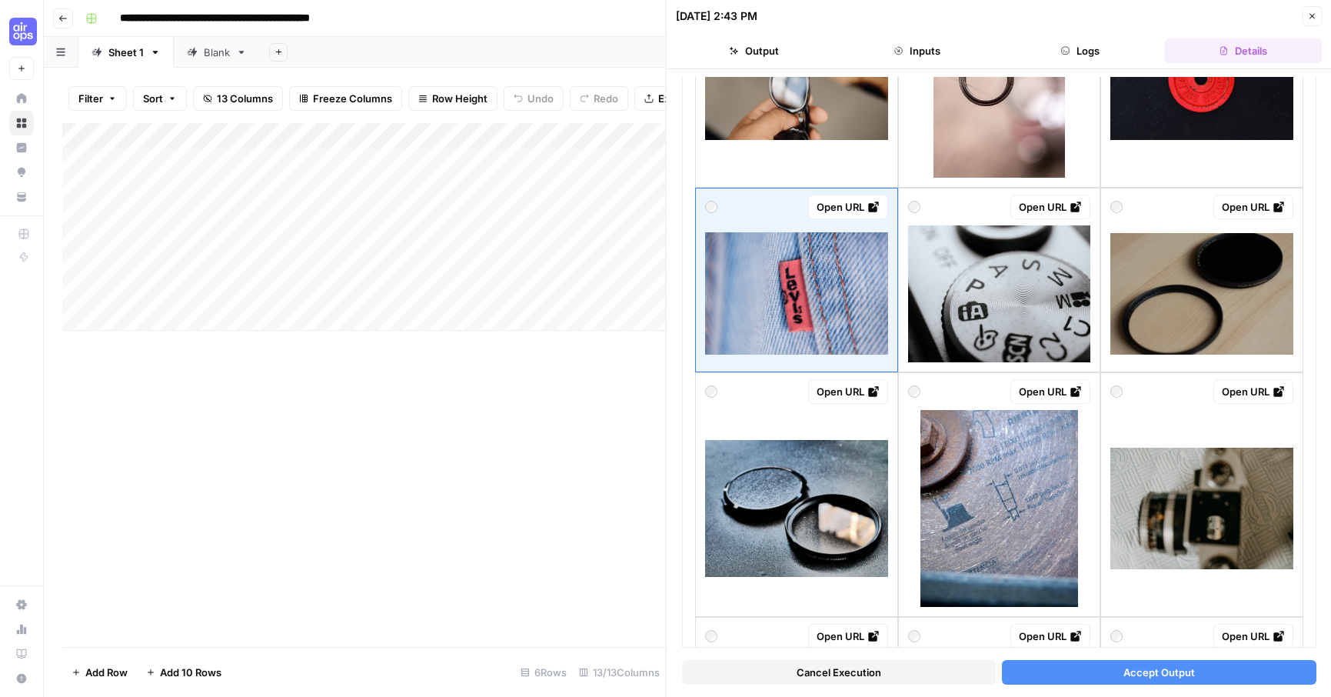
click at [1077, 669] on button "Accept Output" at bounding box center [1159, 672] width 314 height 25
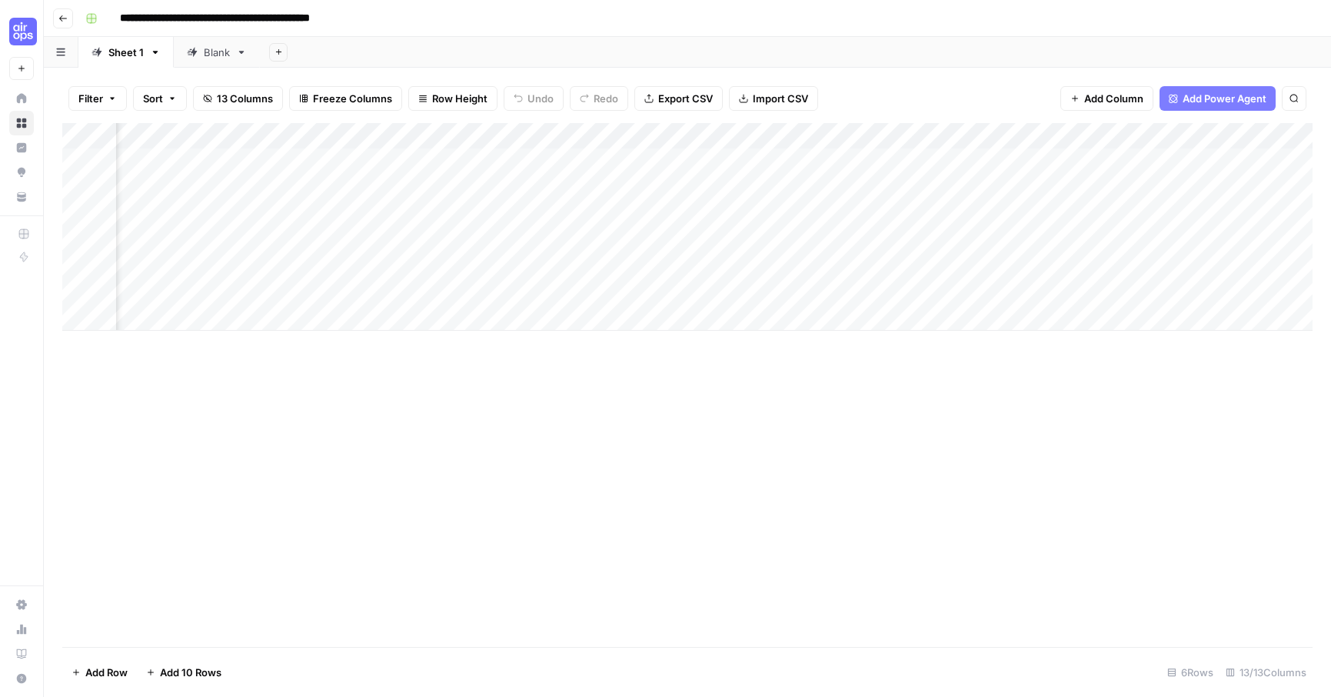
scroll to position [0, 928]
click at [1211, 241] on div "Add Column" at bounding box center [687, 227] width 1250 height 208
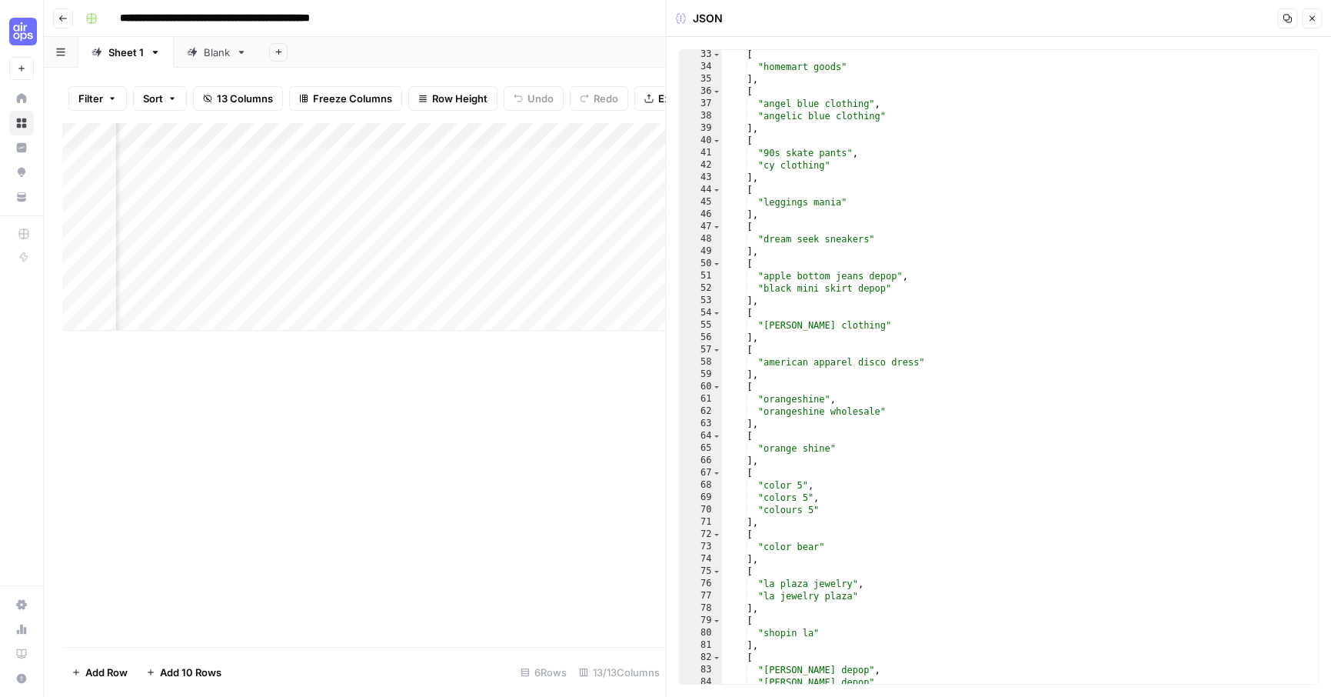
scroll to position [744, 0]
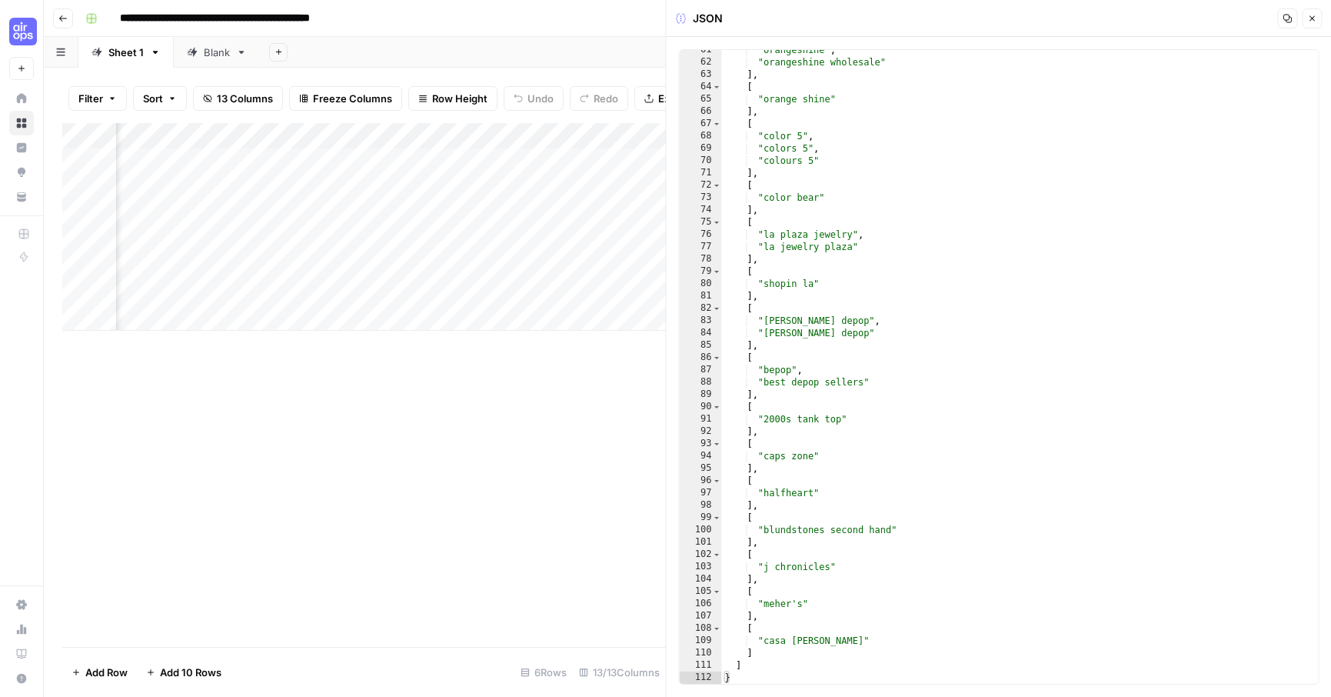
click at [653, 395] on div "Add Column" at bounding box center [364, 385] width 604 height 524
click at [1309, 18] on icon "button" at bounding box center [1311, 18] width 9 height 9
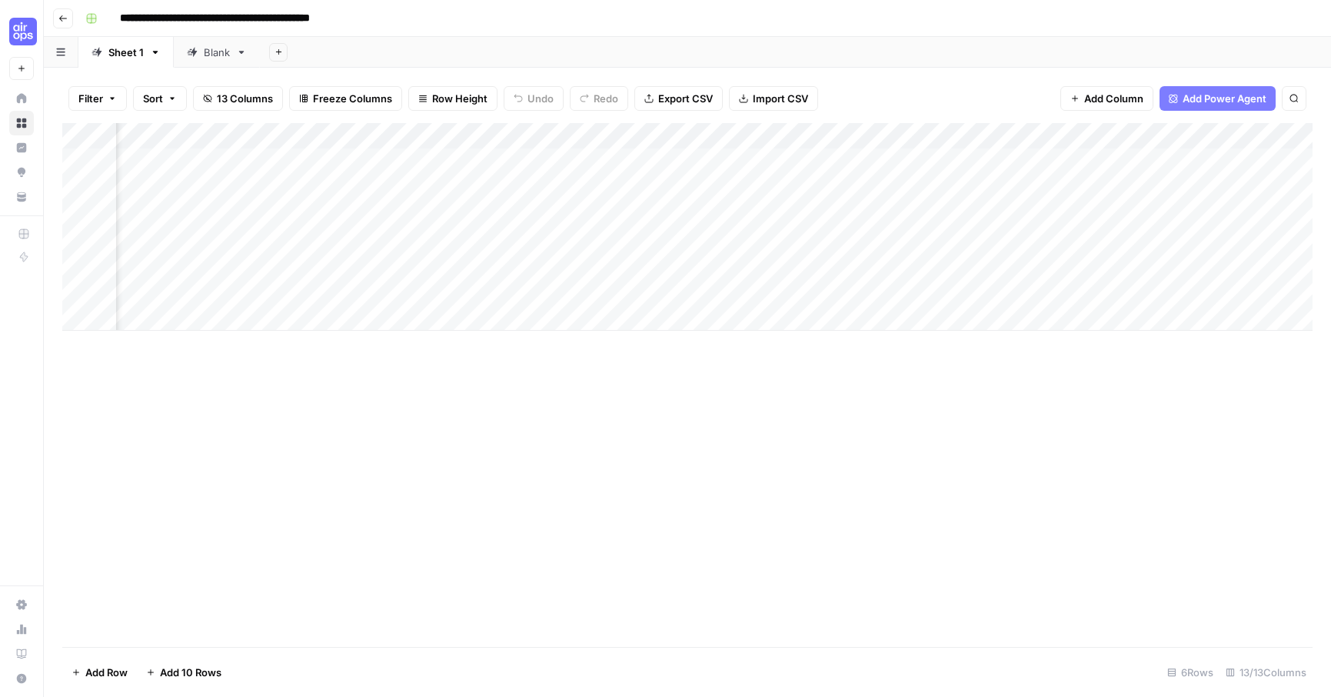
scroll to position [0, 642]
click at [1084, 239] on div "Add Column" at bounding box center [687, 227] width 1250 height 208
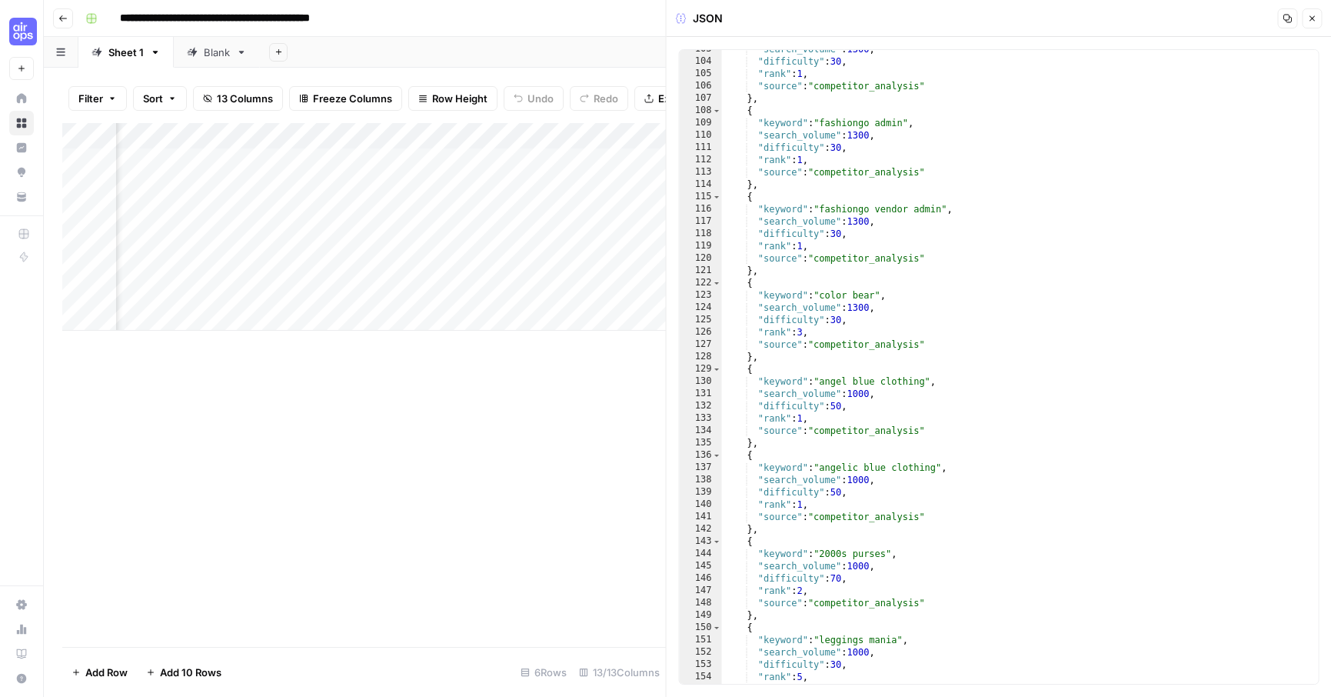
scroll to position [1287, 0]
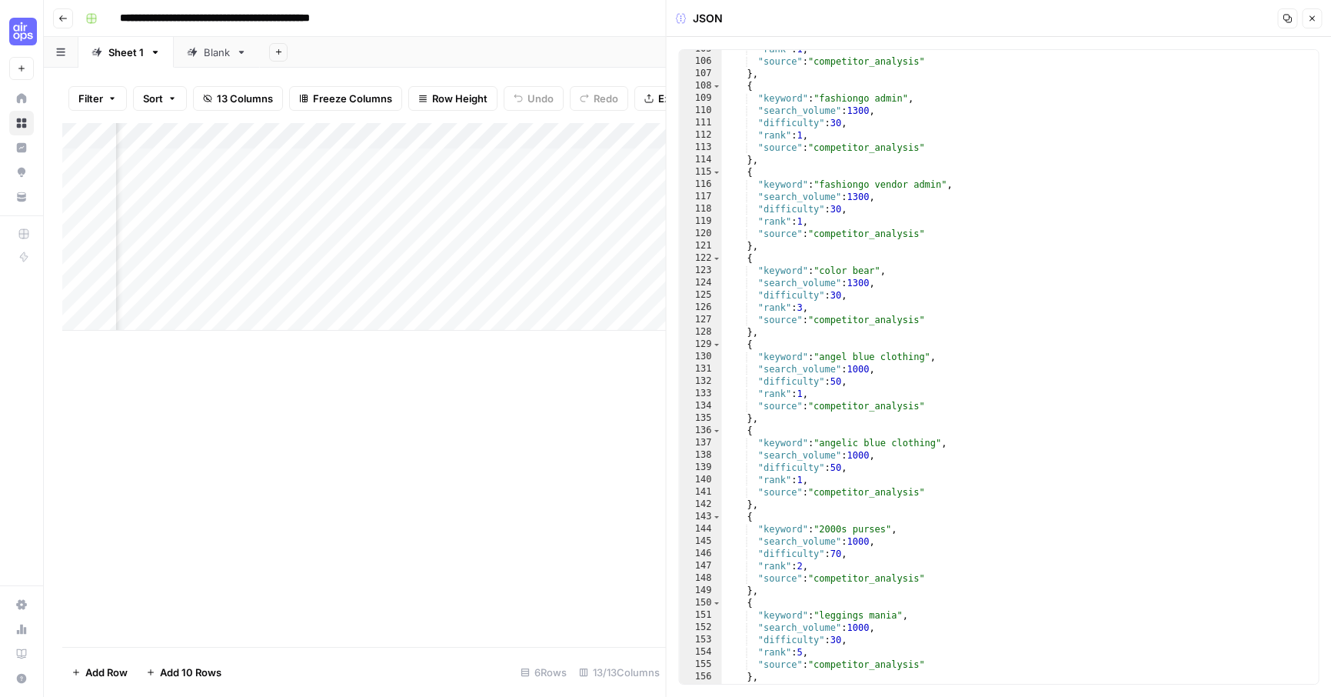
click at [1317, 14] on button "Close" at bounding box center [1312, 18] width 20 height 20
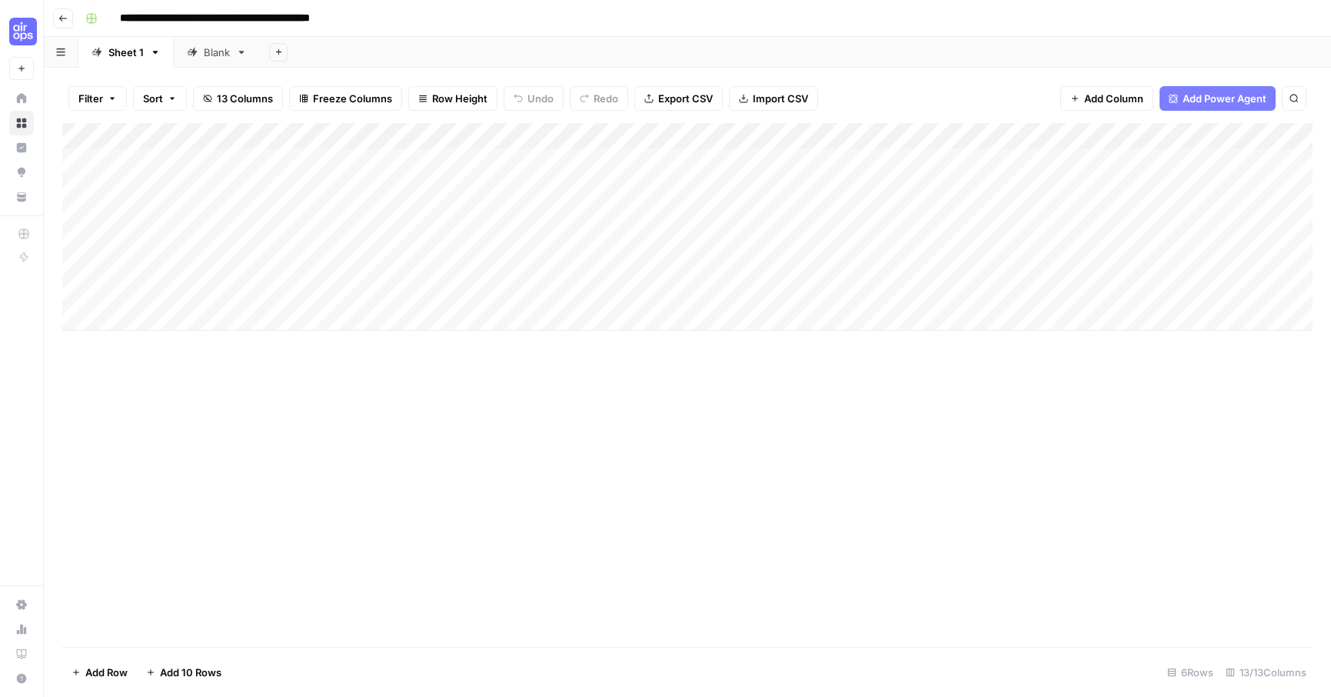
click at [208, 54] on div "Blank" at bounding box center [217, 52] width 26 height 15
drag, startPoint x: 474, startPoint y: 128, endPoint x: 657, endPoint y: 124, distance: 183.1
click at [657, 124] on div "Add Column" at bounding box center [687, 213] width 1250 height 181
drag, startPoint x: 656, startPoint y: 132, endPoint x: 523, endPoint y: 132, distance: 133.0
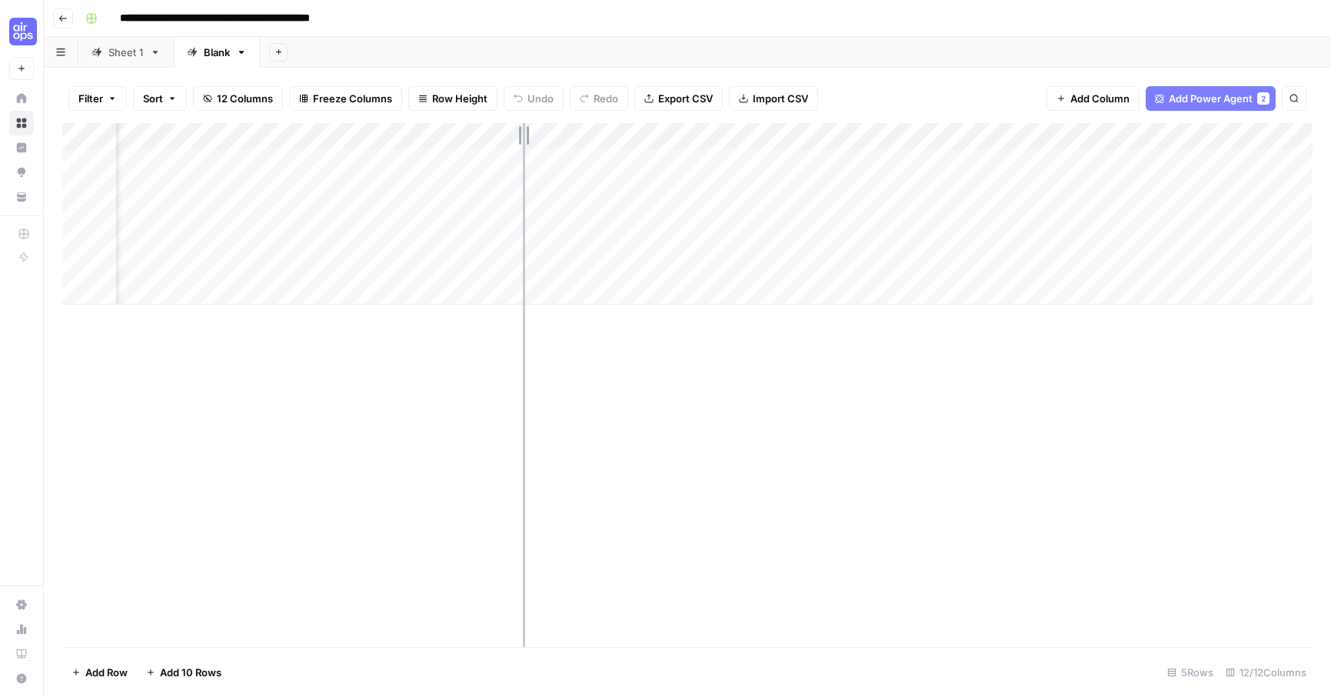
click at [523, 132] on div "Add Column" at bounding box center [687, 213] width 1250 height 181
click at [644, 213] on div "Add Column" at bounding box center [687, 213] width 1250 height 181
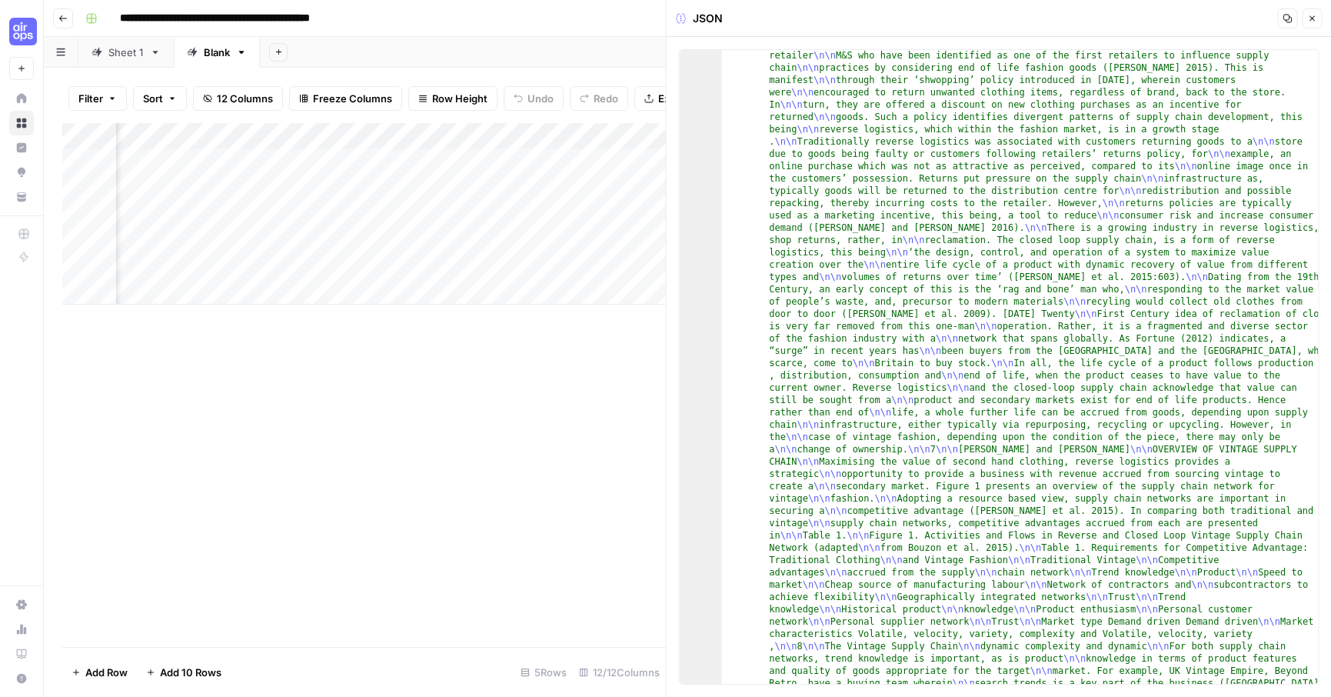
scroll to position [392, 0]
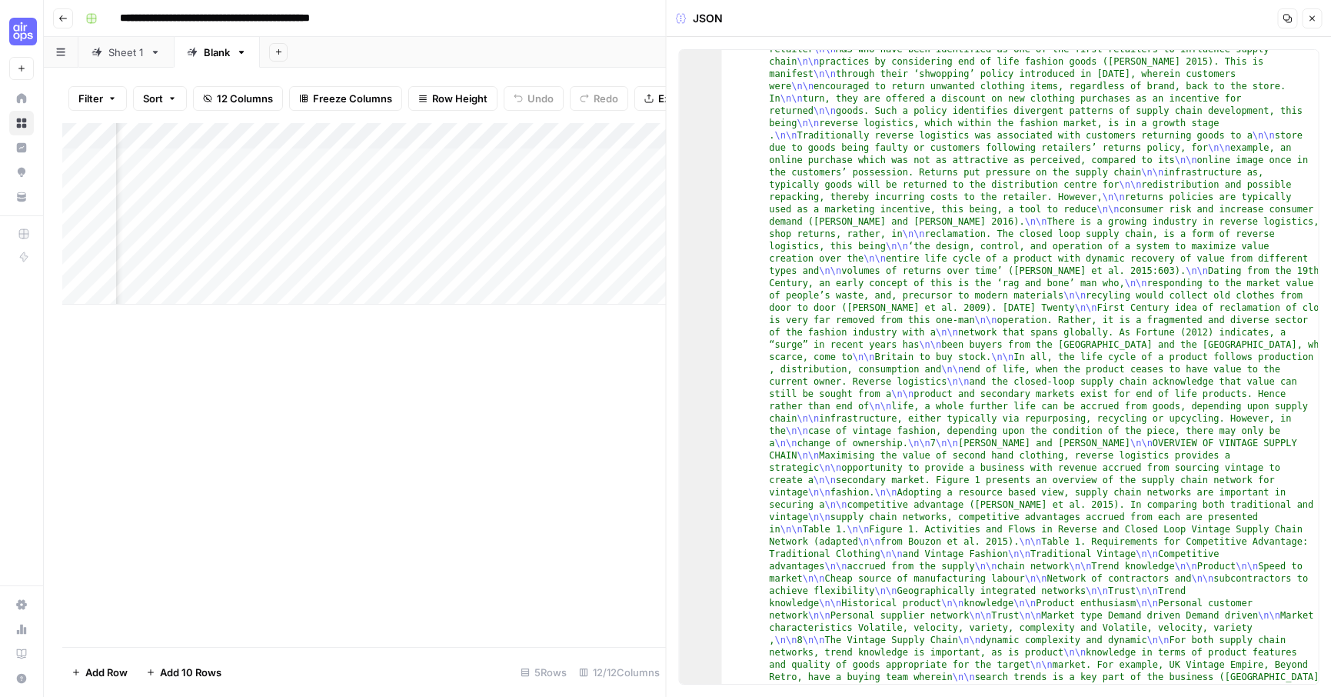
click at [1314, 15] on icon "button" at bounding box center [1311, 18] width 9 height 9
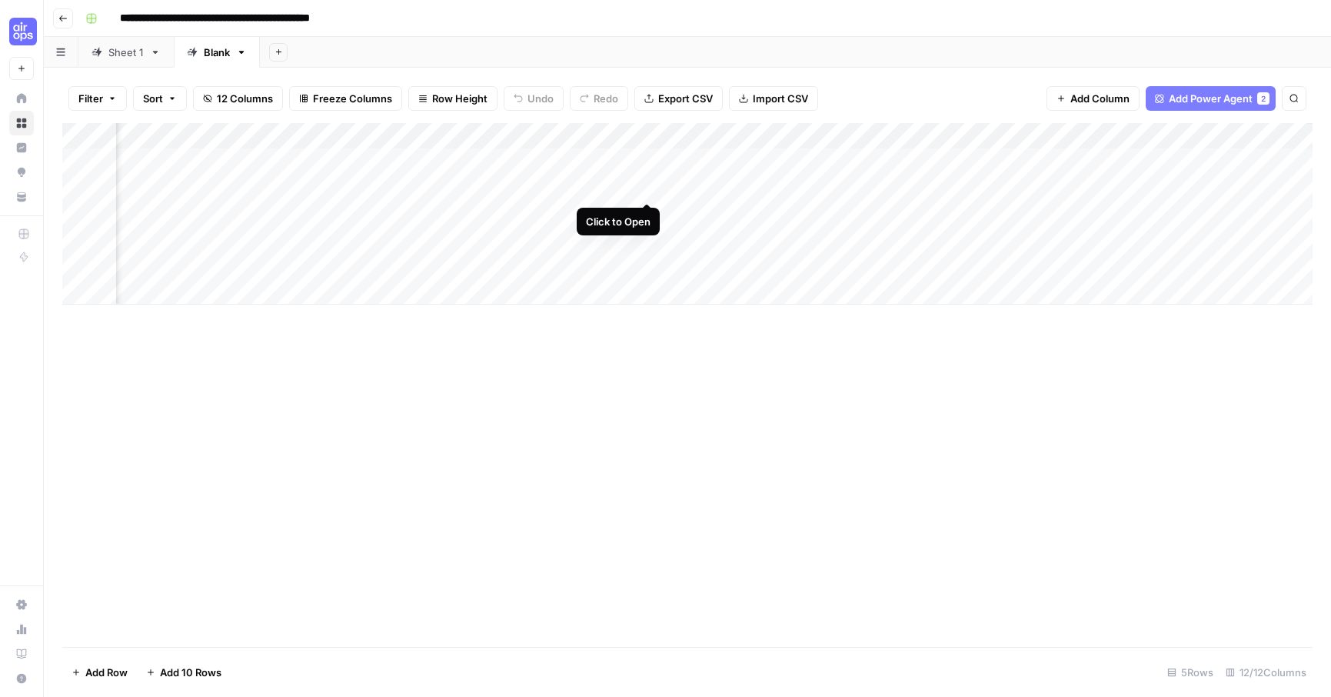
click at [644, 186] on div "Add Column" at bounding box center [687, 213] width 1250 height 181
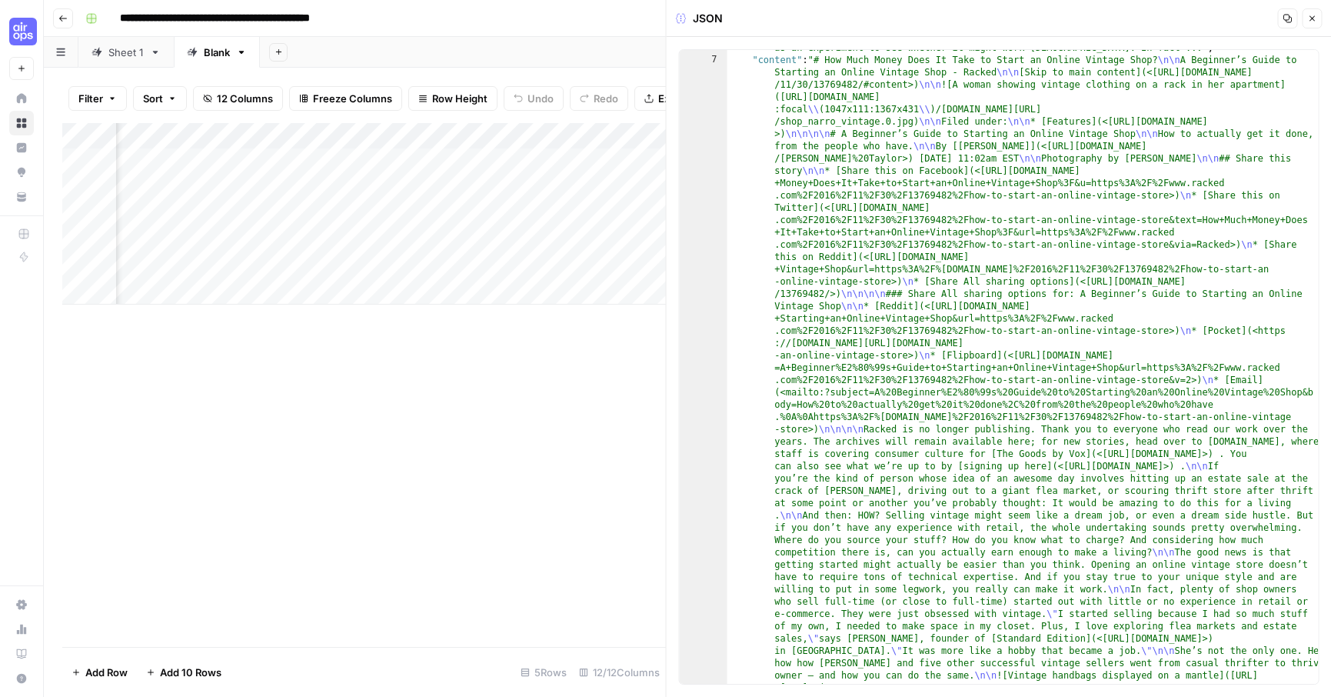
scroll to position [35, 0]
click at [1312, 18] on icon "button" at bounding box center [1312, 18] width 5 height 5
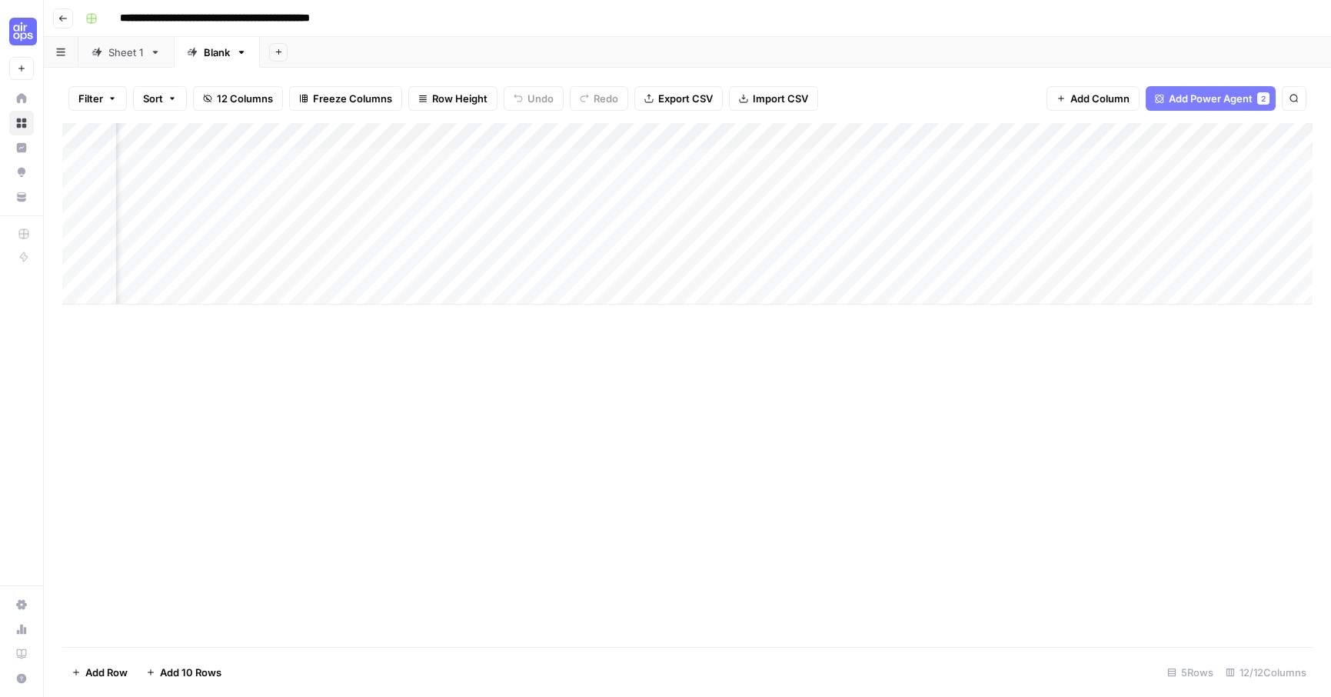
scroll to position [0, 875]
click at [1238, 93] on span "Add Power Agent" at bounding box center [1211, 98] width 84 height 15
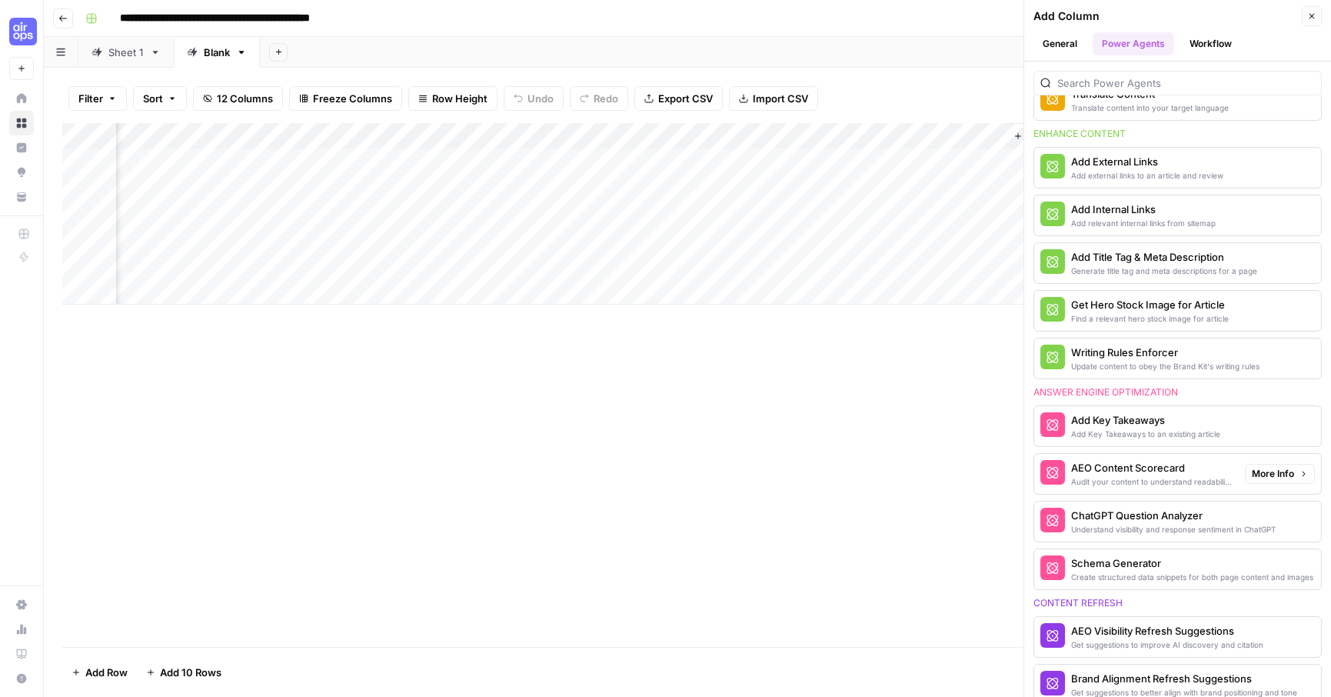
scroll to position [535, 0]
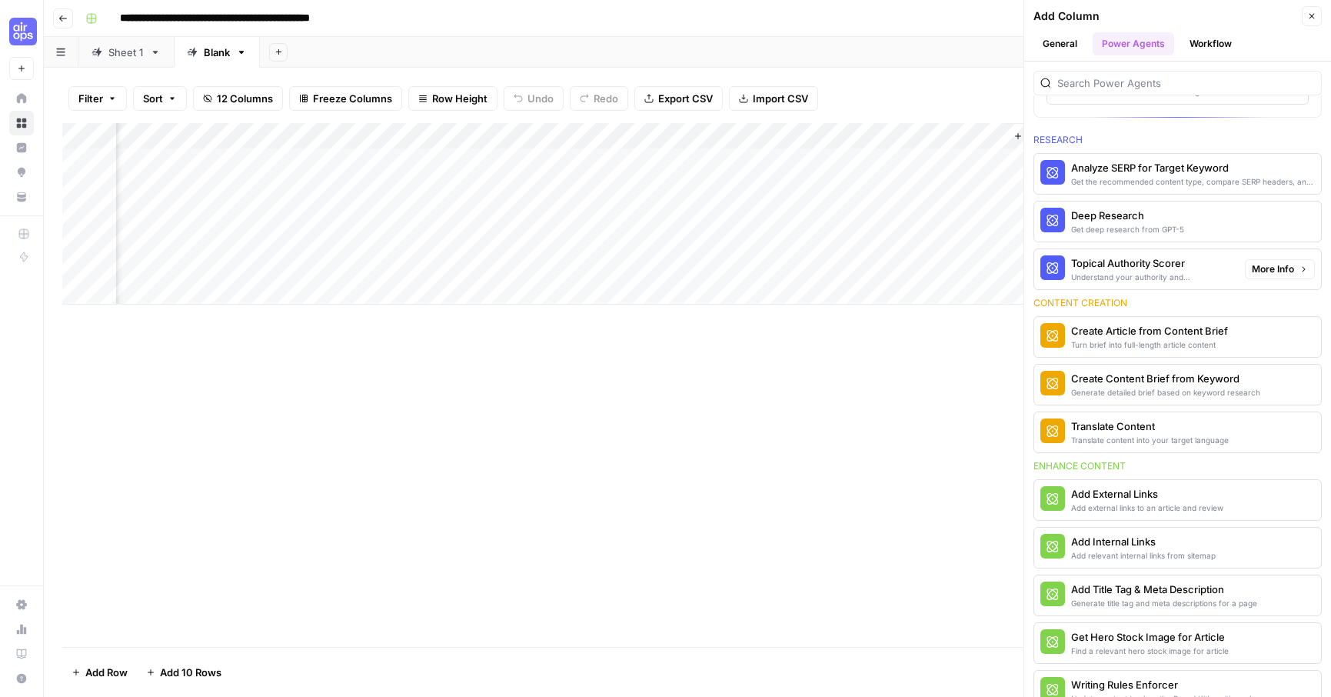
scroll to position [204, 0]
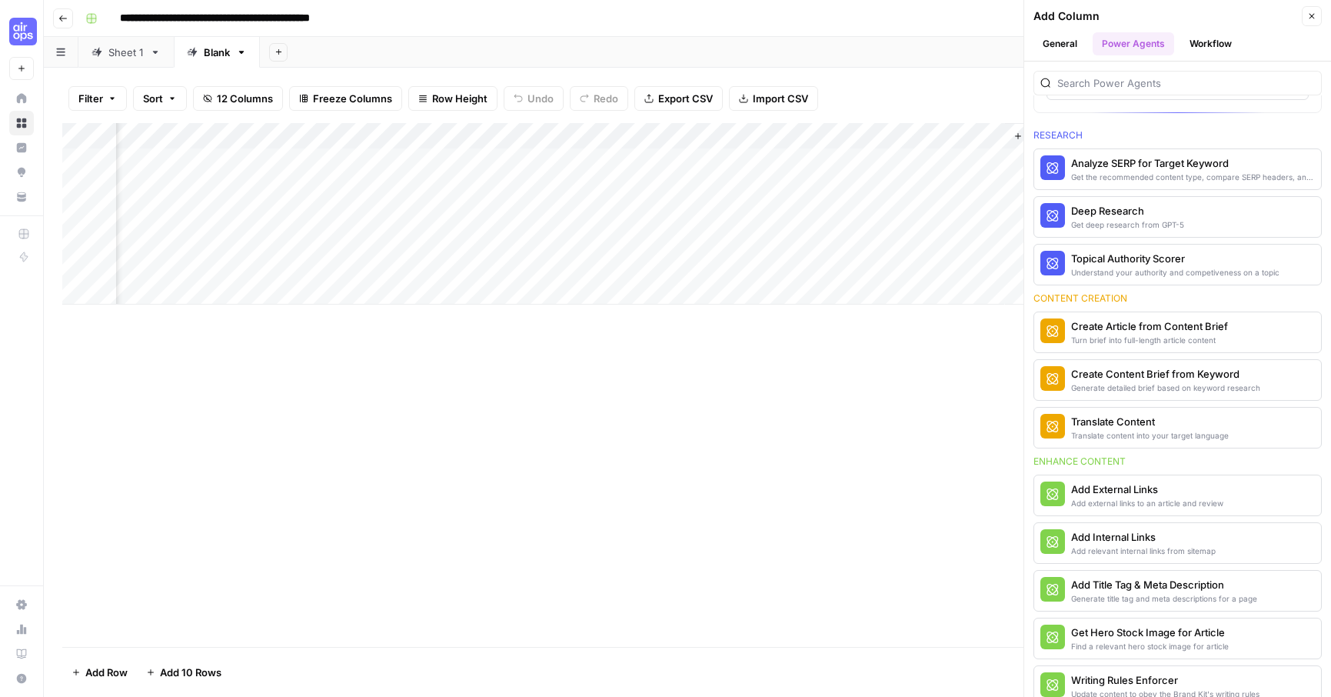
drag, startPoint x: 913, startPoint y: 274, endPoint x: 817, endPoint y: 288, distance: 97.2
click at [817, 288] on div "Add Column" at bounding box center [687, 213] width 1250 height 181
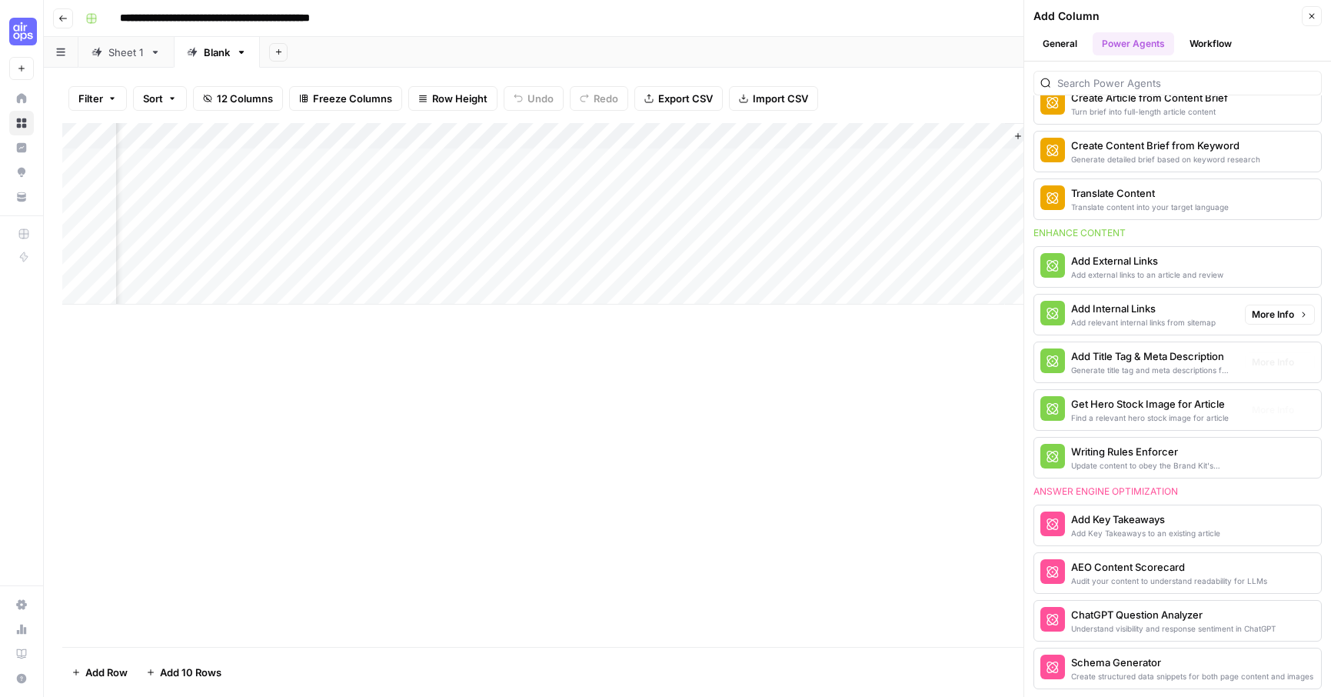
scroll to position [659, 0]
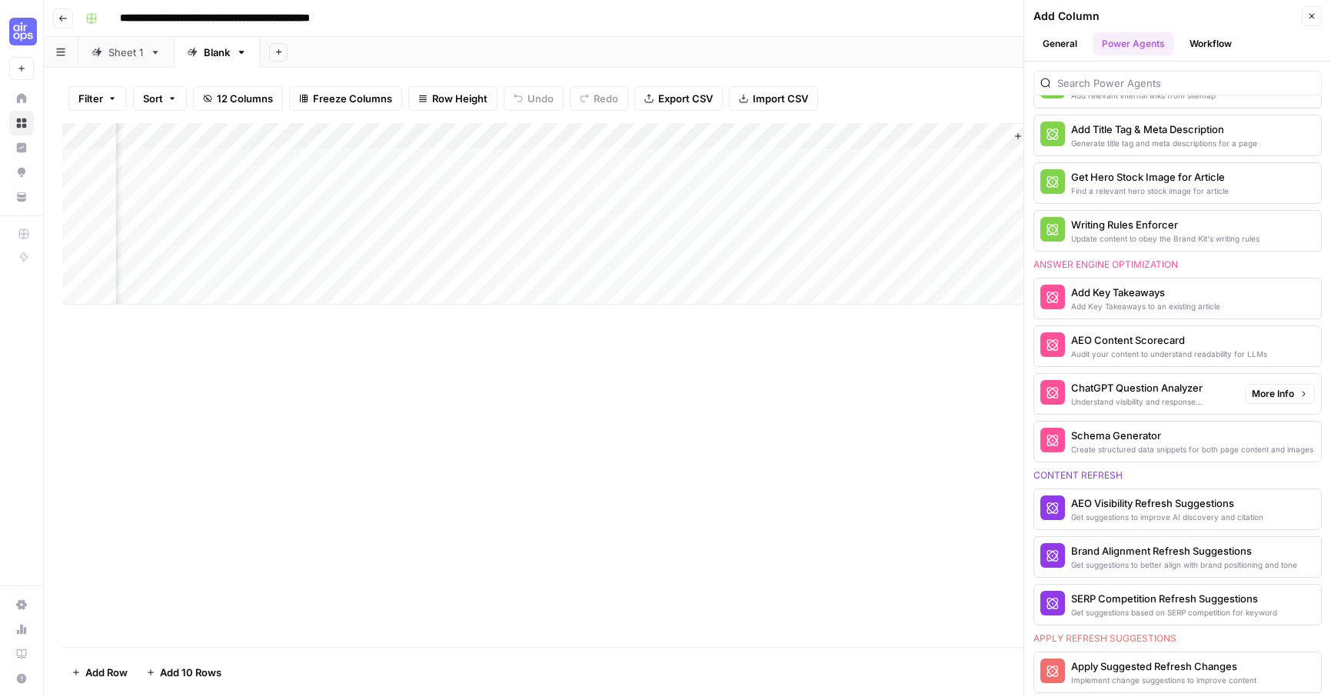
click at [1295, 395] on button "More Info" at bounding box center [1280, 394] width 70 height 20
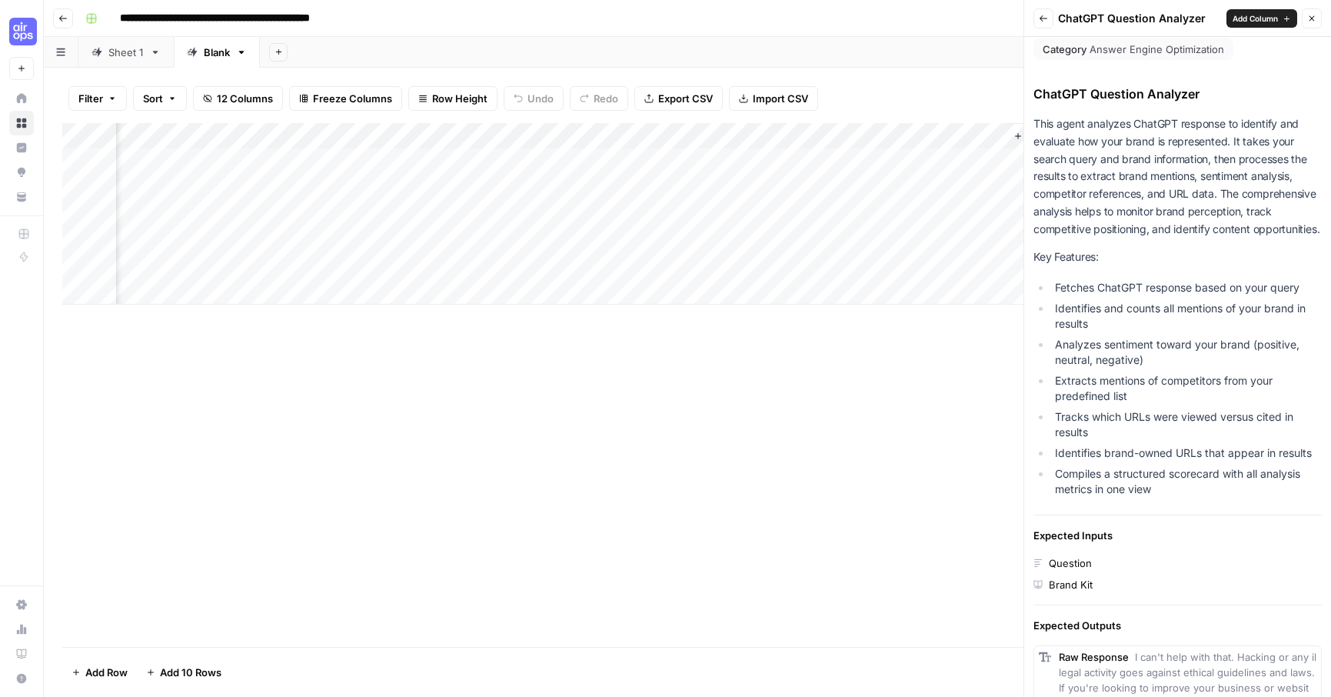
scroll to position [0, 0]
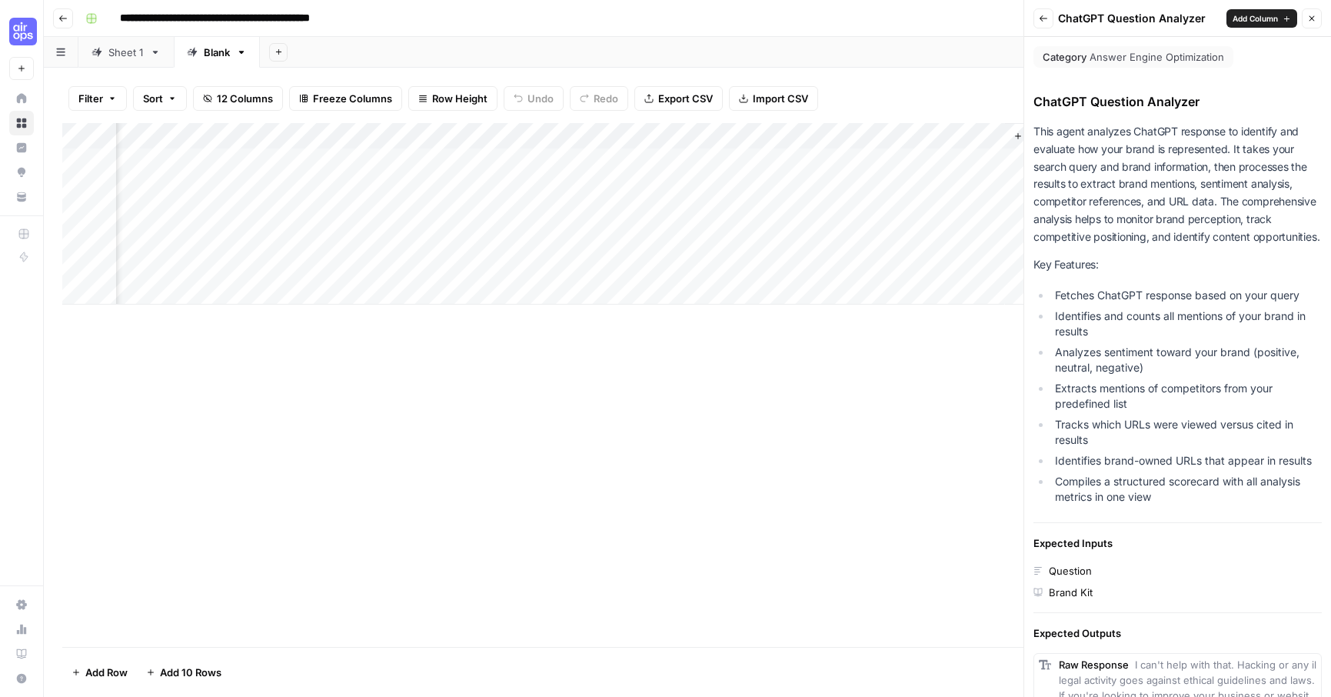
click at [1042, 24] on button "Back" at bounding box center [1044, 18] width 20 height 20
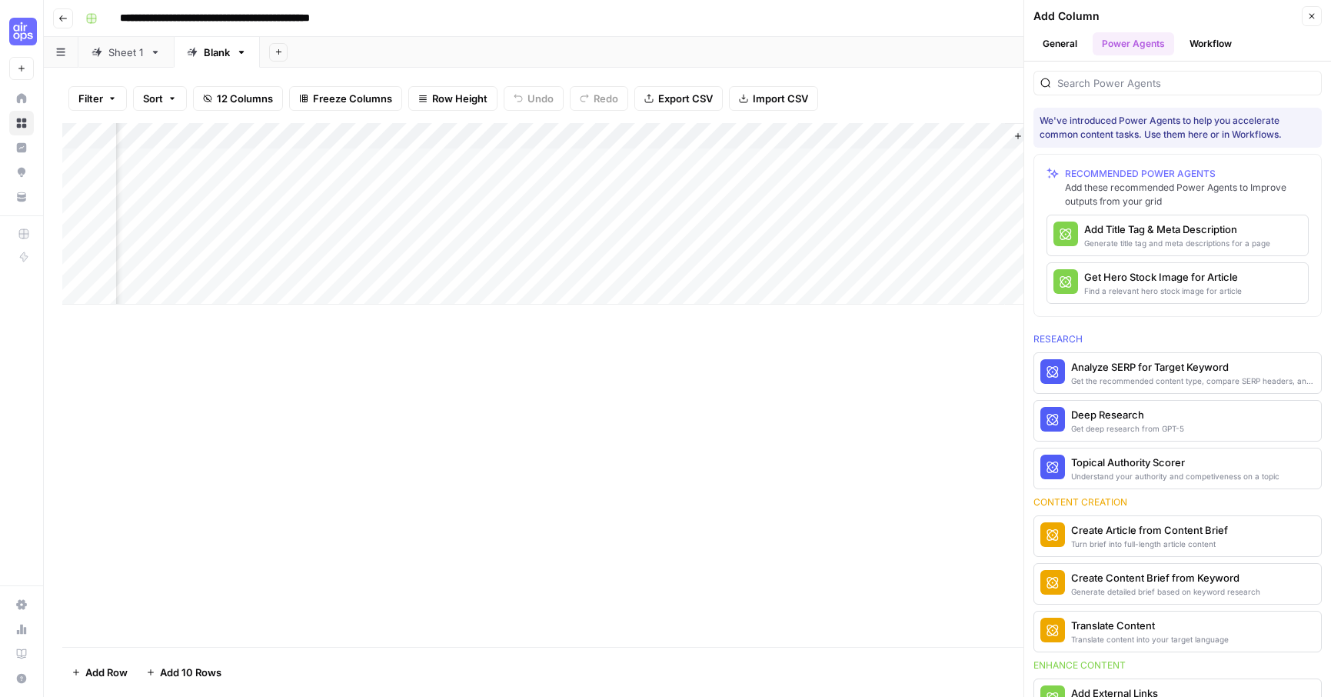
scroll to position [659, 0]
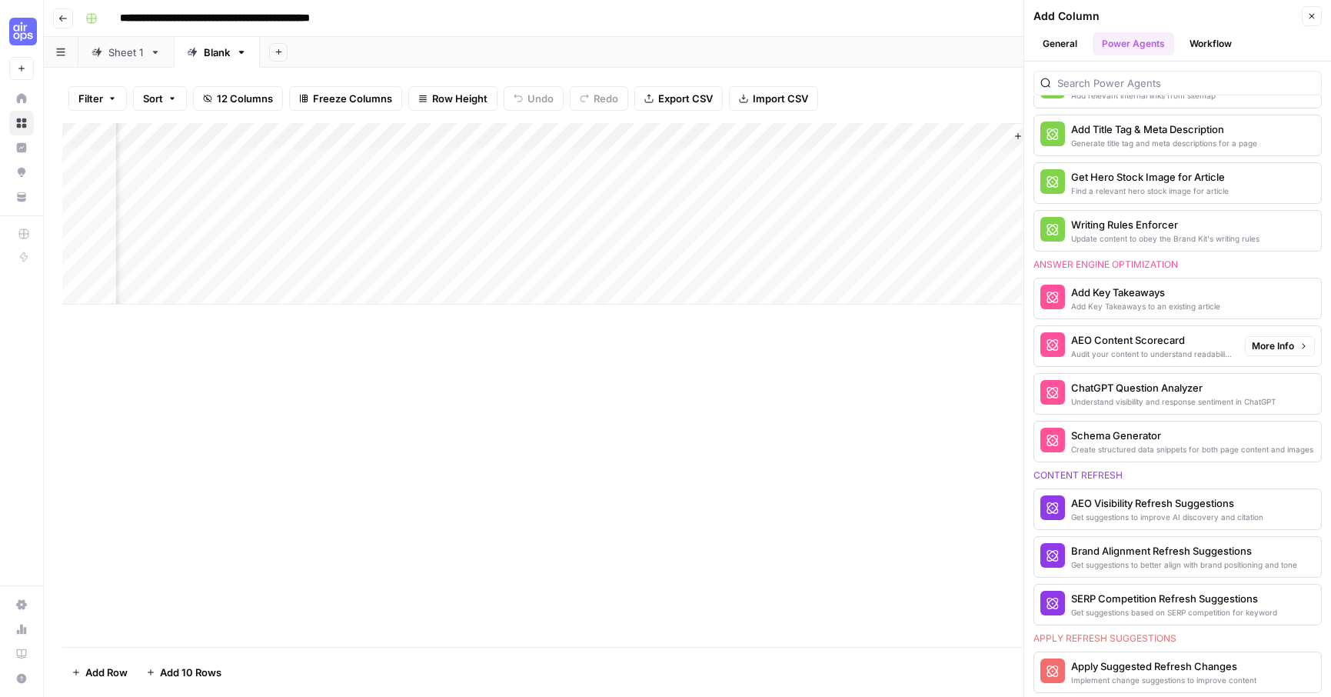
click at [1285, 346] on span "More Info" at bounding box center [1273, 346] width 42 height 14
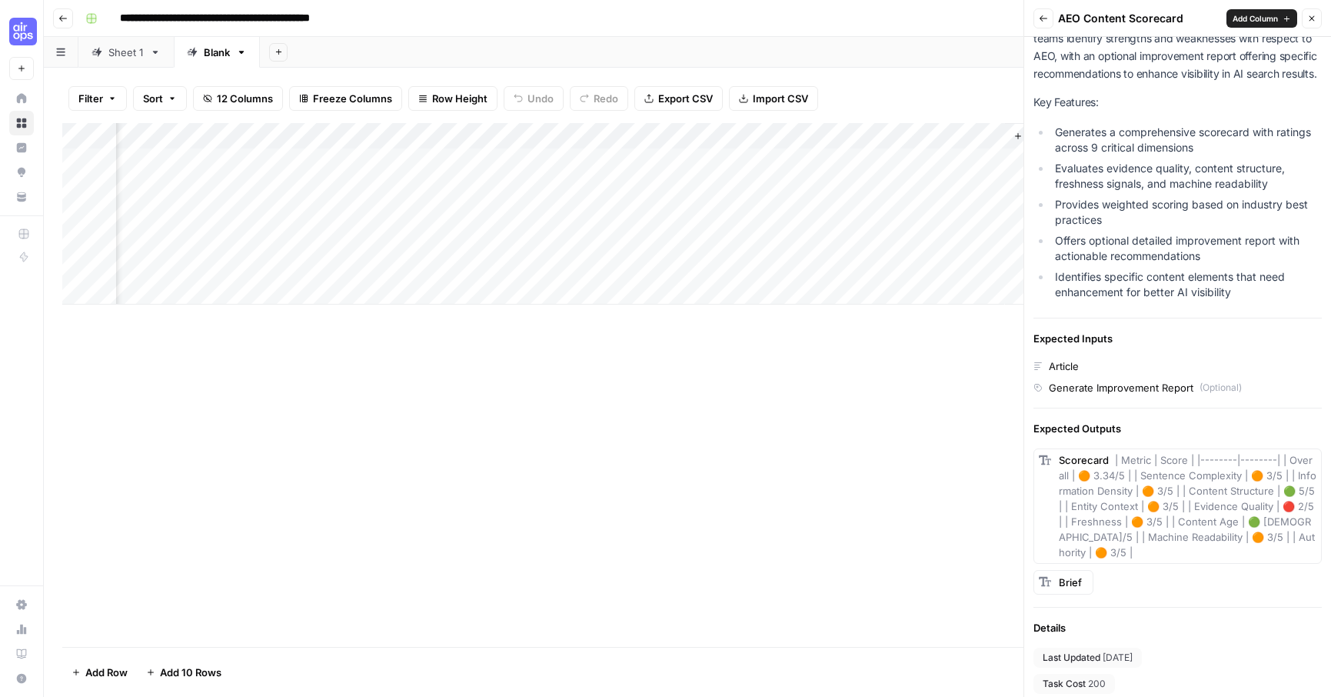
scroll to position [0, 0]
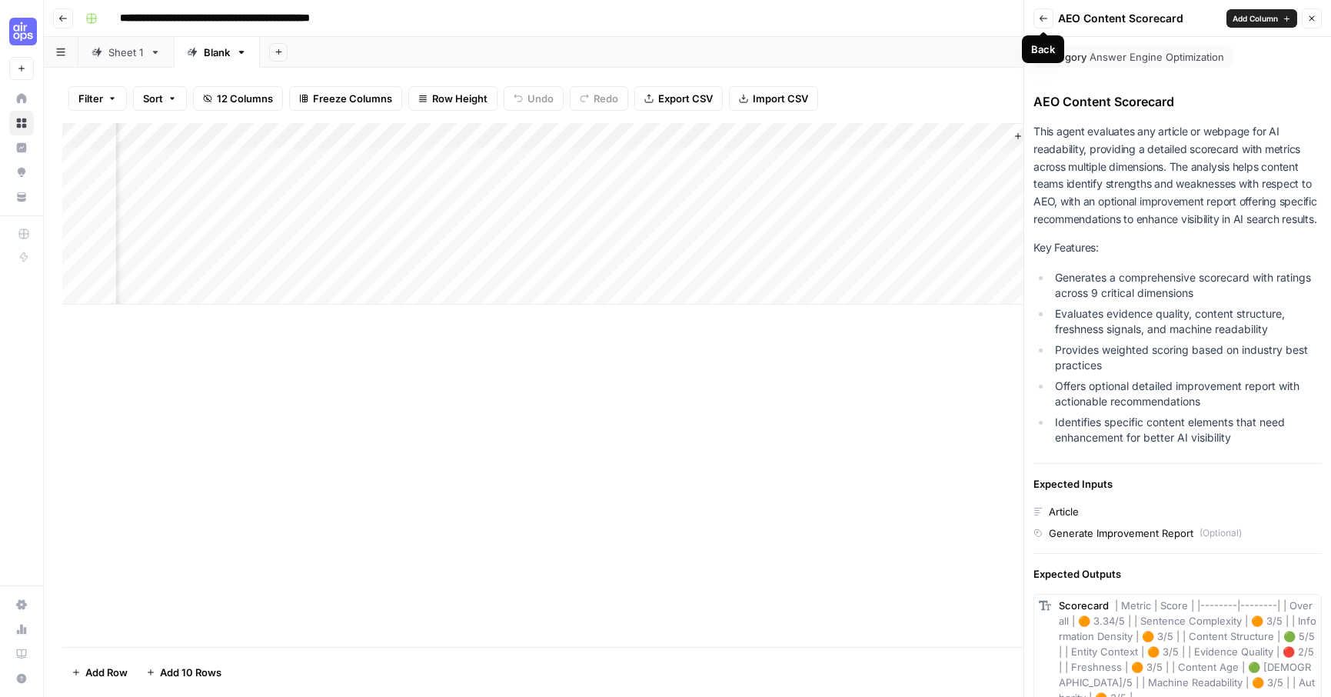
click at [1045, 14] on icon "button" at bounding box center [1043, 18] width 9 height 9
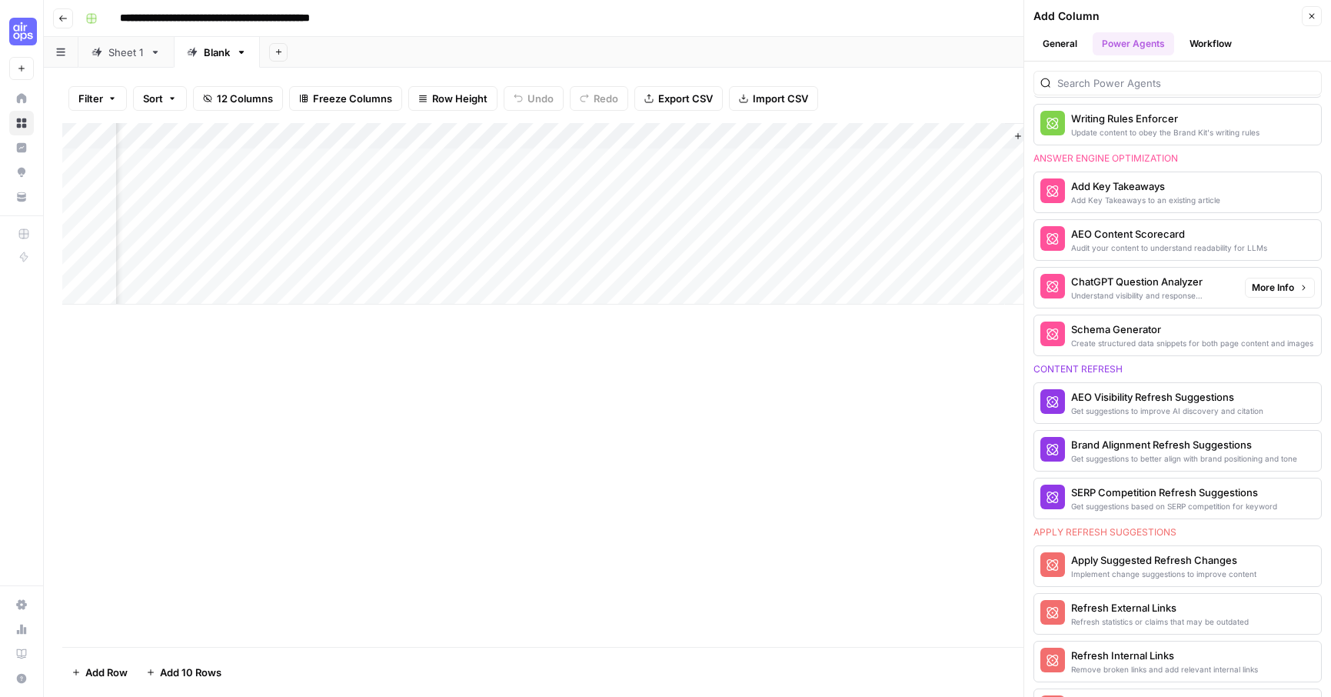
scroll to position [767, 0]
click at [1280, 401] on span "More Info" at bounding box center [1273, 402] width 42 height 14
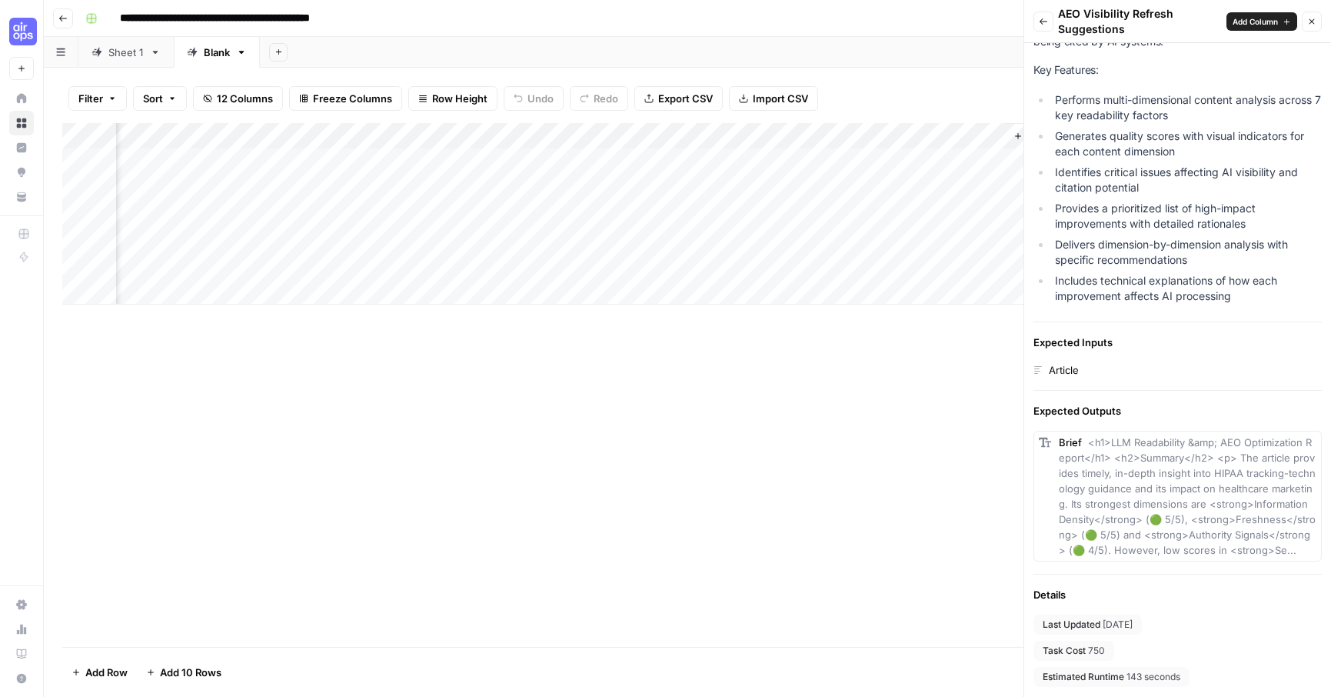
scroll to position [294, 0]
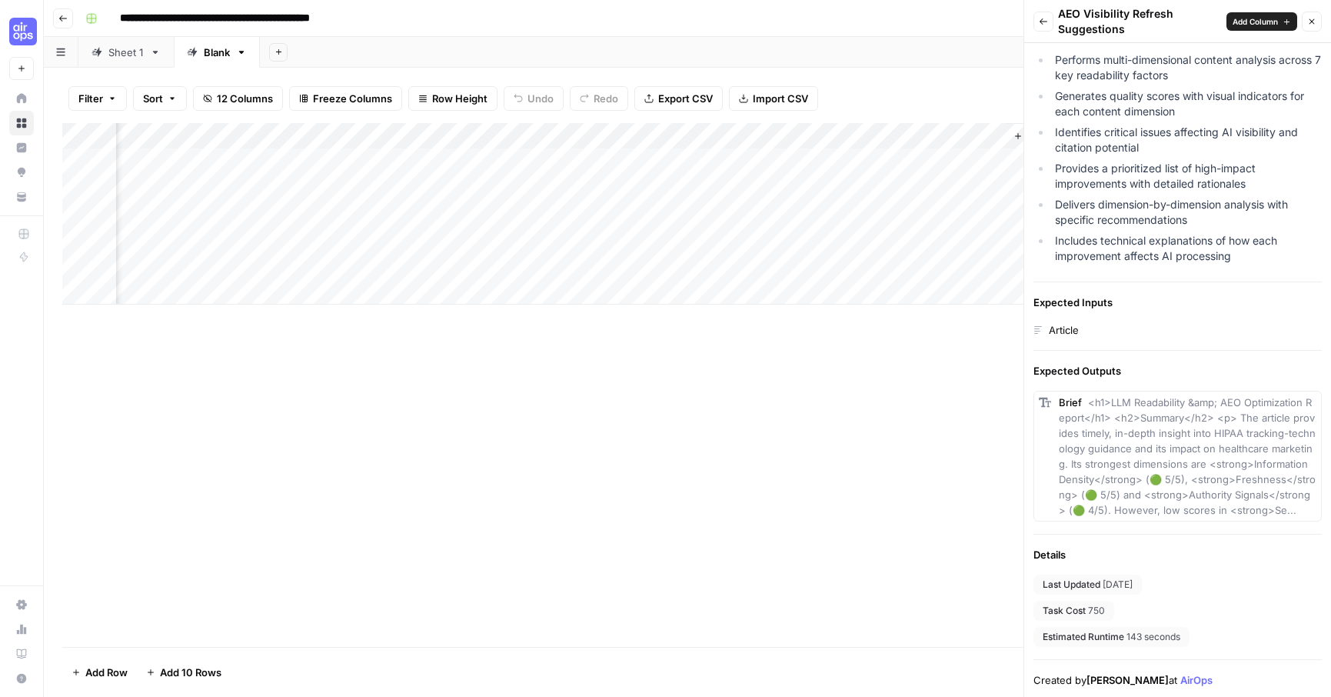
click at [1011, 135] on button "Add Column" at bounding box center [1047, 136] width 80 height 20
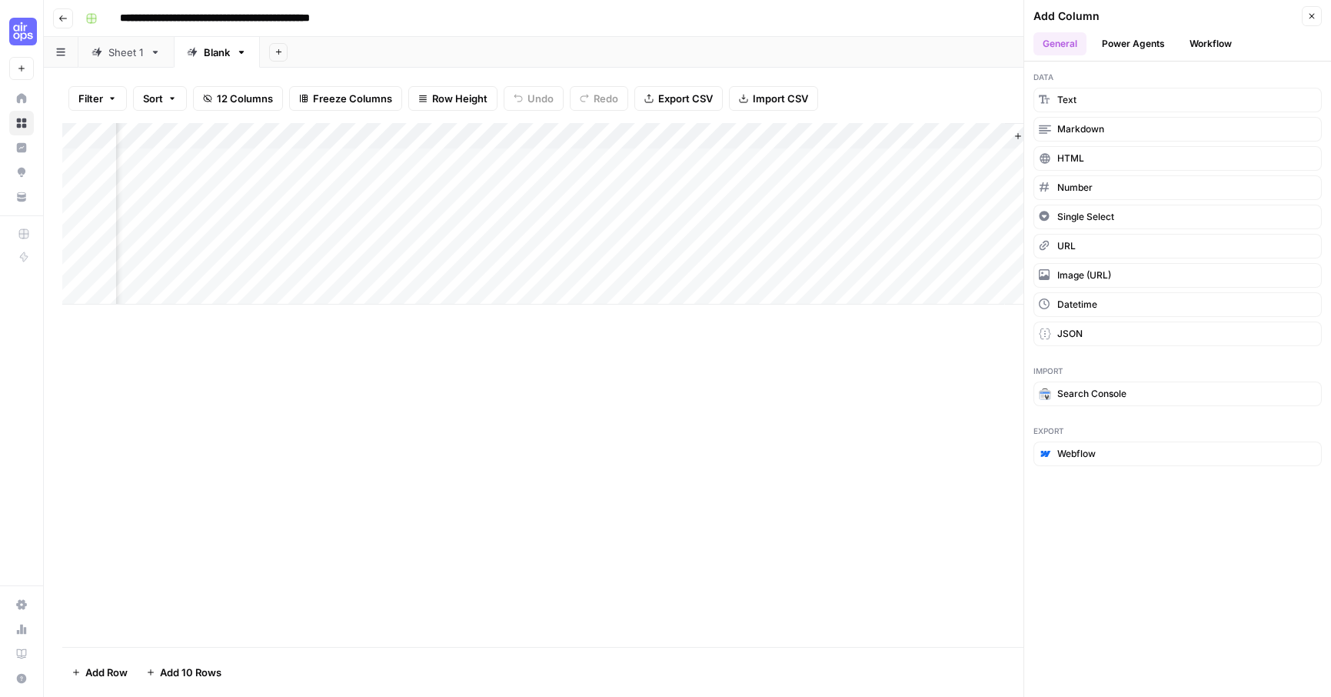
scroll to position [0, 0]
click at [1140, 42] on button "Power Agents" at bounding box center [1134, 43] width 82 height 23
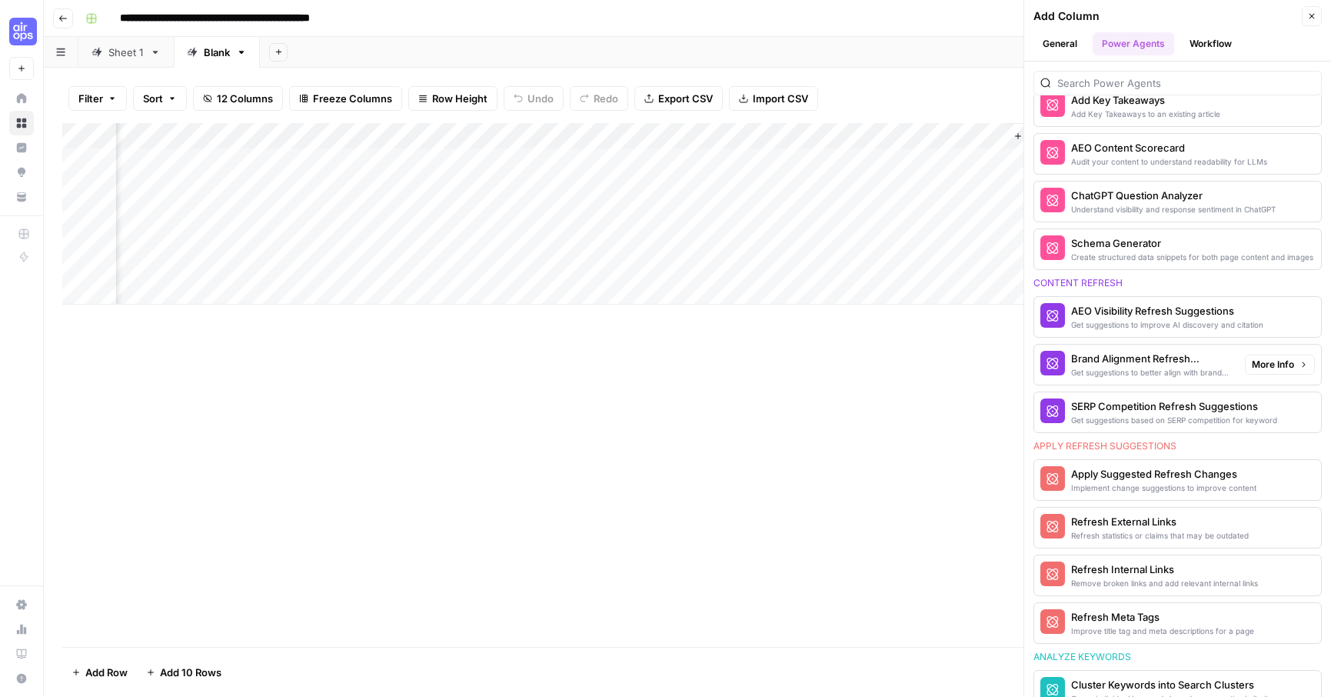
scroll to position [852, 0]
click at [1265, 313] on span "More Info" at bounding box center [1273, 316] width 42 height 14
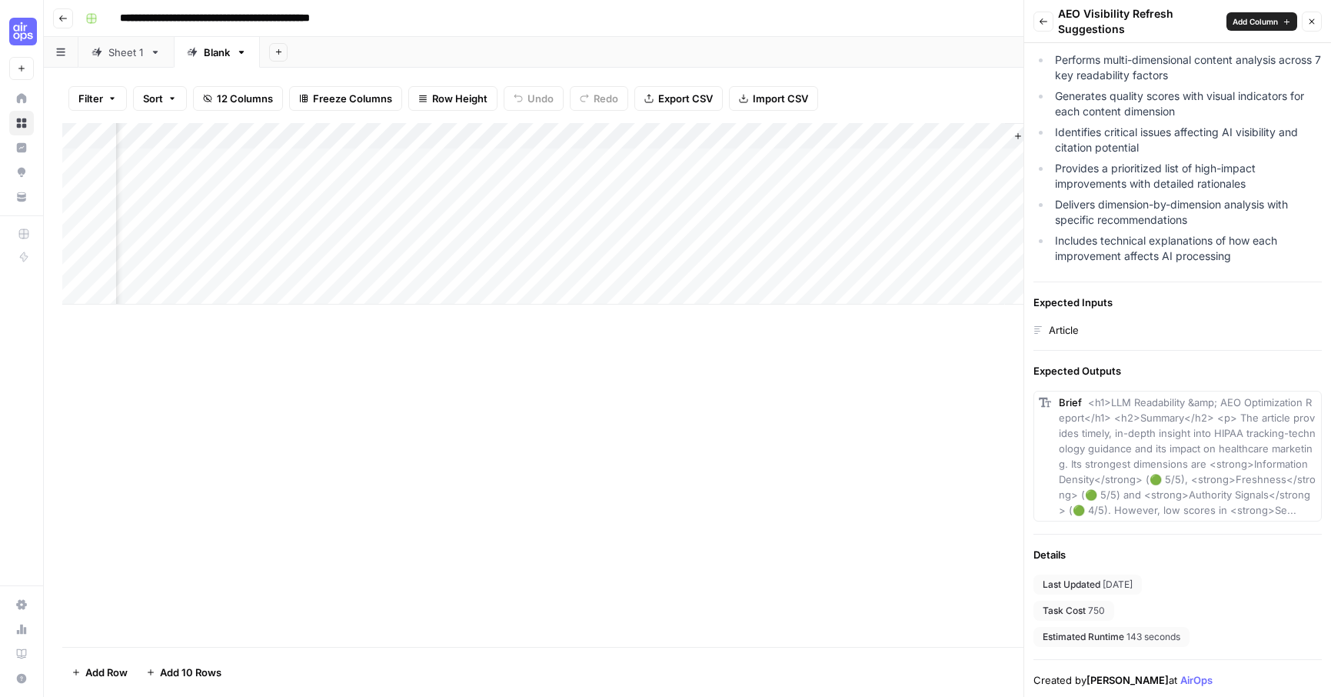
scroll to position [0, 0]
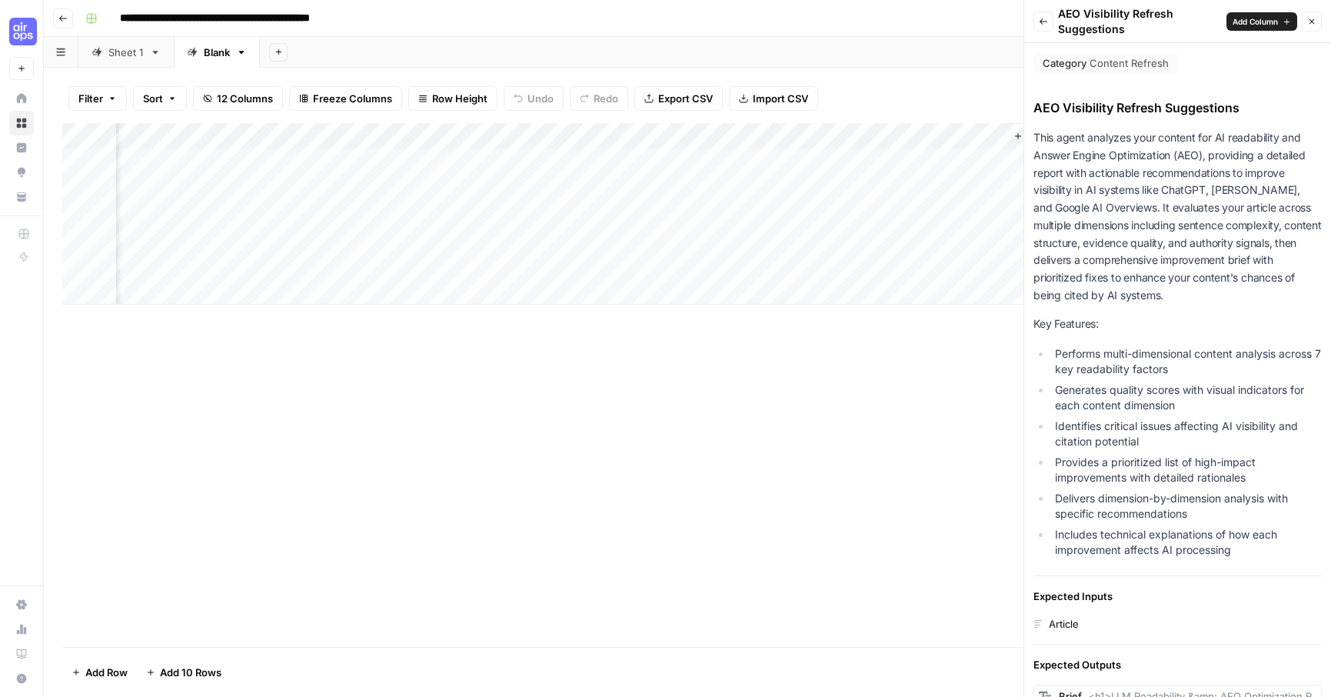
click at [1037, 25] on button "Back" at bounding box center [1044, 22] width 20 height 20
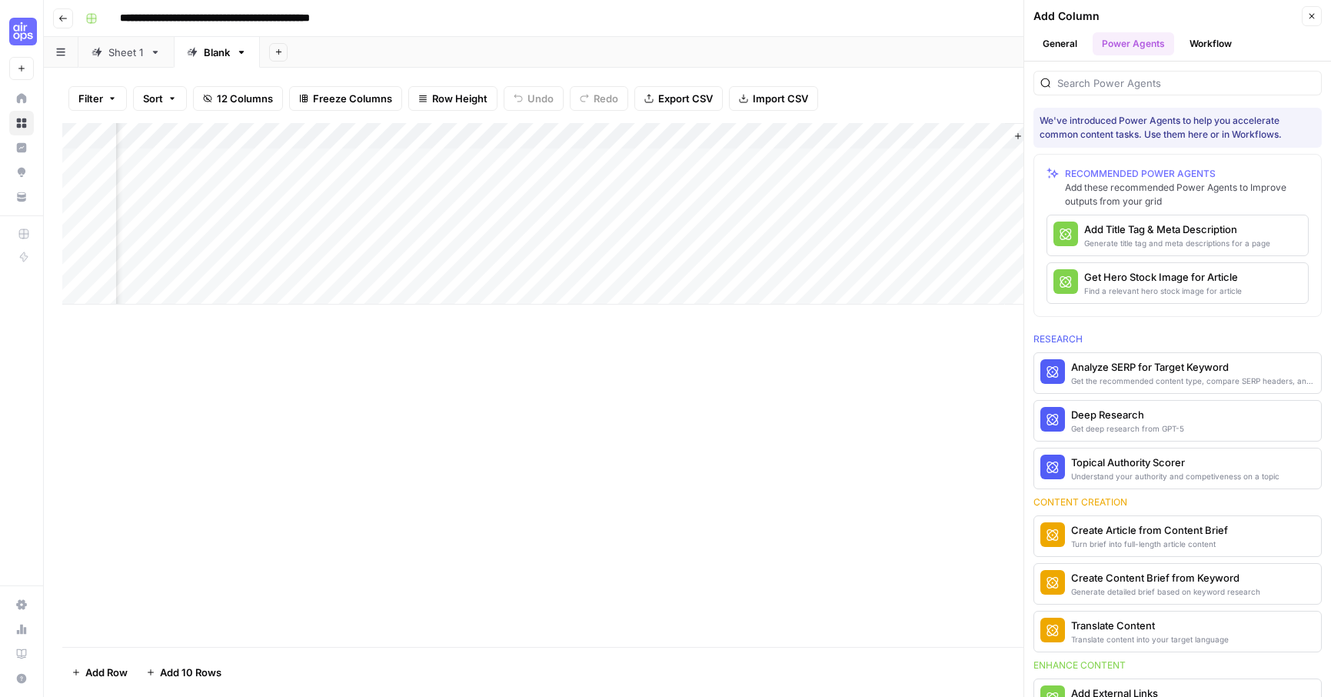
scroll to position [852, 0]
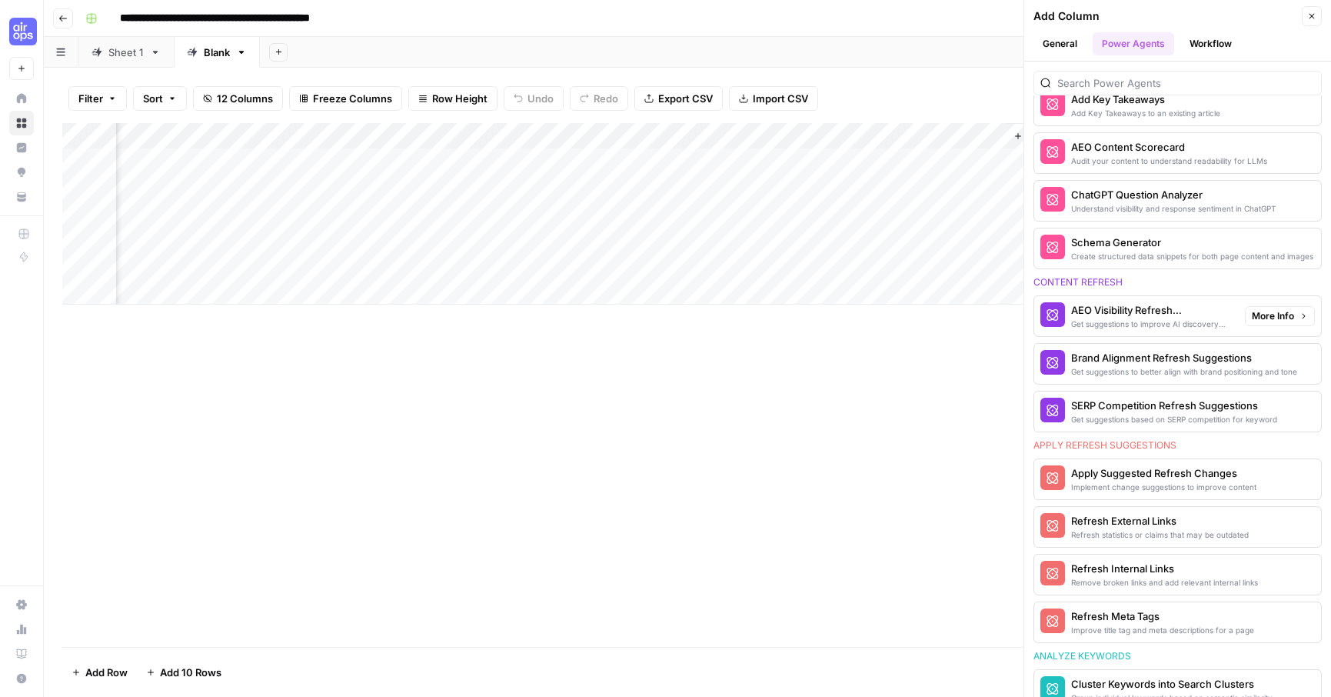
click at [1162, 299] on button "AEO Visibility Refresh Suggestions Get suggestions to improve AI discovery and …" at bounding box center [1136, 316] width 205 height 40
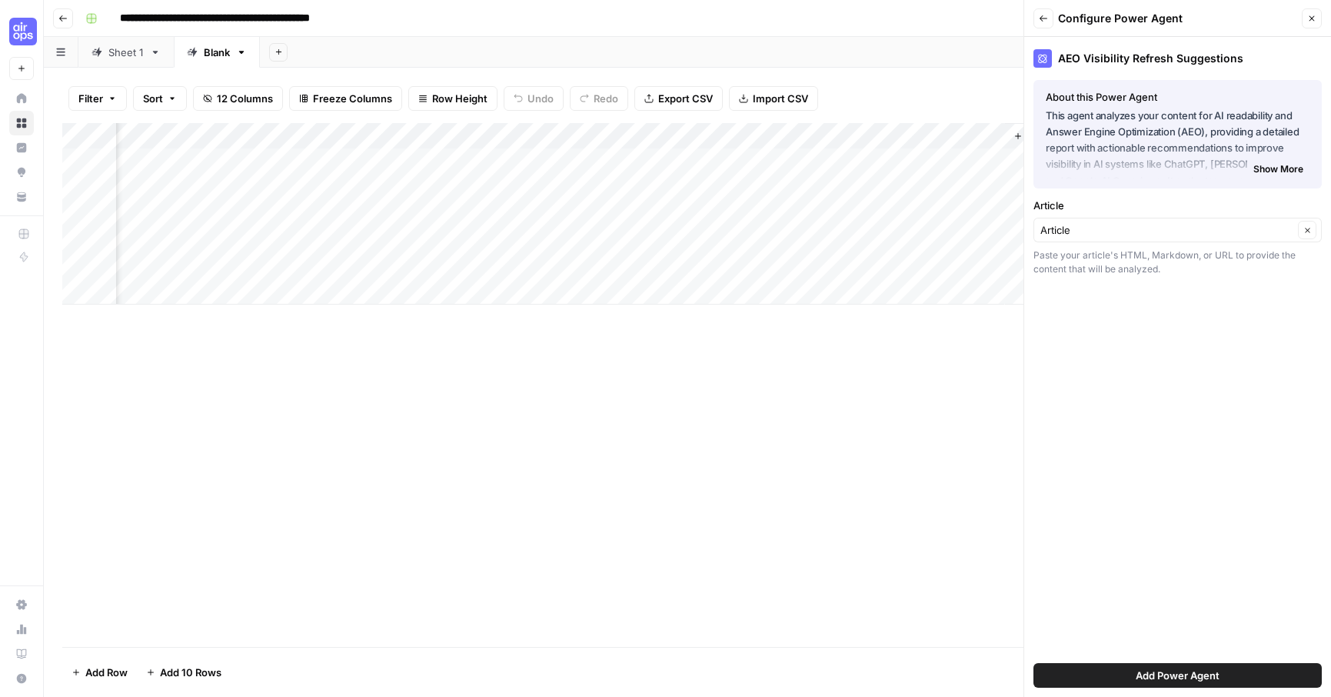
click at [1185, 671] on span "Add Power Agent" at bounding box center [1178, 675] width 84 height 15
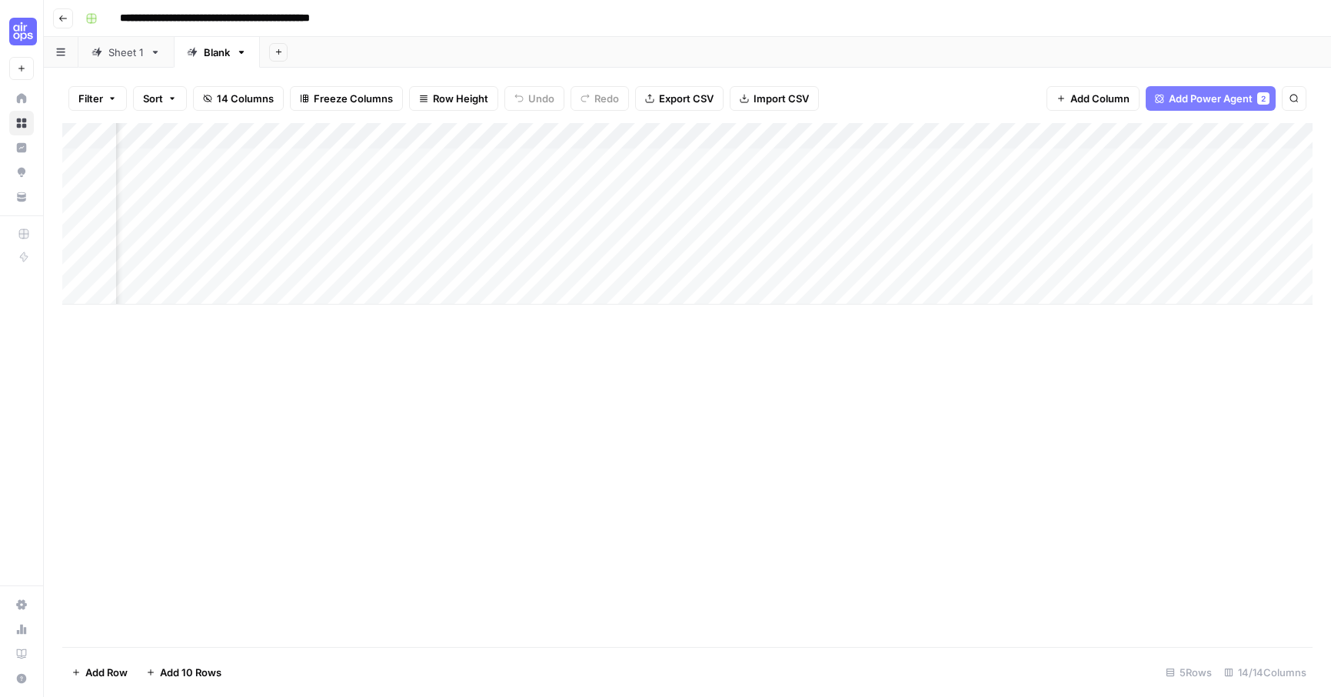
scroll to position [0, 1143]
click at [1040, 185] on div "Add Column" at bounding box center [687, 213] width 1250 height 181
click at [1232, 98] on span "Add Power Agent" at bounding box center [1211, 98] width 84 height 15
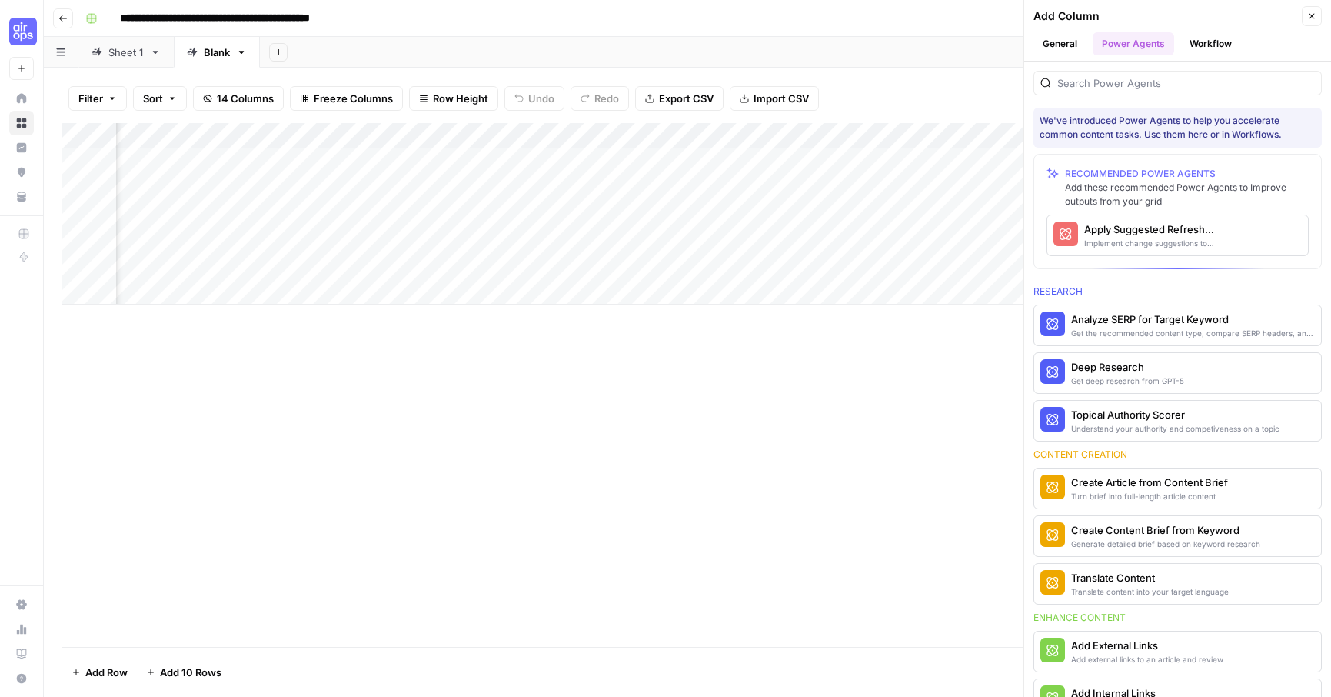
scroll to position [0, 1713]
click at [1174, 242] on div "Implement change suggestions to improve content" at bounding box center [1151, 243] width 135 height 12
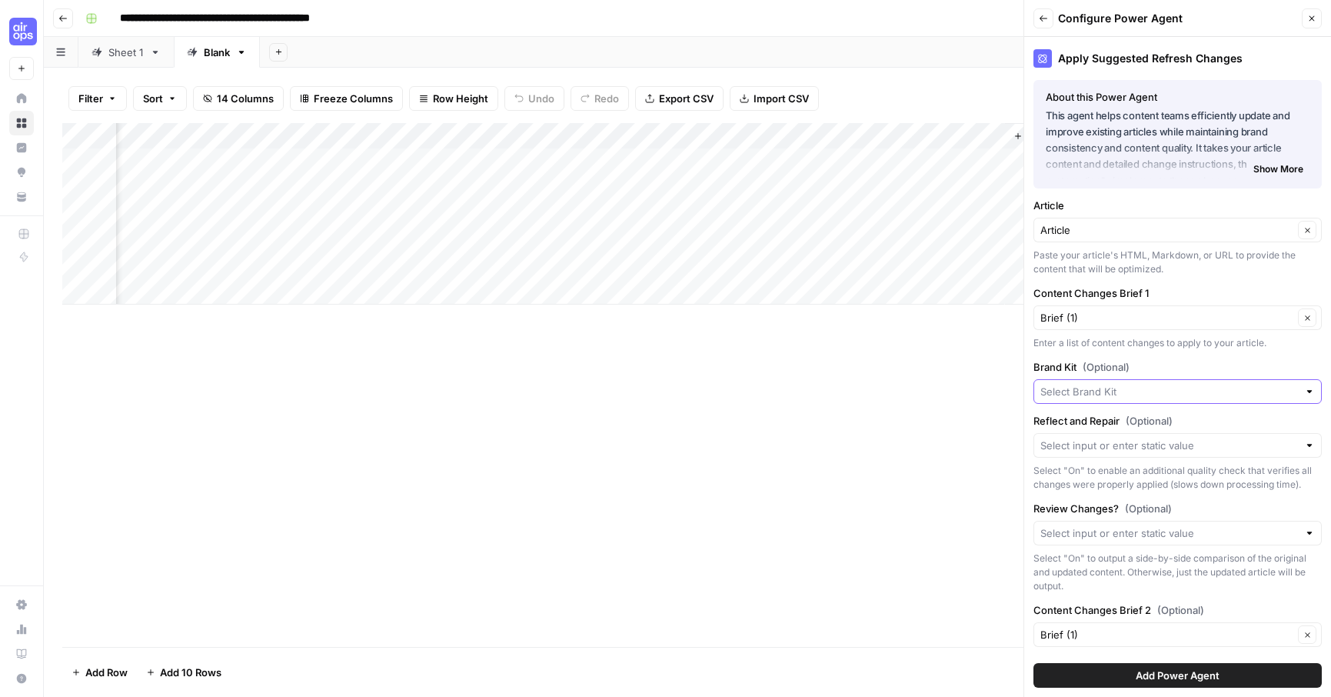
click at [1140, 388] on input "Brand Kit (Optional)" at bounding box center [1169, 391] width 258 height 15
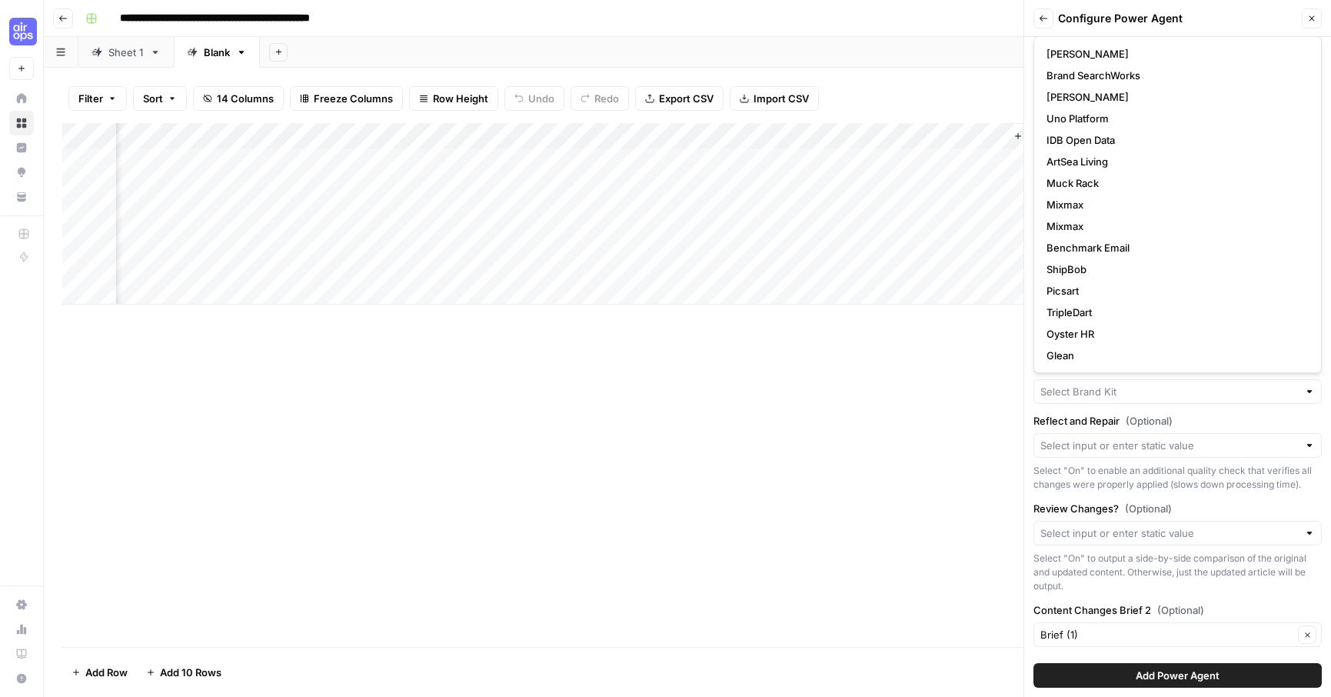
scroll to position [495, 0]
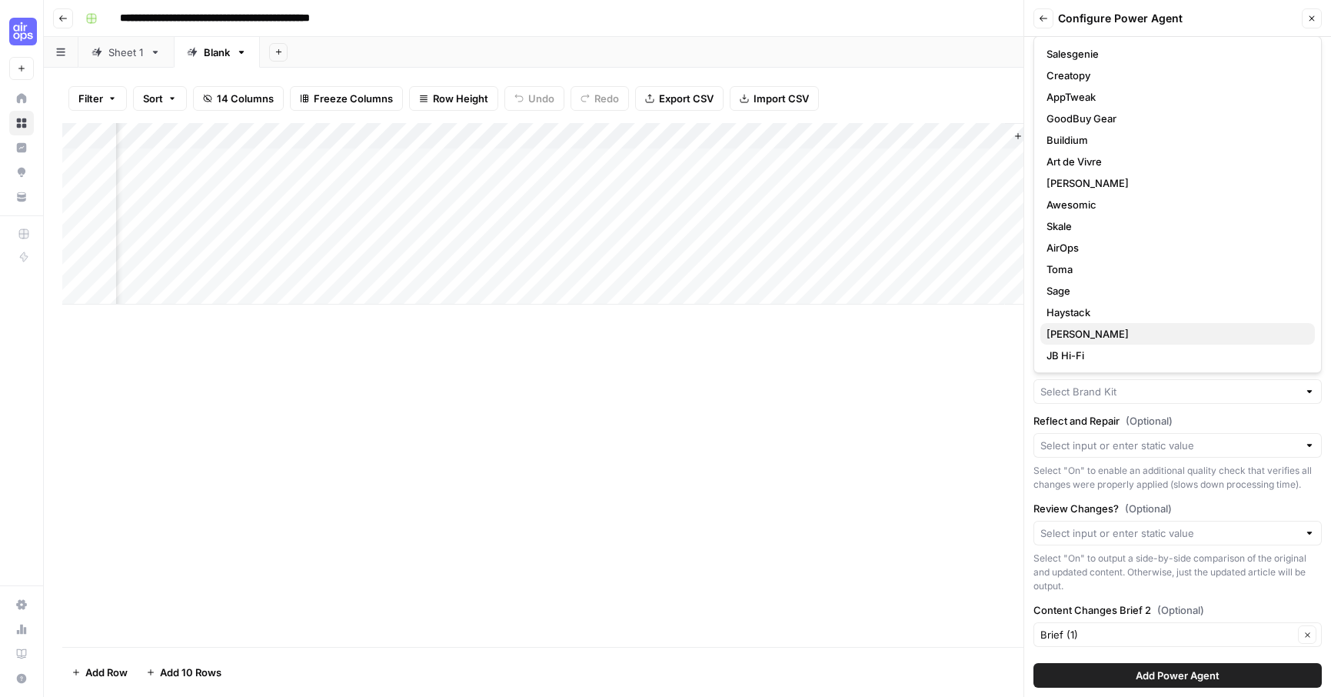
click at [1157, 333] on span "[PERSON_NAME]" at bounding box center [1175, 333] width 256 height 15
type input "[PERSON_NAME]"
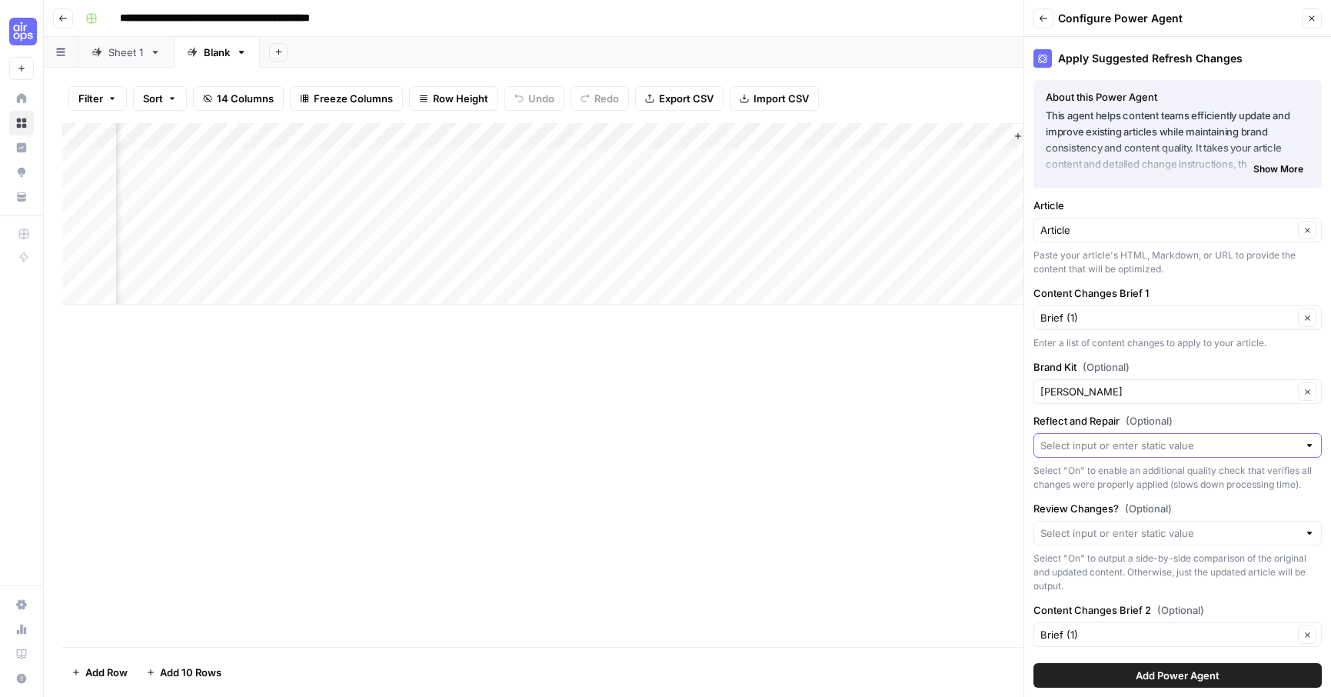
click at [1140, 450] on input "Reflect and Repair (Optional)" at bounding box center [1169, 445] width 258 height 15
click at [1117, 468] on div "Select "On" to enable an additional quality check that verifies all changes wer…" at bounding box center [1178, 478] width 288 height 28
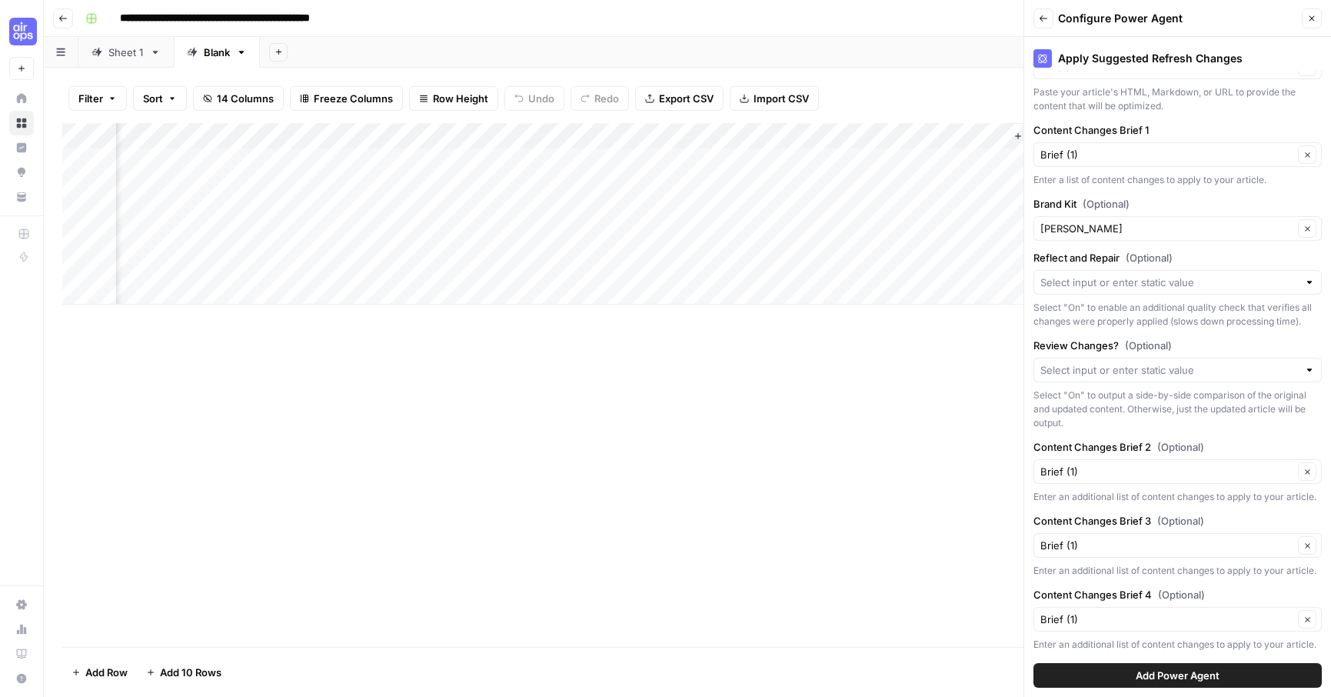
scroll to position [170, 0]
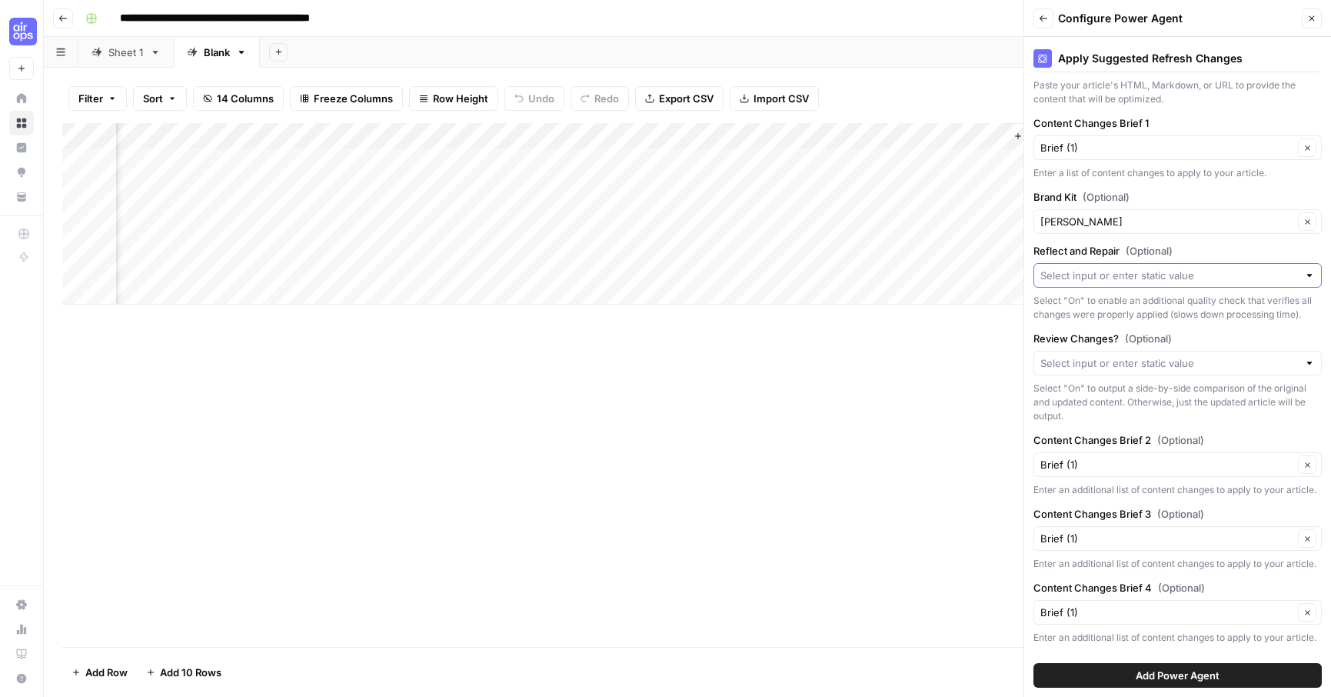
click at [1146, 277] on input "Reflect and Repair (Optional)" at bounding box center [1169, 275] width 258 height 15
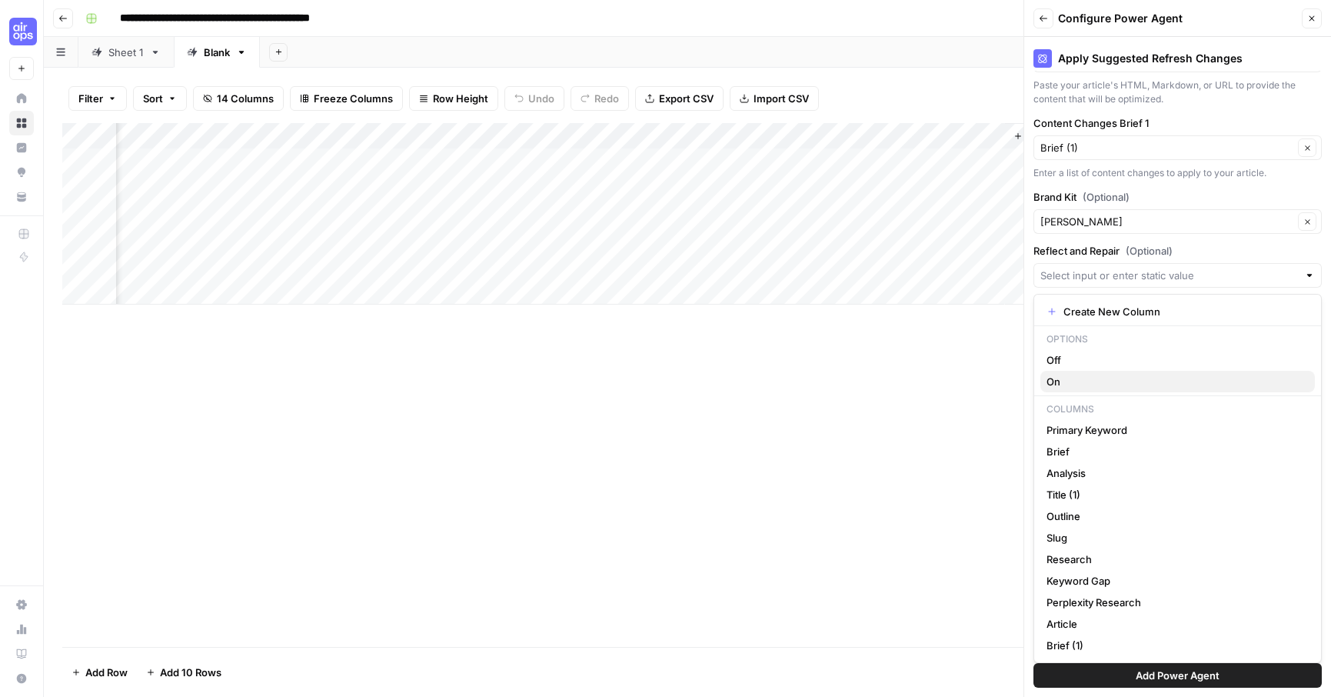
click at [1080, 385] on span "On" at bounding box center [1175, 381] width 256 height 15
type input "On"
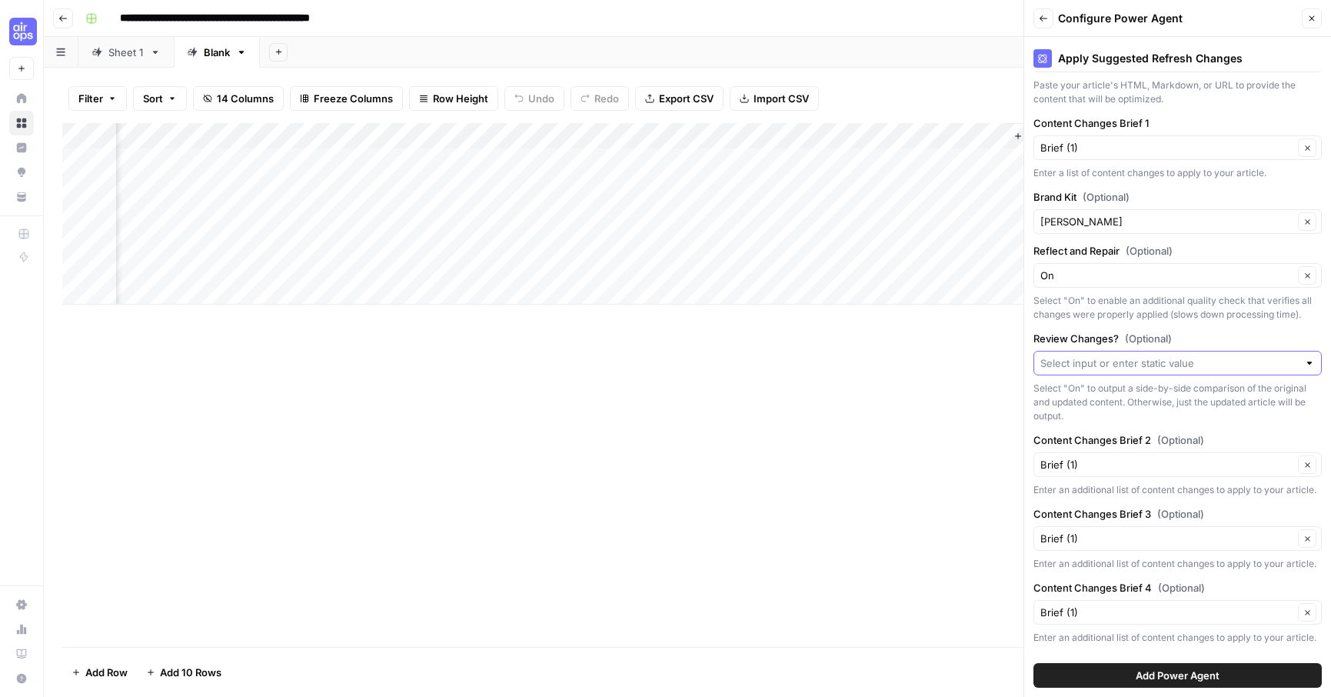
click at [1076, 368] on input "Review Changes? (Optional)" at bounding box center [1169, 362] width 258 height 15
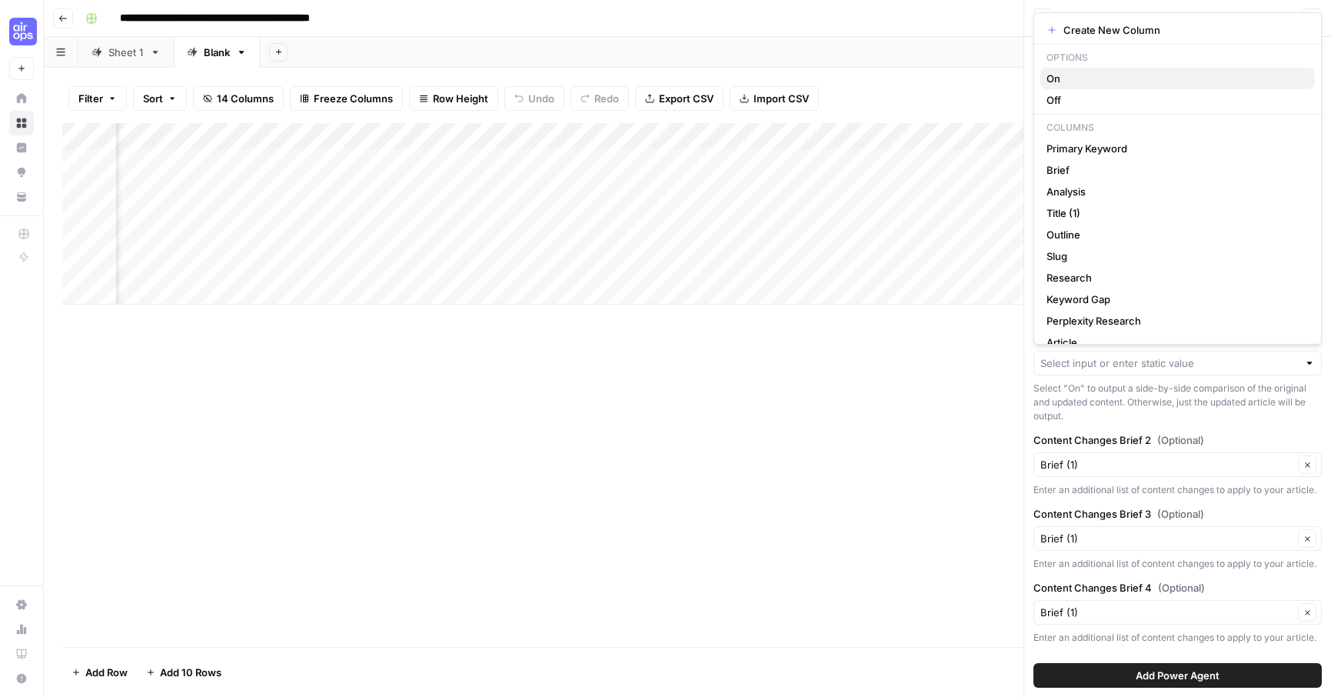
scroll to position [0, 1713]
click at [1061, 78] on span "On" at bounding box center [1175, 78] width 256 height 15
type input "On"
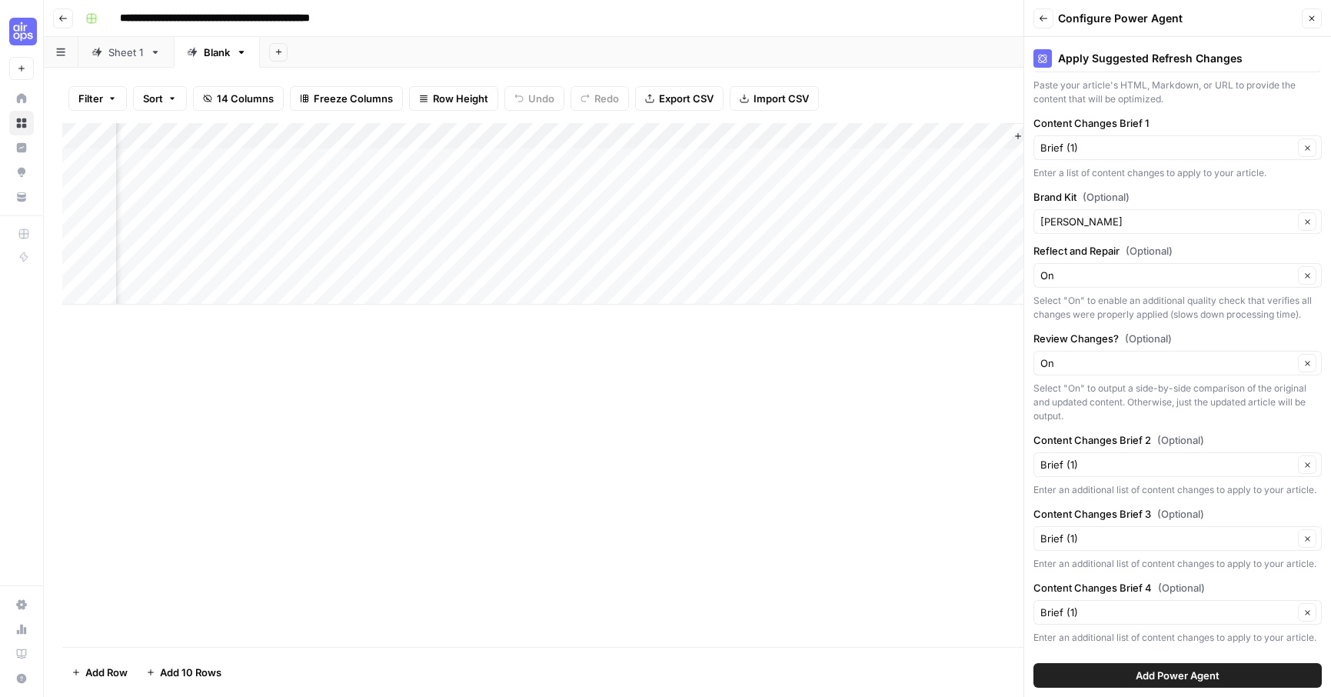
click at [1205, 674] on span "Add Power Agent" at bounding box center [1178, 675] width 84 height 15
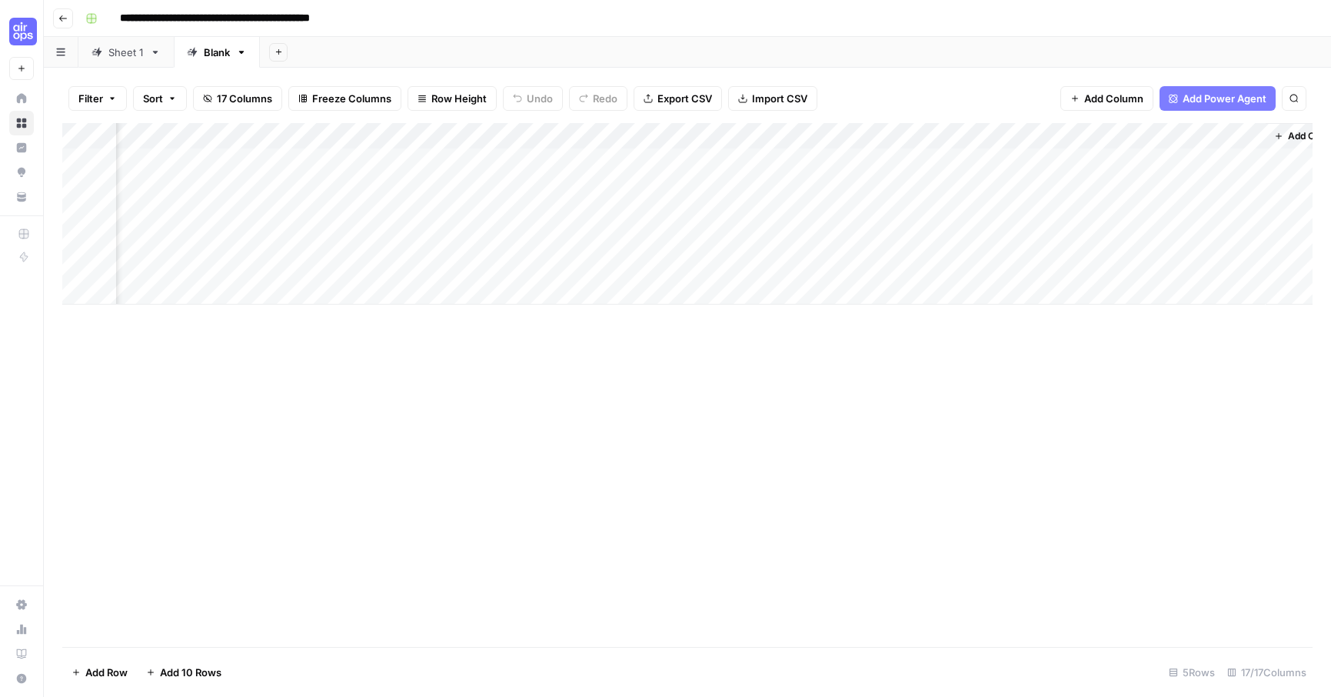
scroll to position [0, 1767]
click at [206, 48] on div "Blank" at bounding box center [217, 52] width 26 height 15
click at [699, 186] on div "Add Column" at bounding box center [687, 213] width 1250 height 181
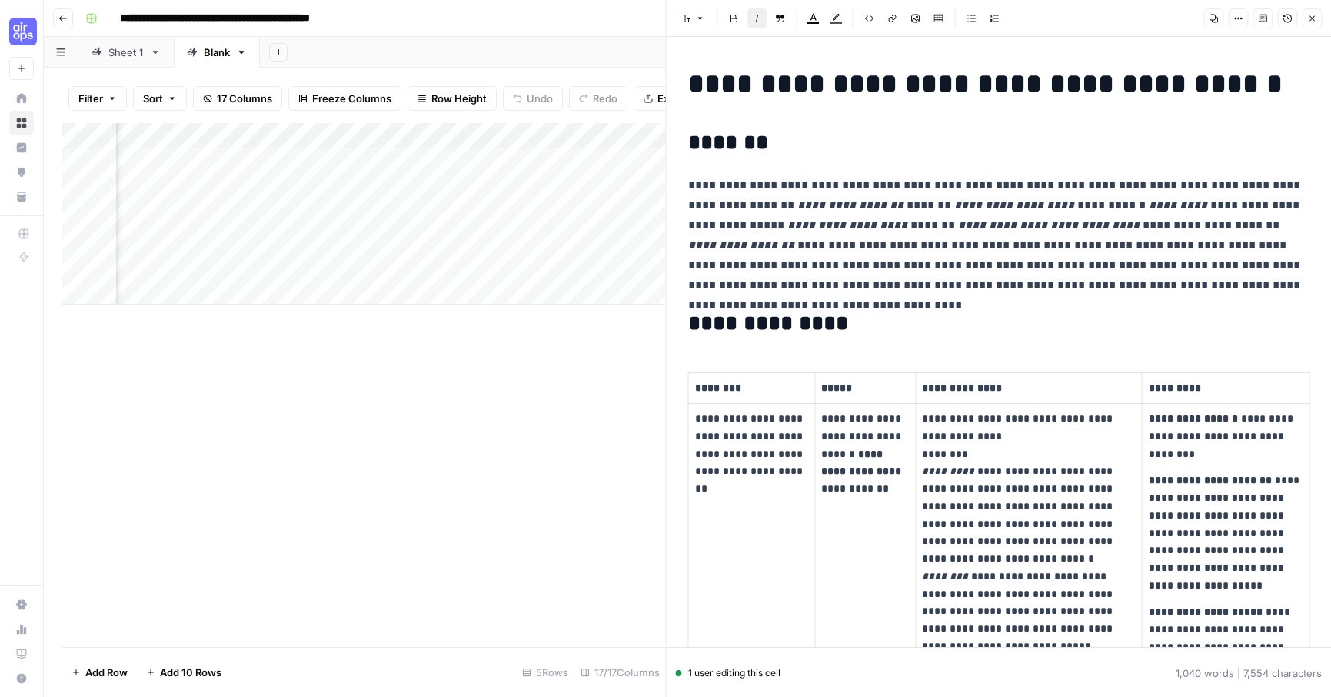
click at [556, 524] on div "Add Column" at bounding box center [364, 385] width 604 height 524
click at [1312, 19] on icon "button" at bounding box center [1311, 18] width 9 height 9
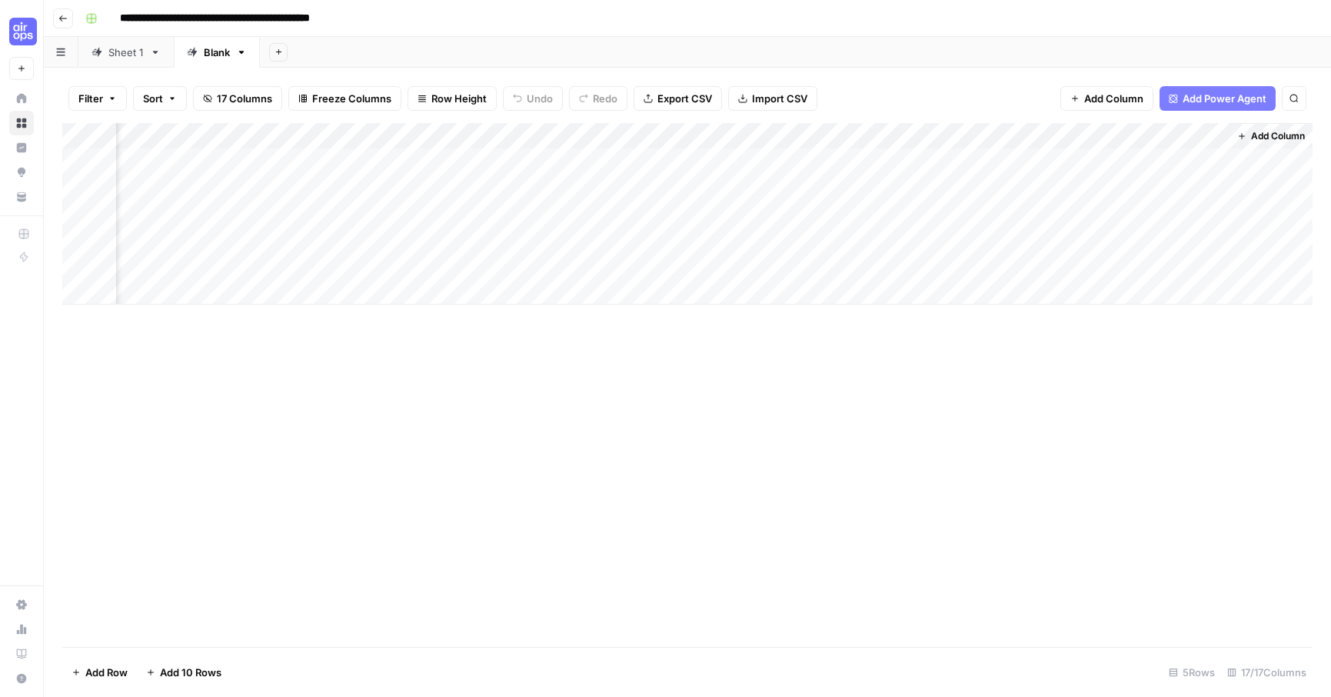
scroll to position [0, 1767]
click at [1201, 96] on span "Add Power Agent" at bounding box center [1225, 98] width 84 height 15
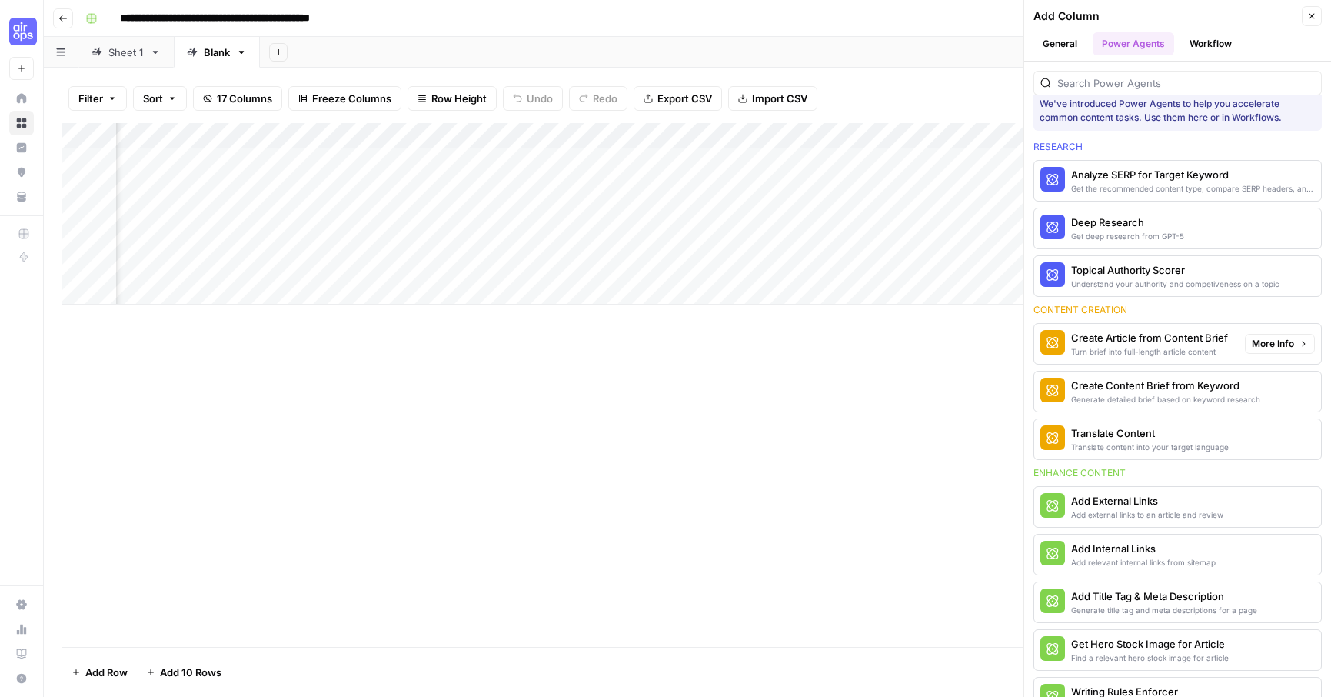
scroll to position [22, 0]
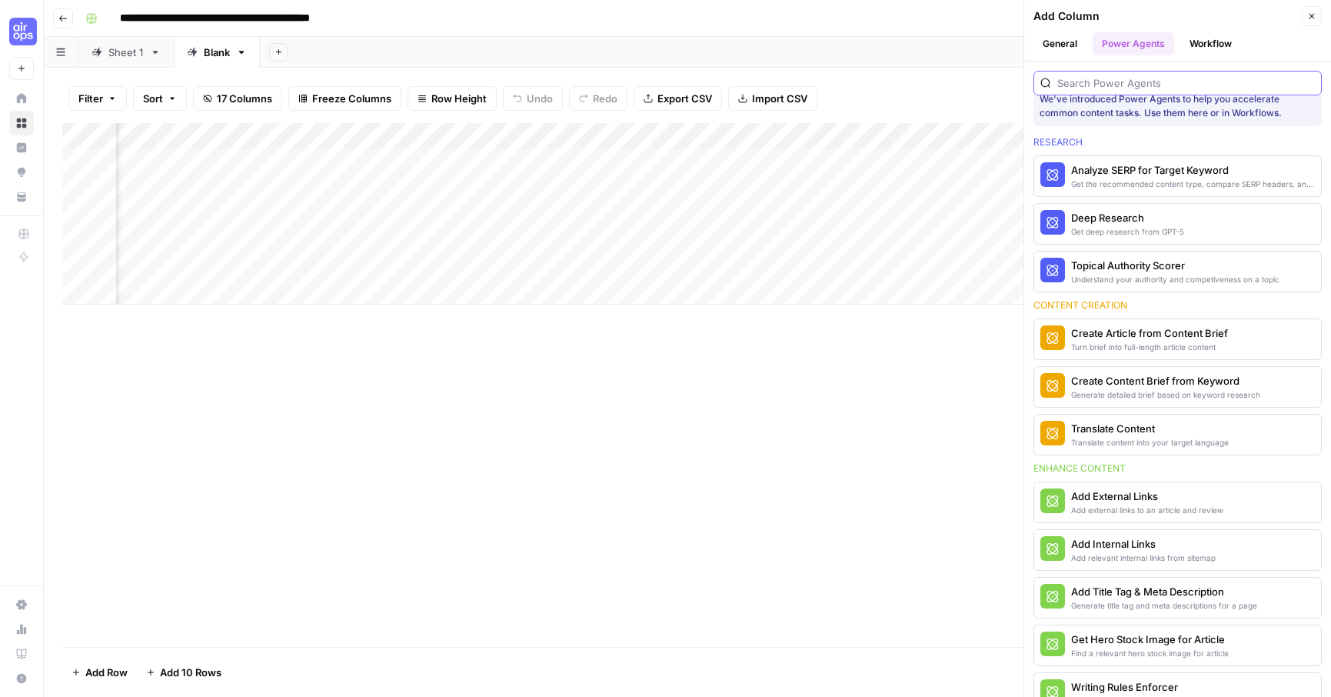
click at [1092, 84] on input "search" at bounding box center [1186, 82] width 258 height 15
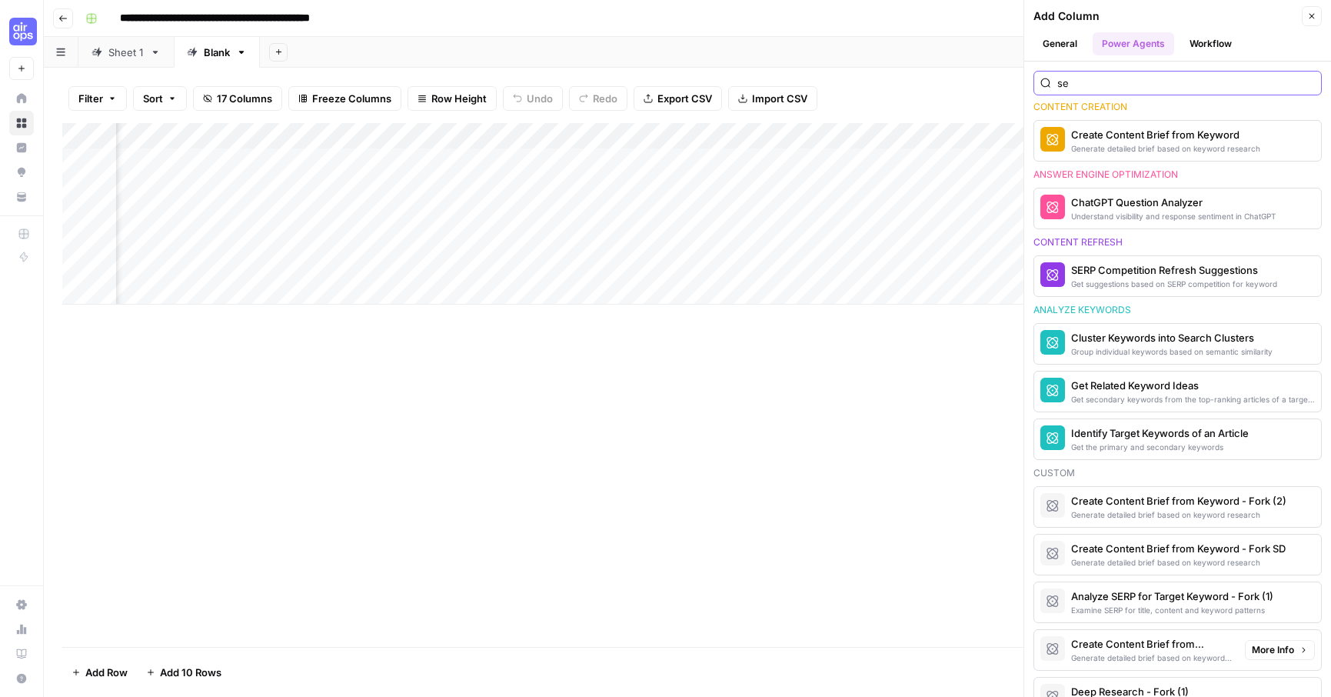
scroll to position [122, 0]
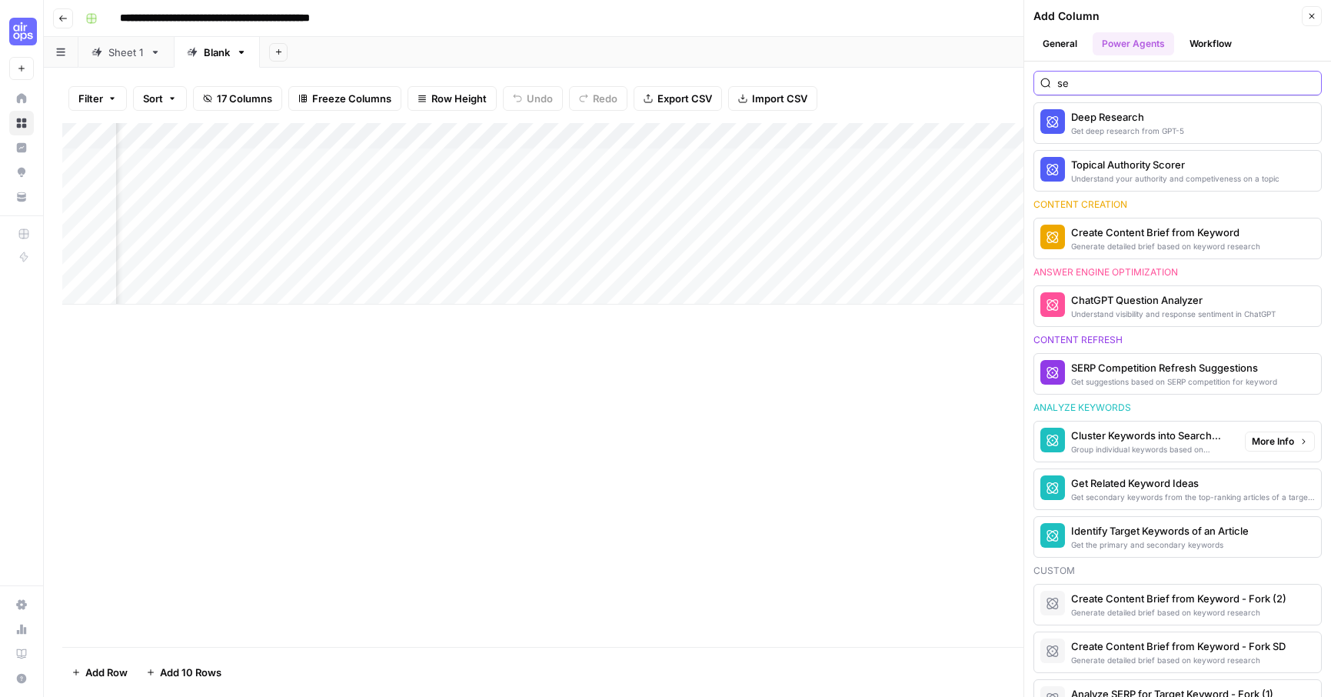
type input "se"
click at [1268, 440] on span "More Info" at bounding box center [1273, 441] width 42 height 14
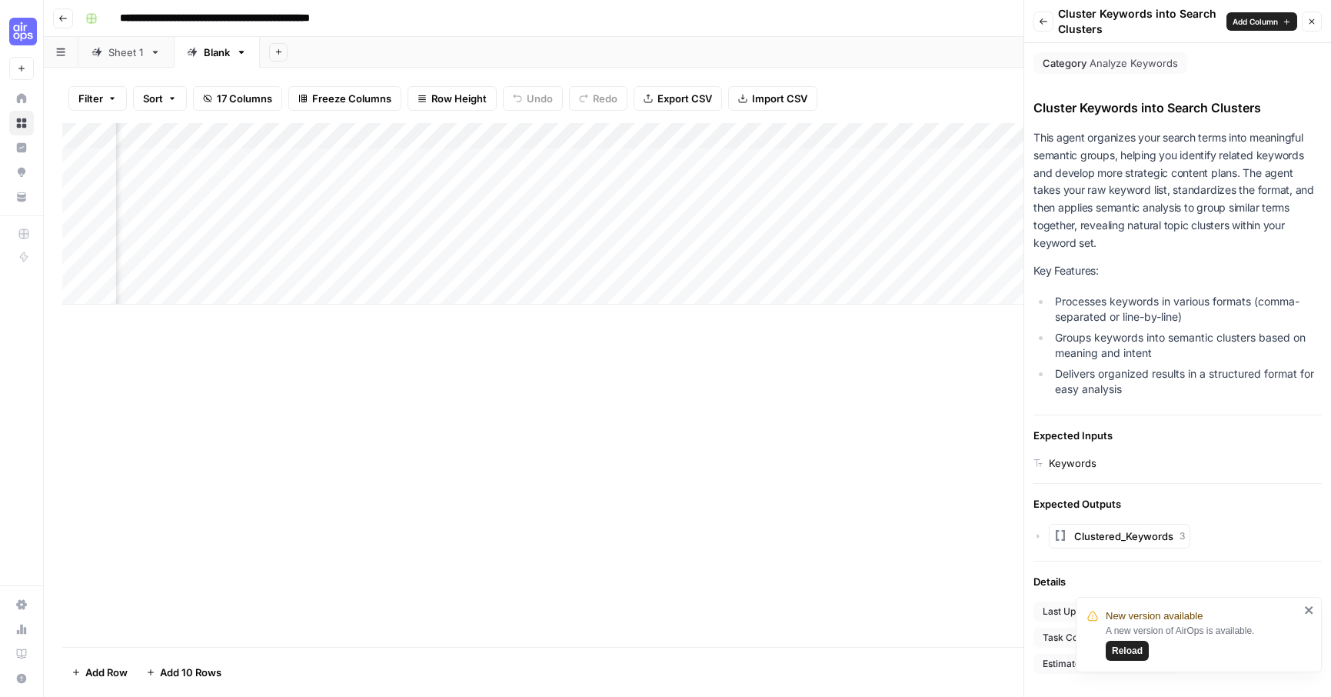
click at [1048, 21] on button "Back" at bounding box center [1044, 22] width 20 height 20
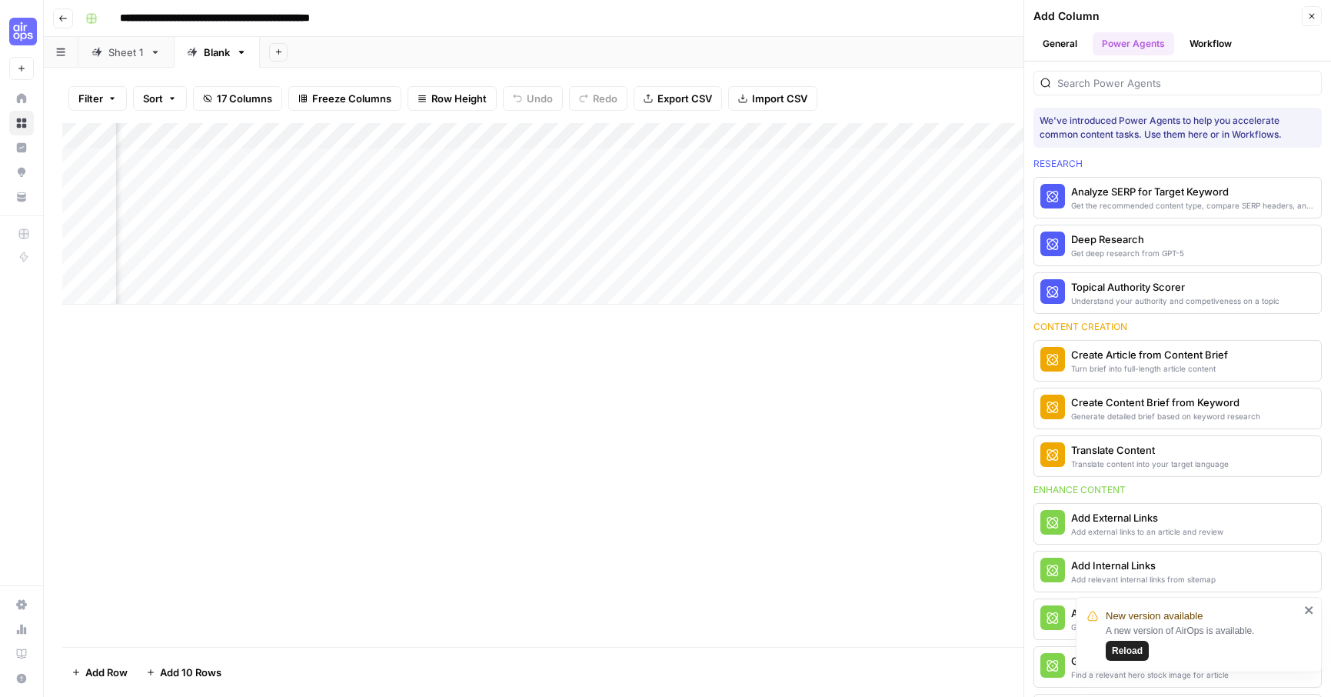
scroll to position [0, 1989]
click at [608, 177] on div "Add Column" at bounding box center [687, 213] width 1250 height 181
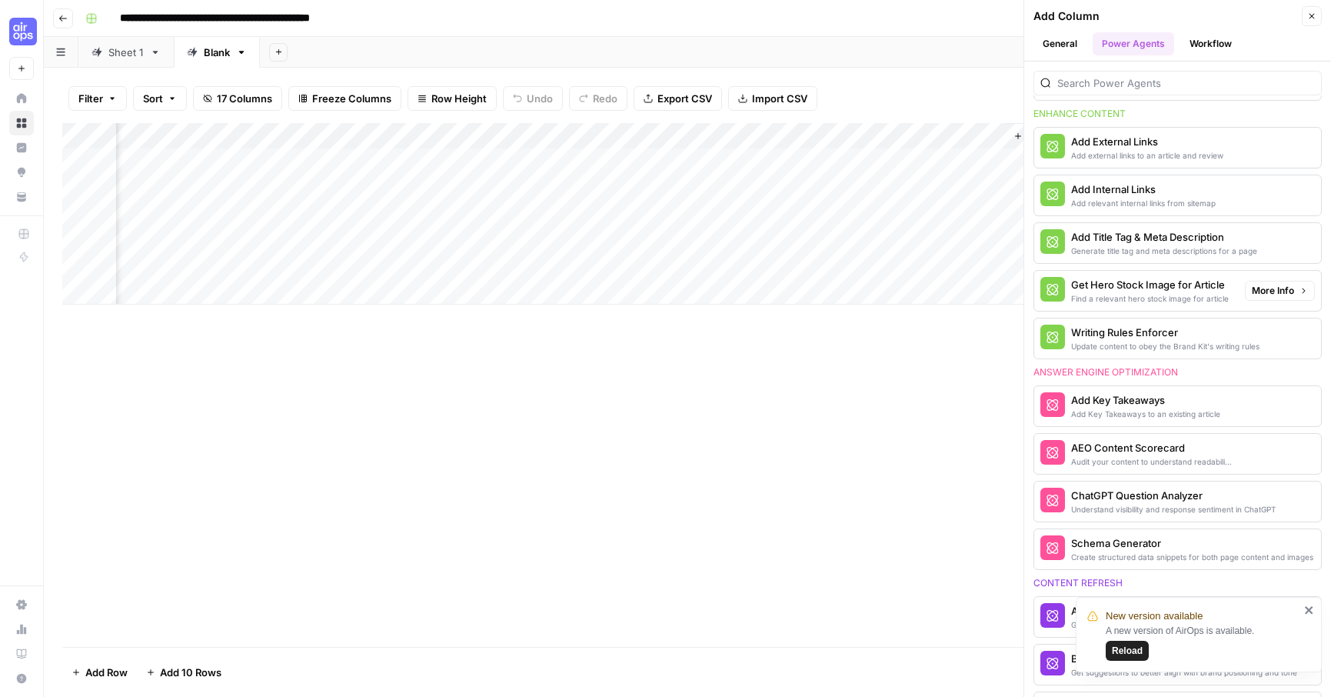
scroll to position [378, 0]
click at [1312, 16] on icon "button" at bounding box center [1312, 16] width 5 height 5
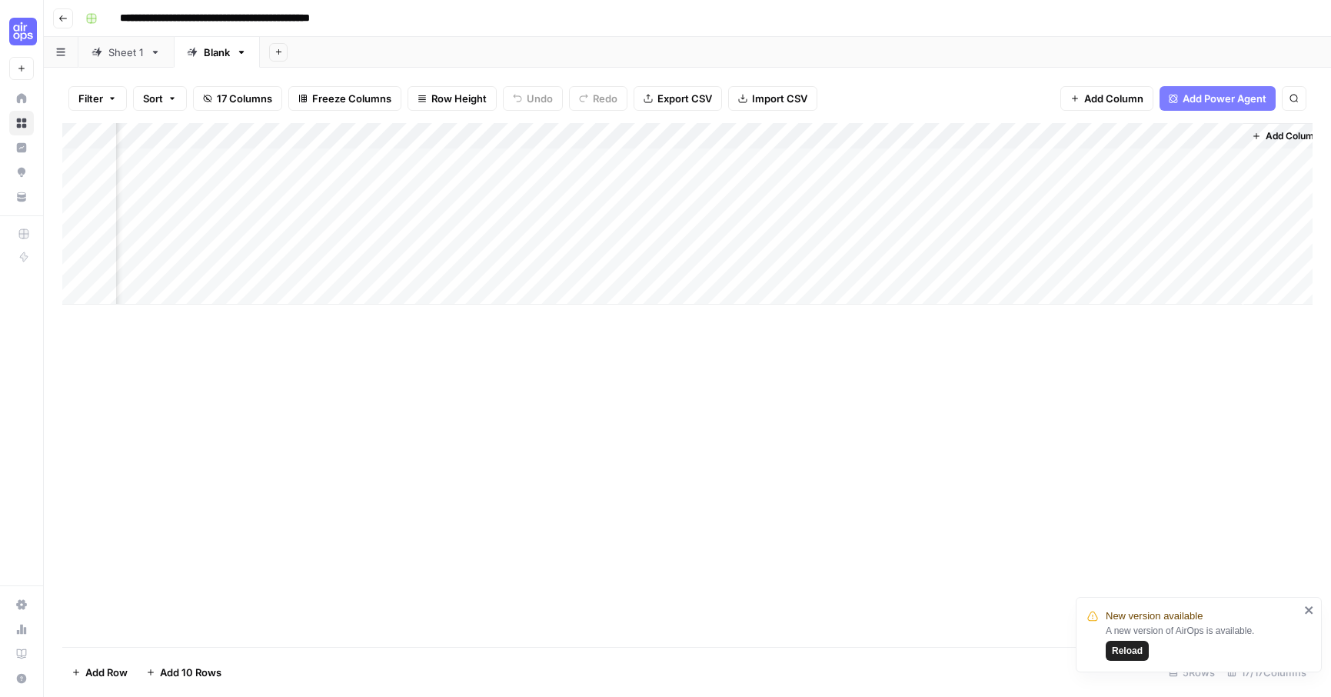
scroll to position [0, 1767]
click at [917, 139] on div "Add Column" at bounding box center [687, 213] width 1250 height 181
click at [895, 420] on div "Add Column" at bounding box center [687, 385] width 1250 height 524
click at [349, 160] on div "Add Column" at bounding box center [687, 213] width 1250 height 181
click at [394, 215] on div "Add Column" at bounding box center [687, 213] width 1250 height 181
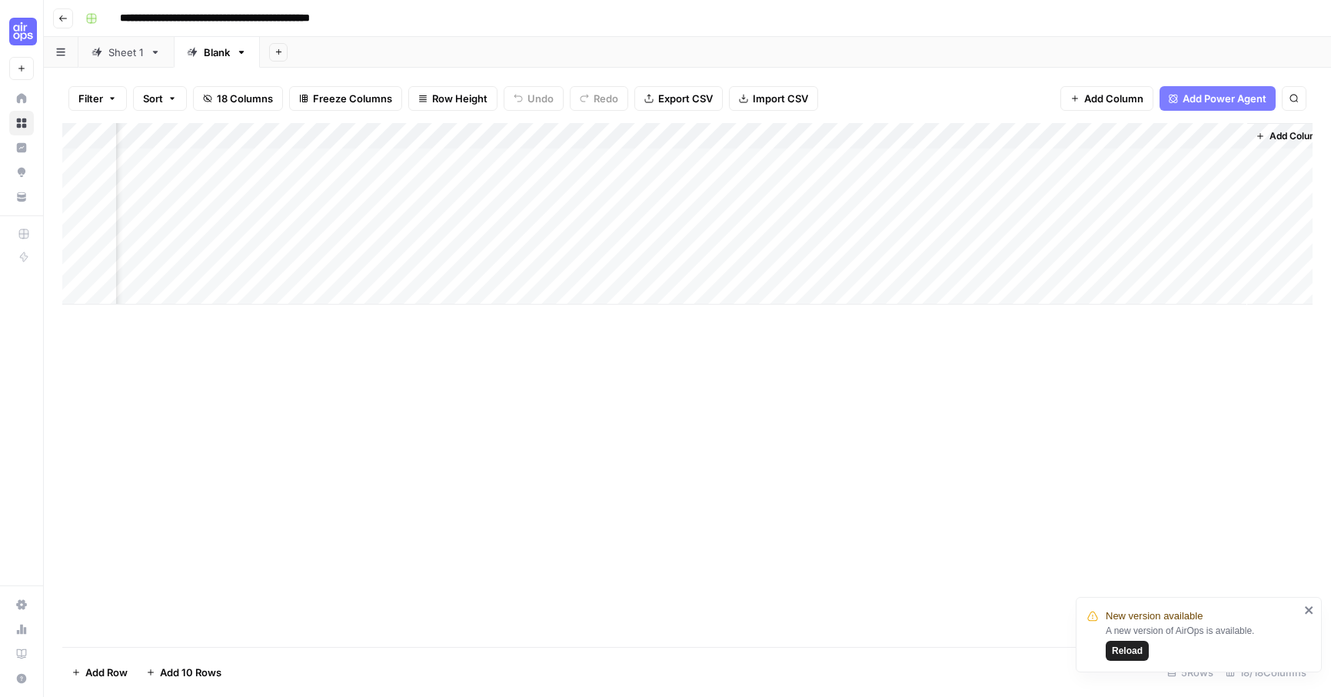
scroll to position [0, 1906]
click at [624, 159] on div "Add Column" at bounding box center [687, 213] width 1250 height 181
click at [682, 211] on div "Add Column" at bounding box center [687, 213] width 1250 height 181
click at [1193, 187] on div "Add Column" at bounding box center [687, 213] width 1250 height 181
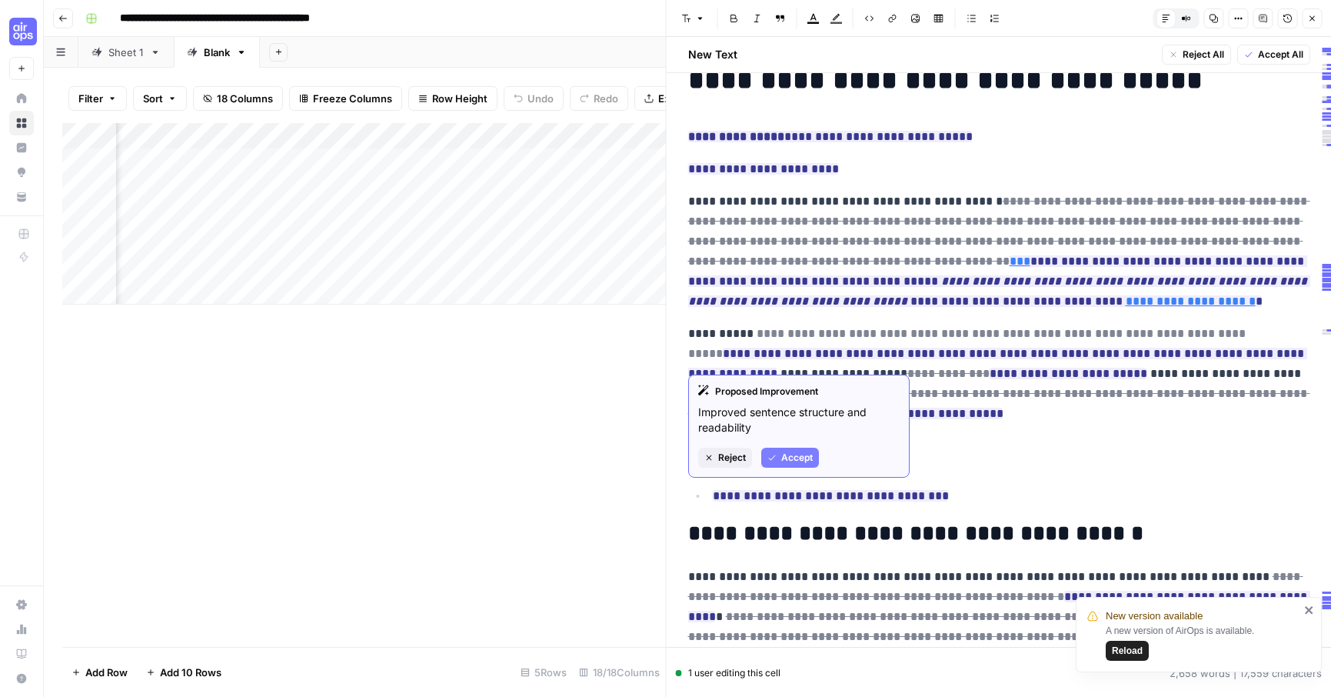
scroll to position [74, 0]
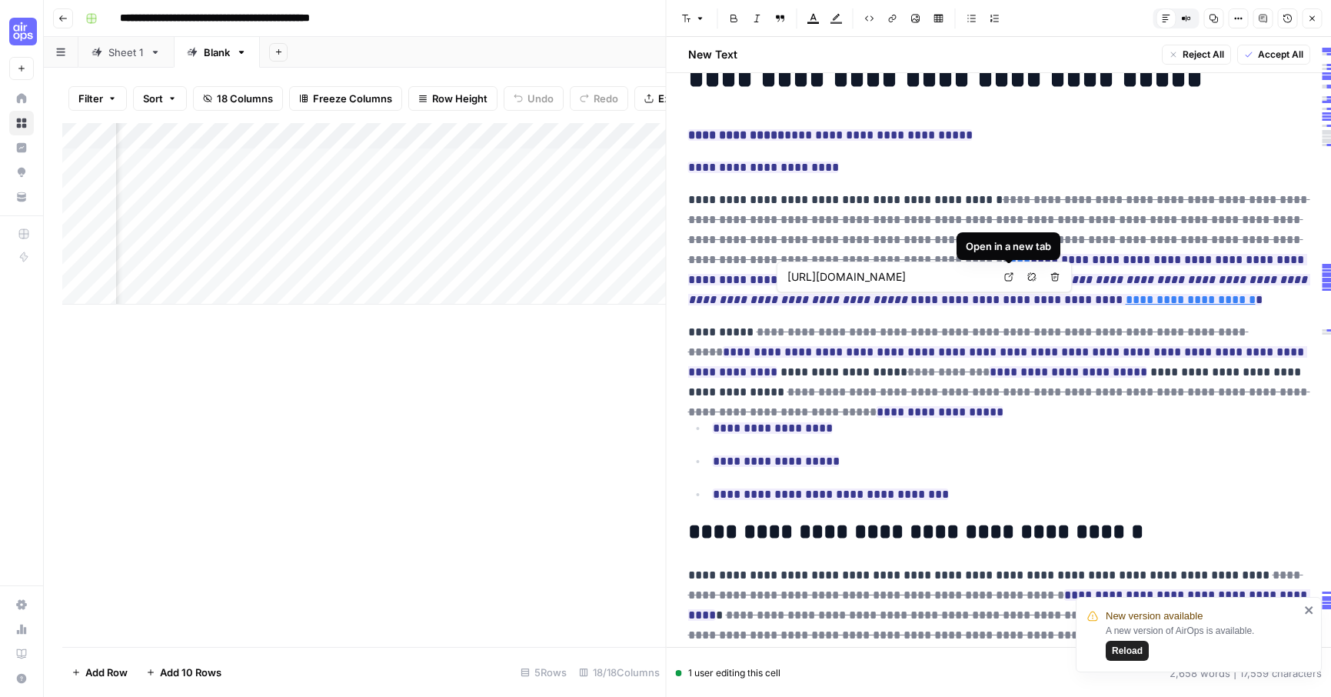
click at [1007, 273] on icon at bounding box center [1008, 276] width 9 height 9
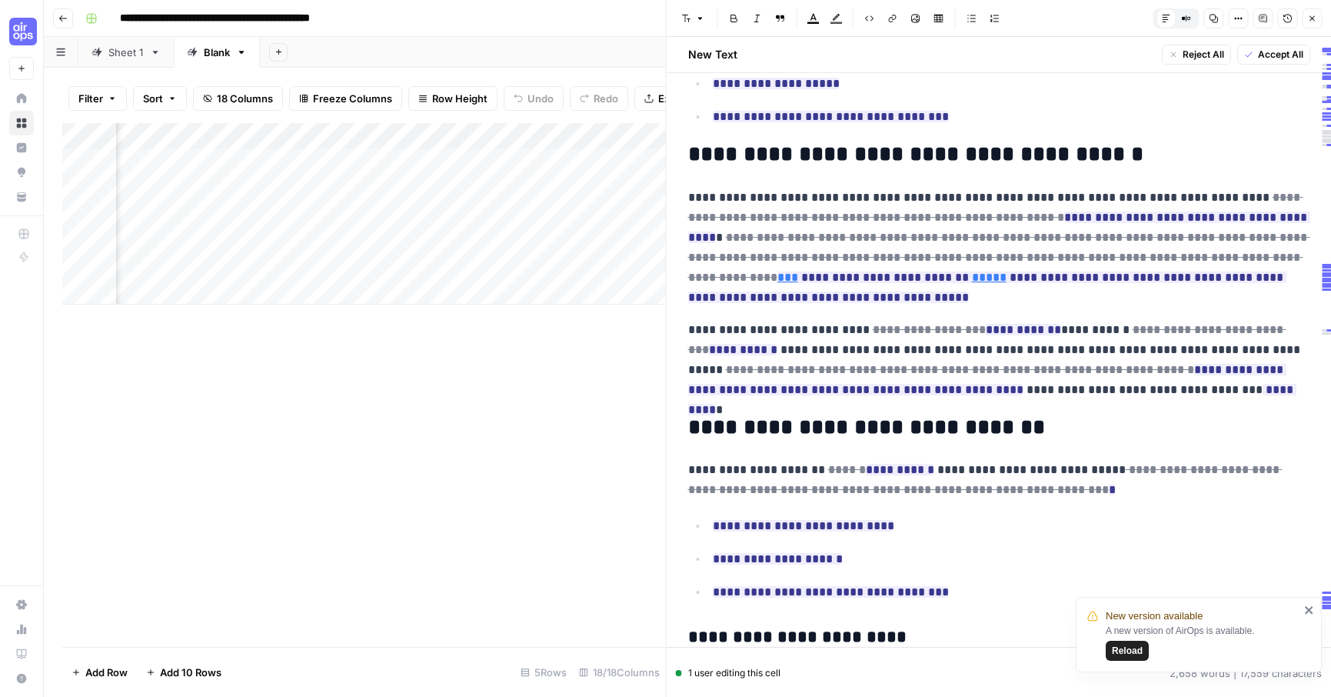
scroll to position [460, 0]
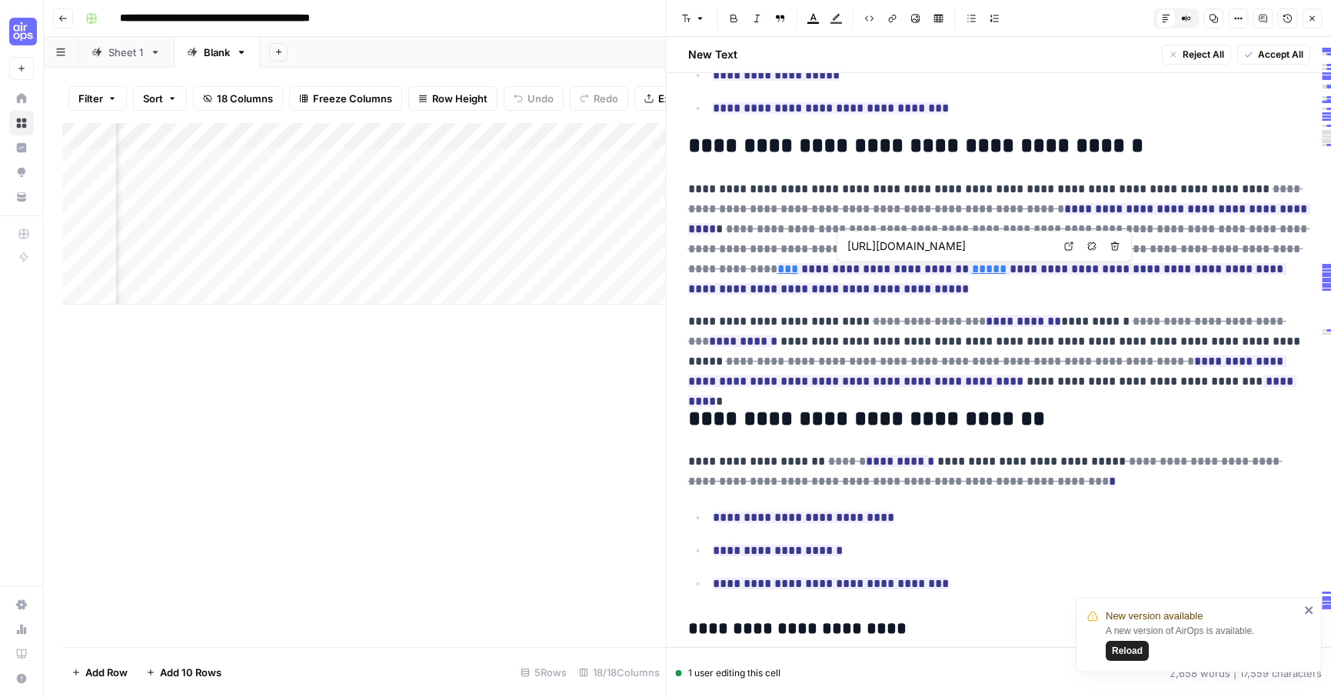
click at [1070, 241] on icon at bounding box center [1068, 245] width 9 height 9
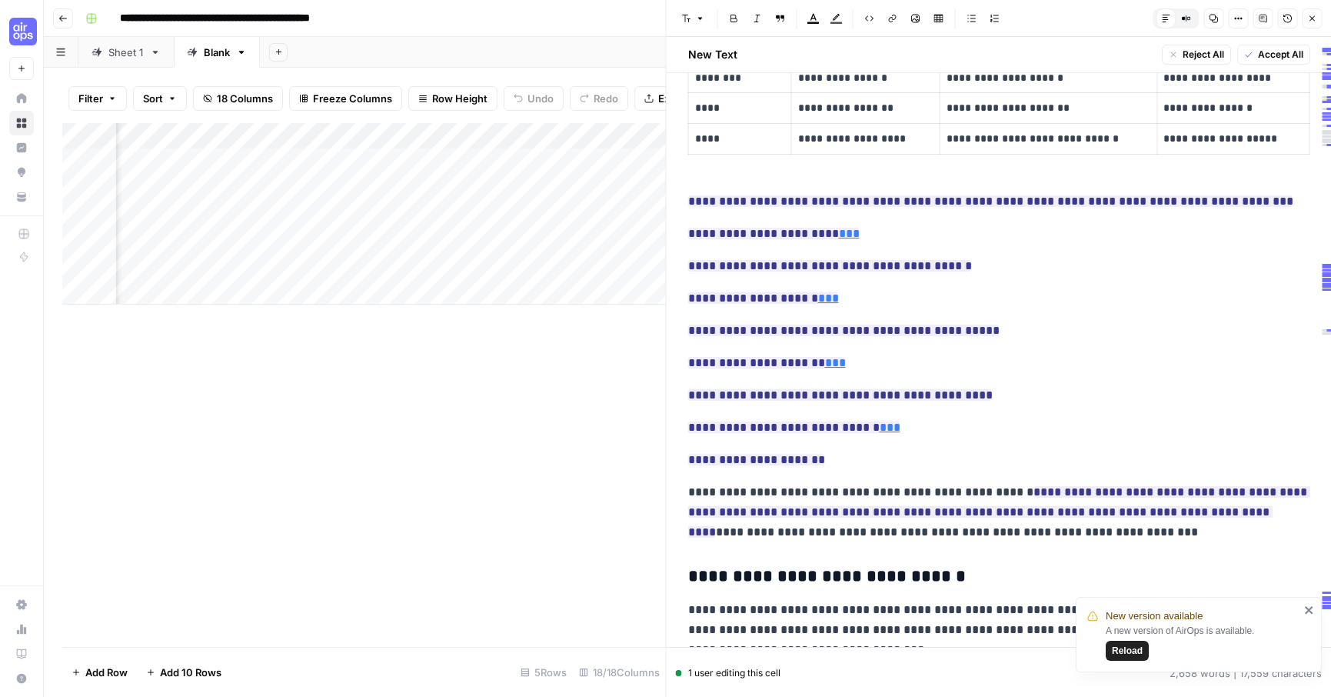
scroll to position [2555, 0]
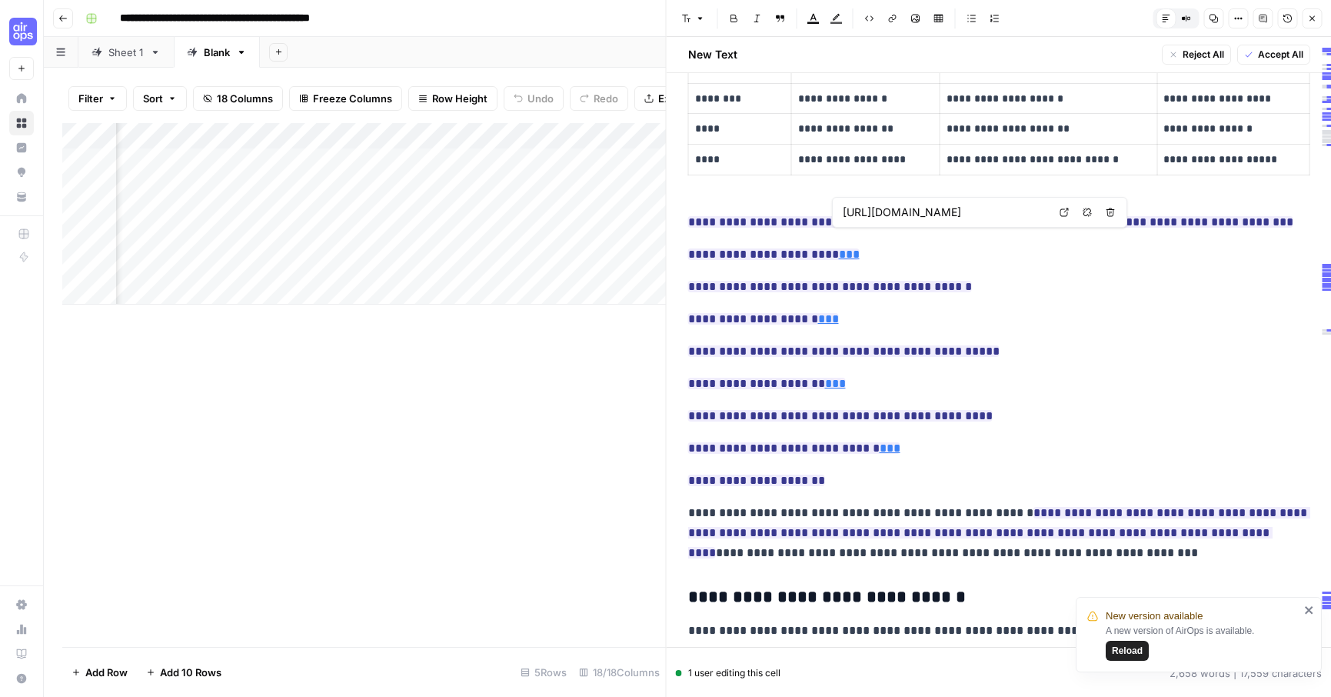
click at [1062, 213] on icon at bounding box center [1064, 212] width 9 height 9
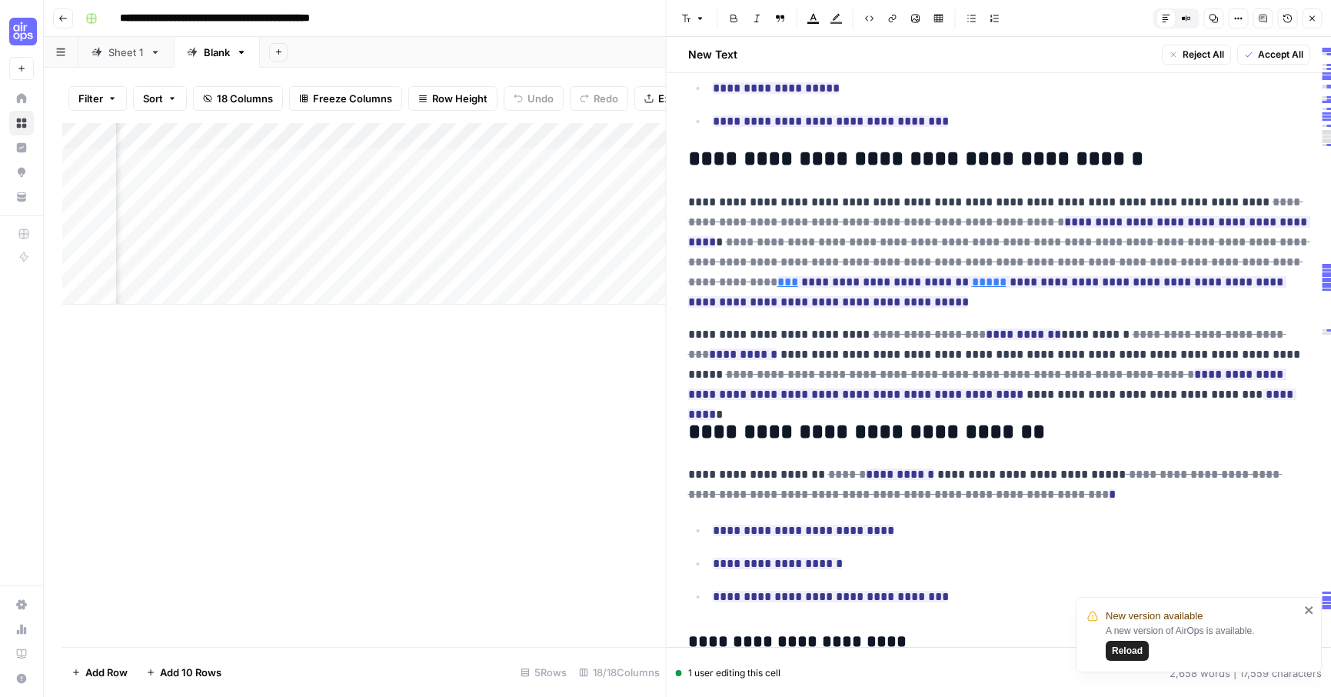
scroll to position [446, 0]
click at [1188, 15] on icon "button" at bounding box center [1185, 18] width 9 height 9
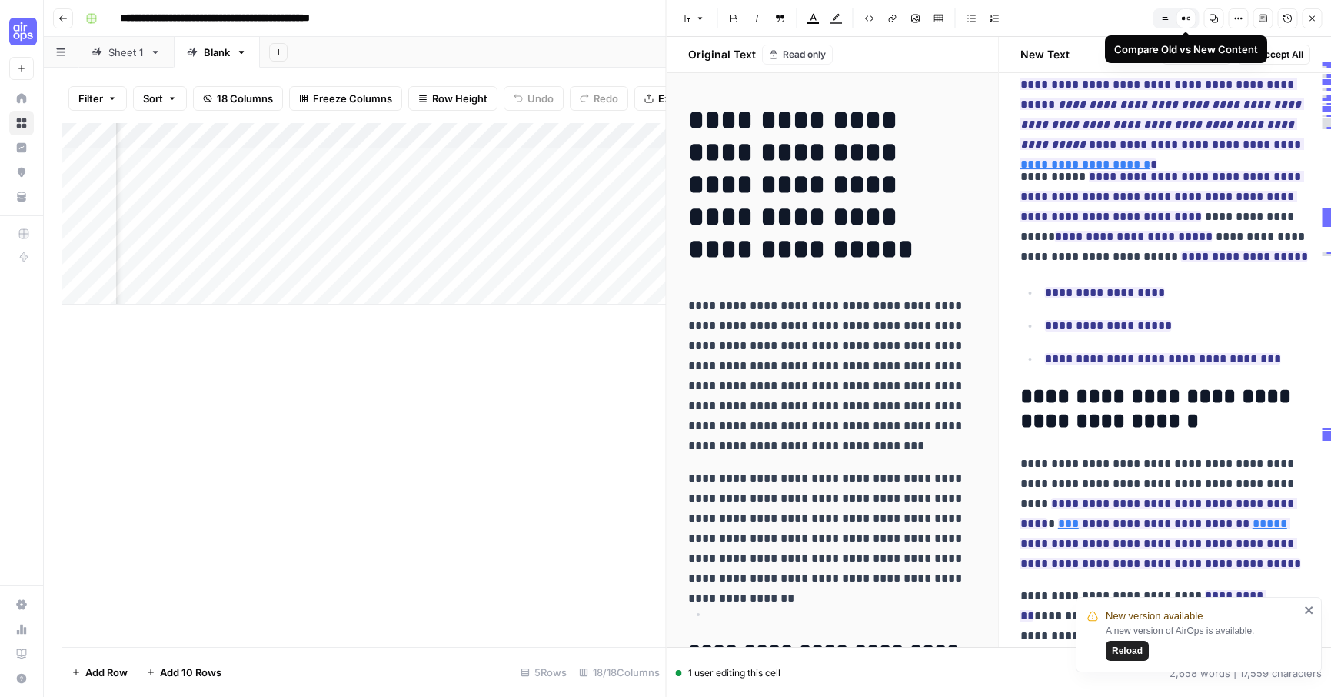
click at [1163, 17] on icon "button" at bounding box center [1165, 18] width 9 height 9
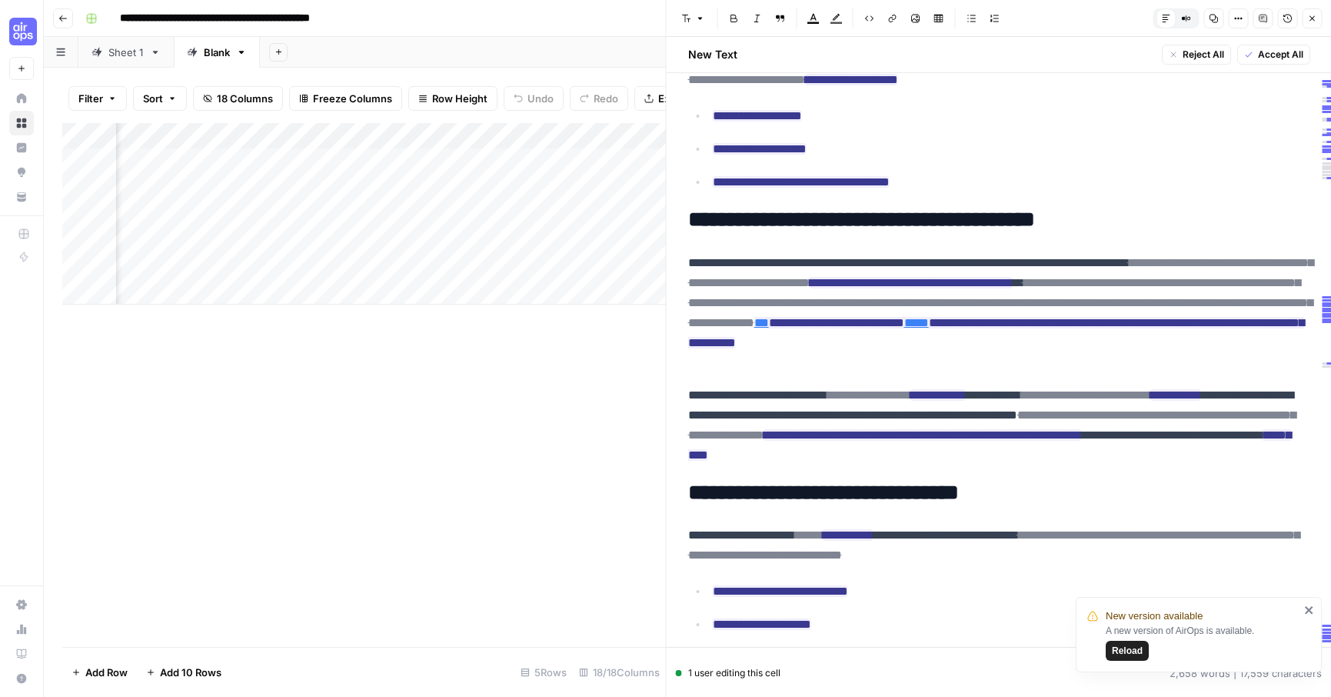
click at [1310, 22] on icon "button" at bounding box center [1311, 18] width 9 height 9
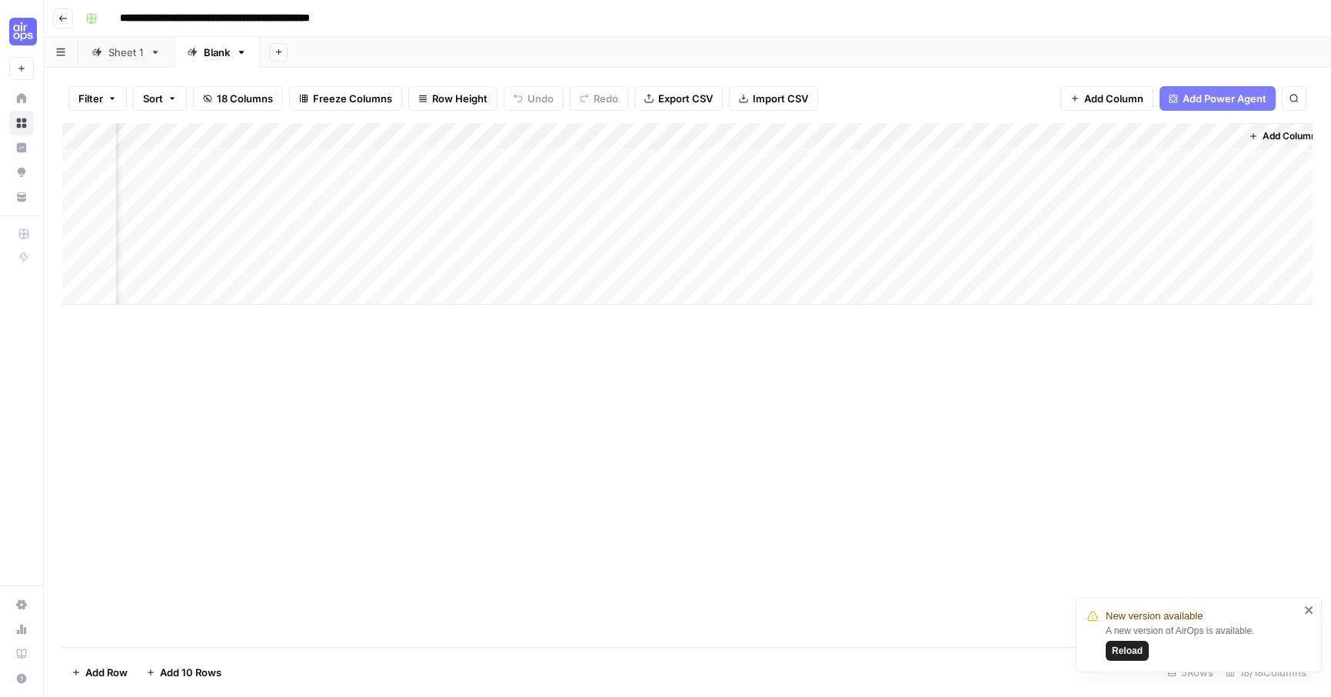
scroll to position [0, 1887]
